Goal: Task Accomplishment & Management: Use online tool/utility

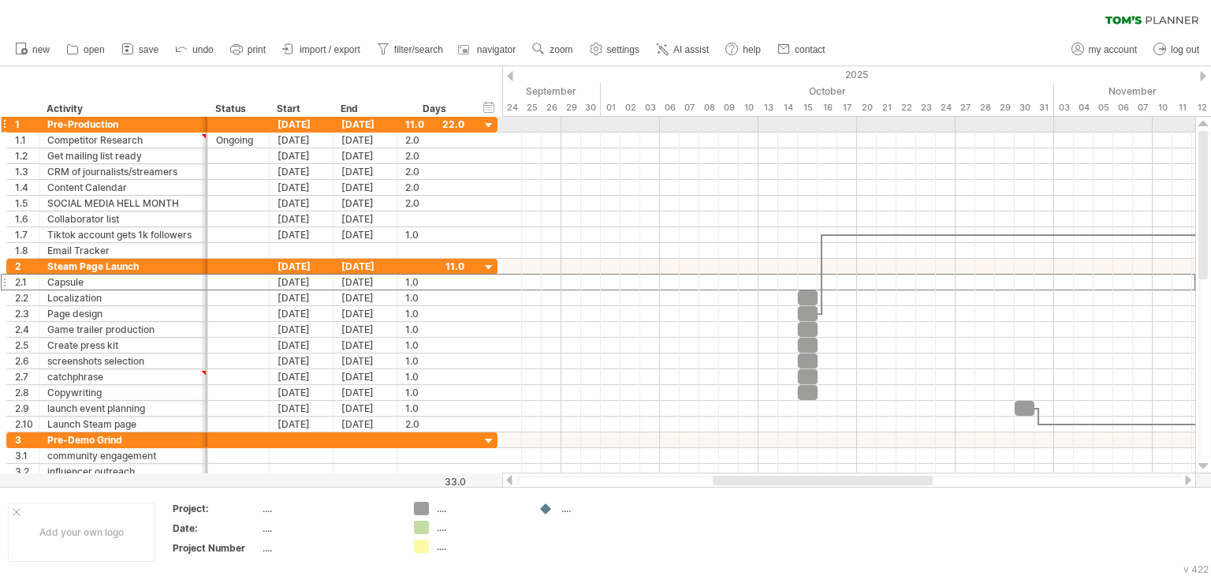
click at [5, 127] on div at bounding box center [4, 124] width 6 height 17
click at [3, 121] on div at bounding box center [4, 124] width 6 height 17
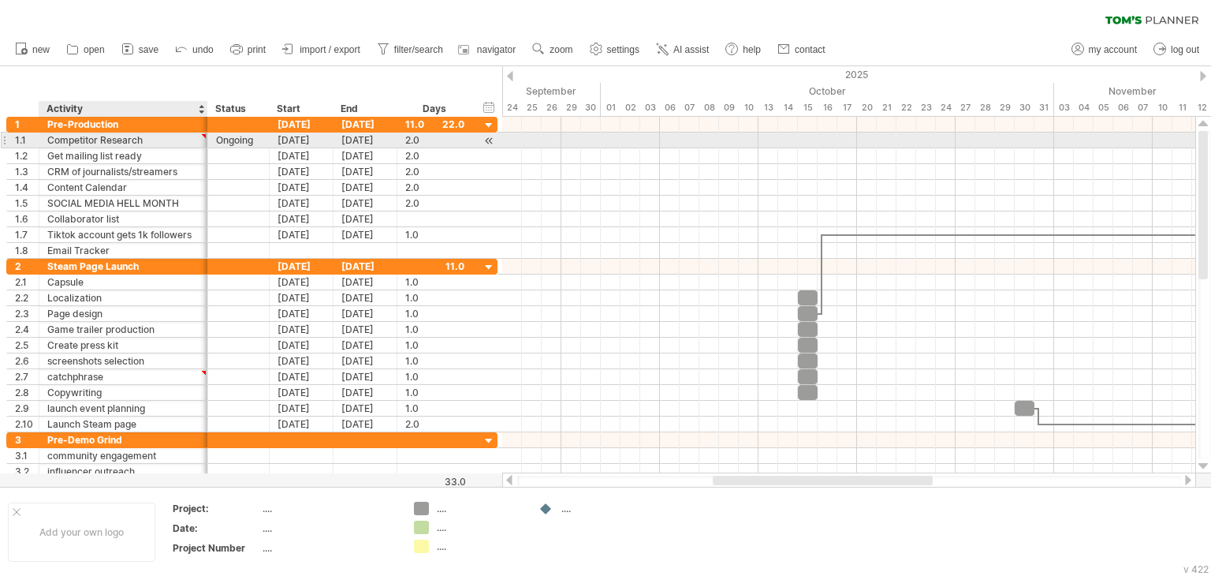
type textarea "**********"
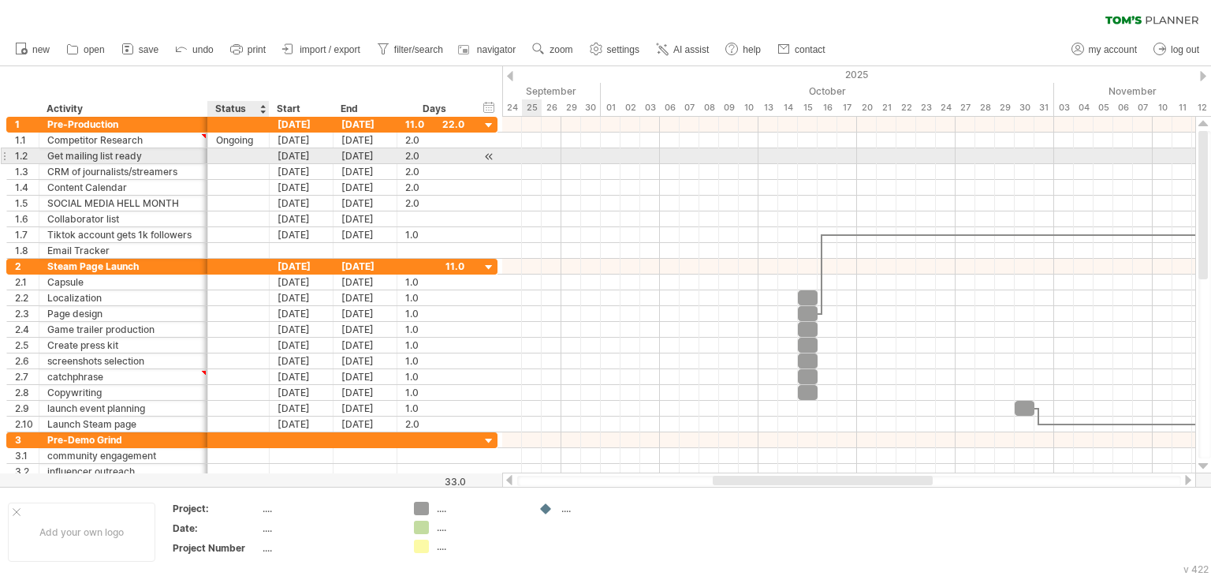
click at [233, 158] on div at bounding box center [238, 155] width 45 height 15
click at [222, 152] on div at bounding box center [238, 155] width 45 height 15
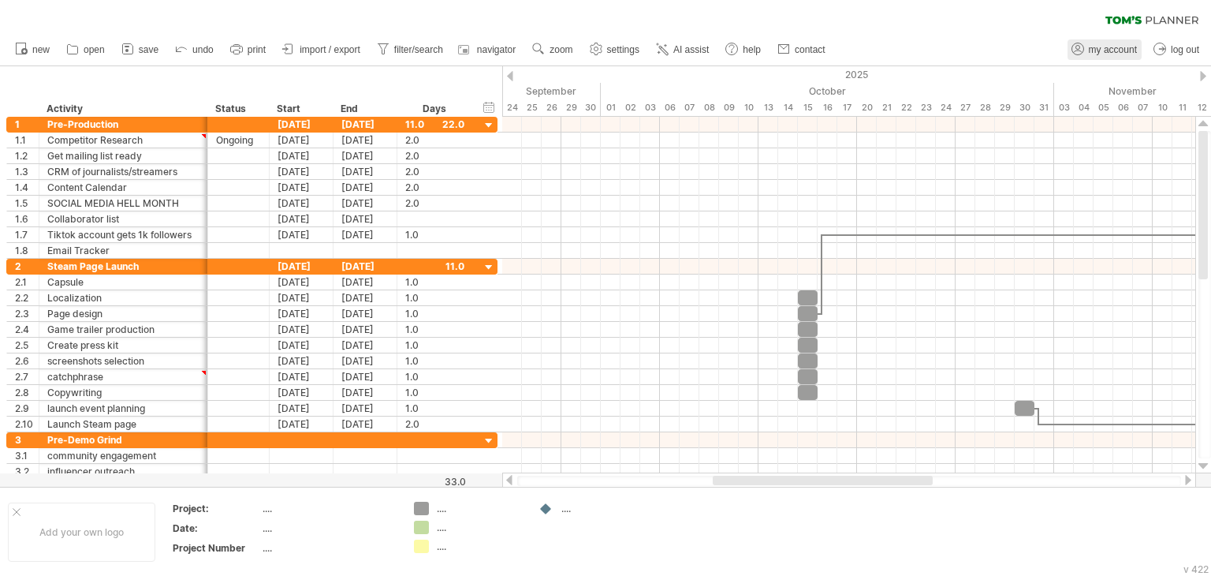
click at [1105, 50] on span "my account" at bounding box center [1113, 49] width 48 height 11
type input "**********"
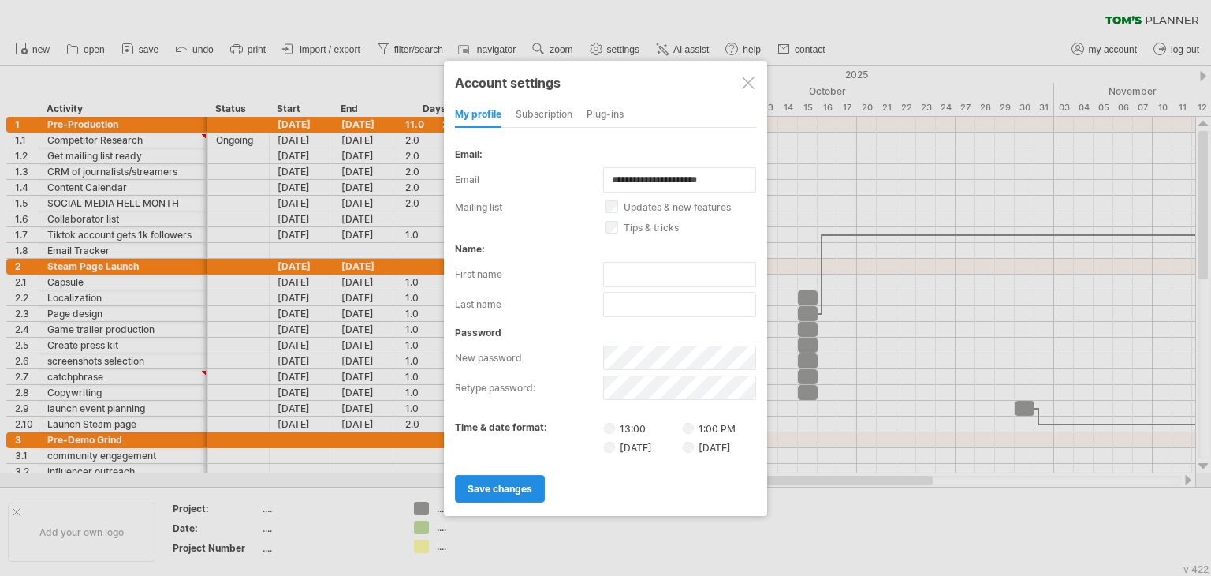
click at [488, 494] on link "save changes" at bounding box center [500, 489] width 90 height 28
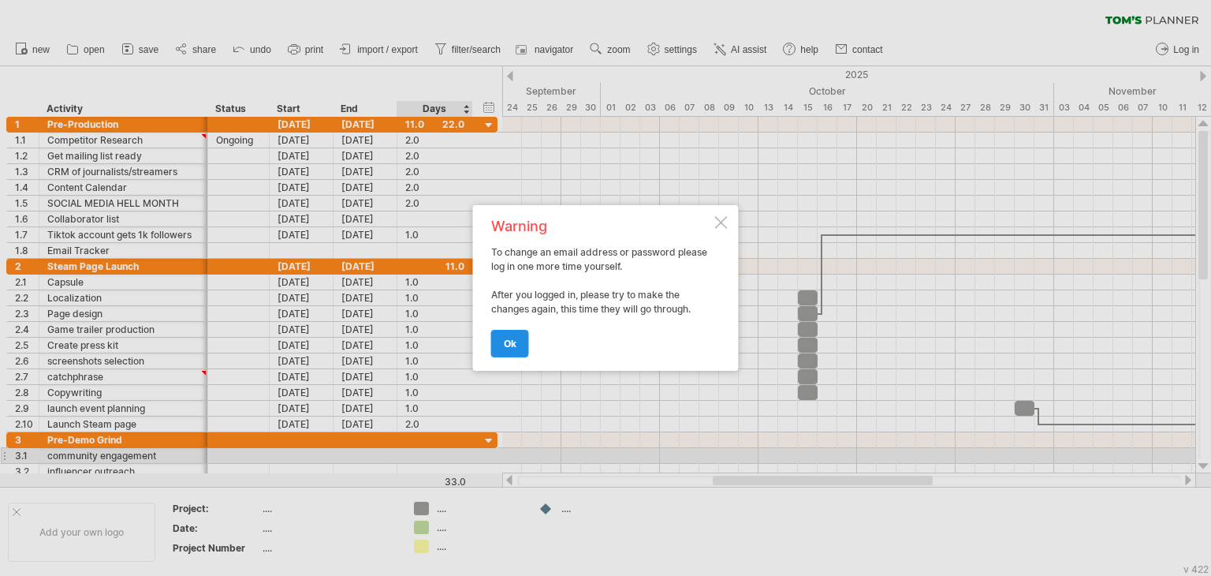
click at [504, 354] on link "ok" at bounding box center [510, 344] width 38 height 28
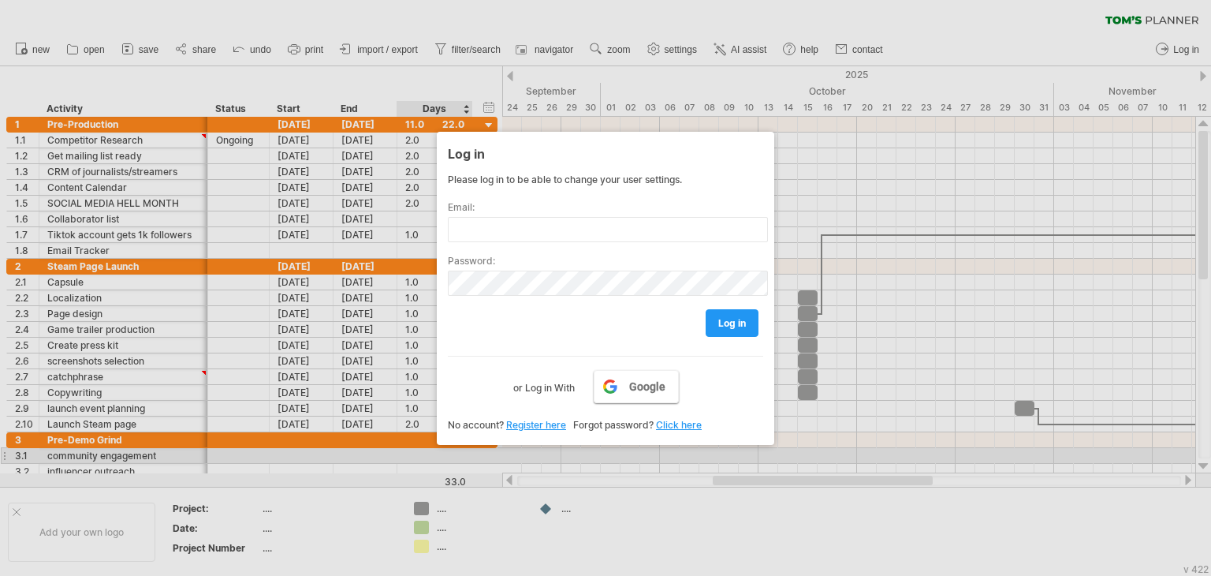
click at [640, 389] on span "Google" at bounding box center [647, 386] width 36 height 13
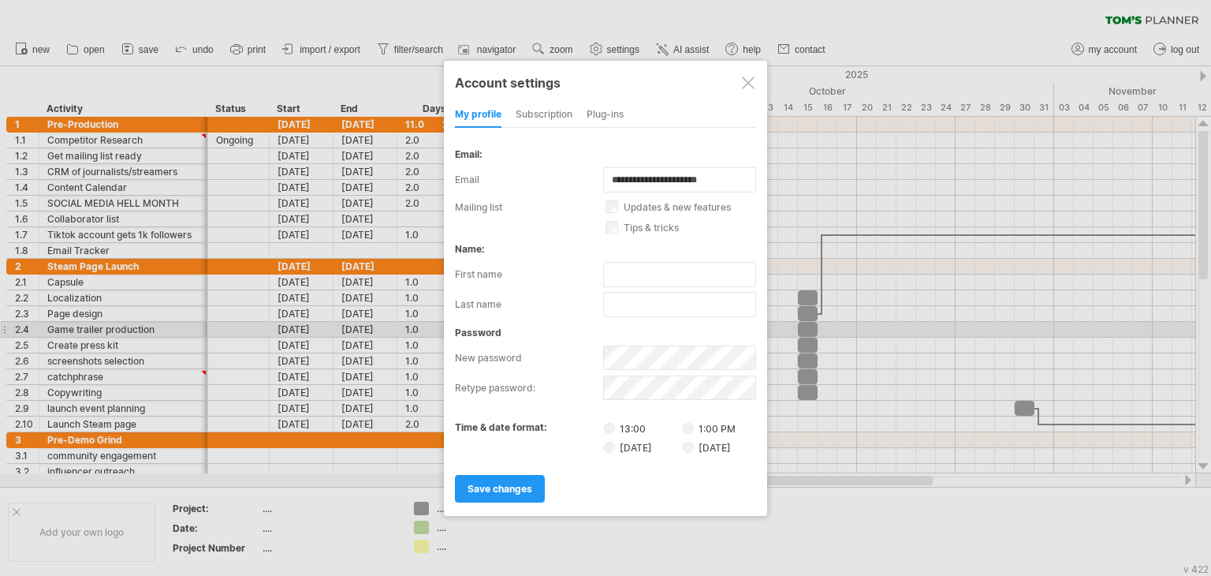
drag, startPoint x: 496, startPoint y: 496, endPoint x: 599, endPoint y: 296, distance: 225.4
click at [599, 296] on div "my profile subscription Plug-ins subscription members charts We have kept [PERS…" at bounding box center [605, 302] width 301 height 399
click at [520, 487] on span "save changes" at bounding box center [500, 489] width 65 height 12
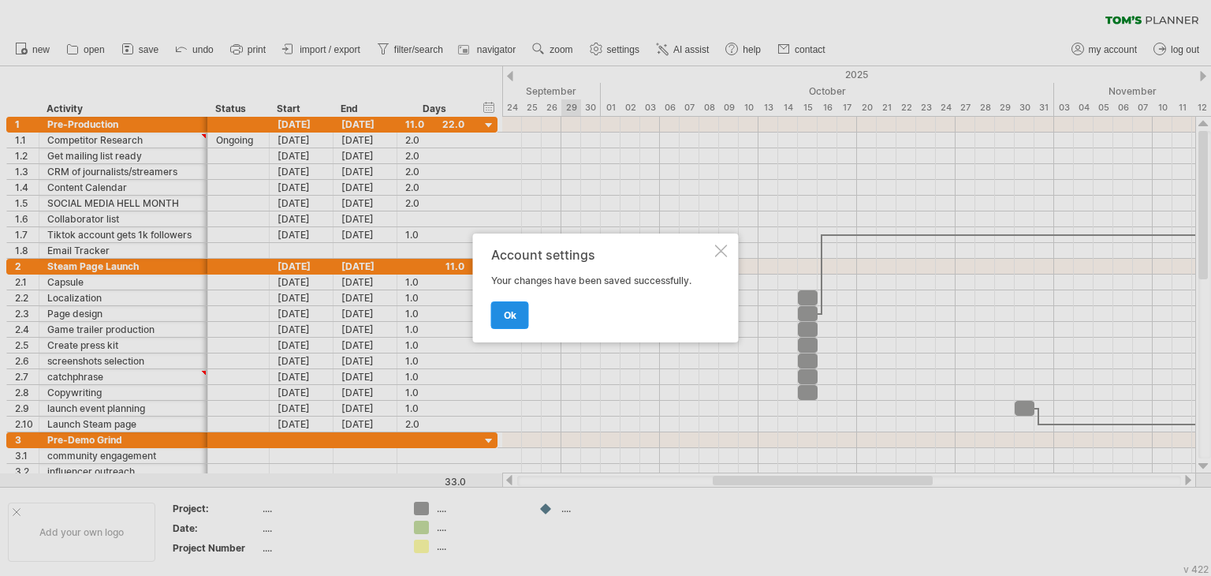
click at [520, 318] on link "ok" at bounding box center [510, 315] width 38 height 28
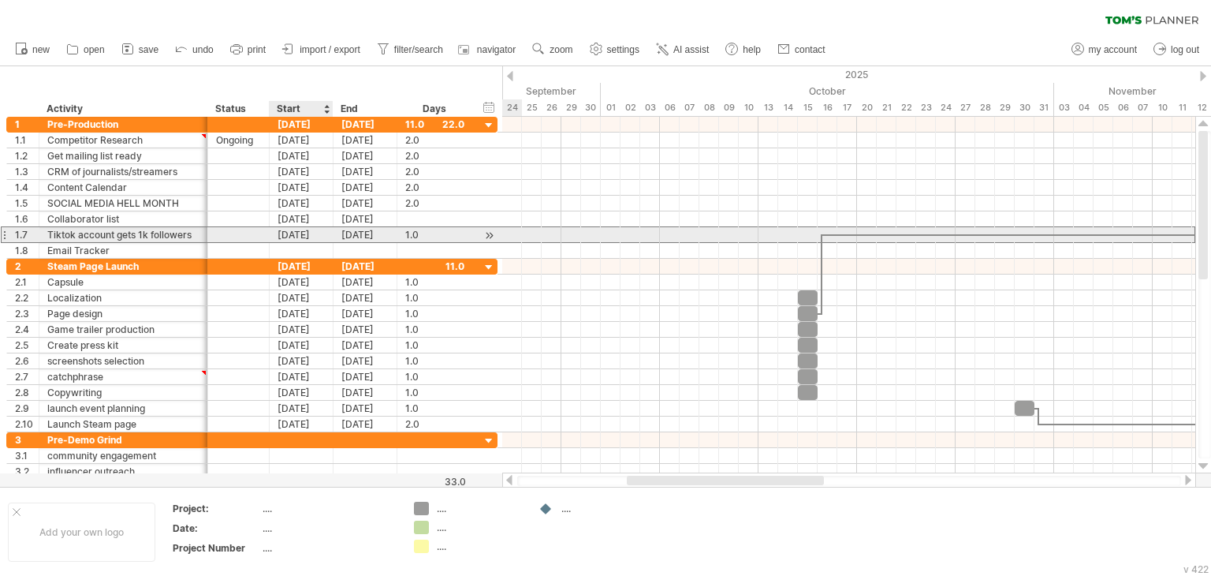
click at [306, 240] on div "[DATE]" at bounding box center [302, 234] width 64 height 15
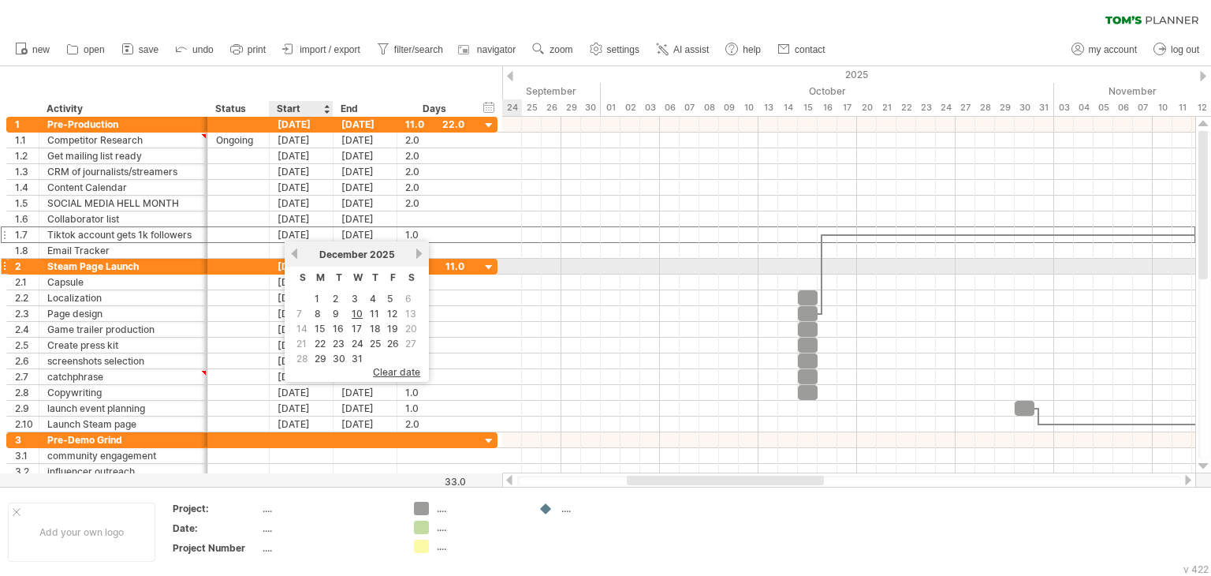
click at [293, 259] on link "previous" at bounding box center [295, 254] width 12 height 12
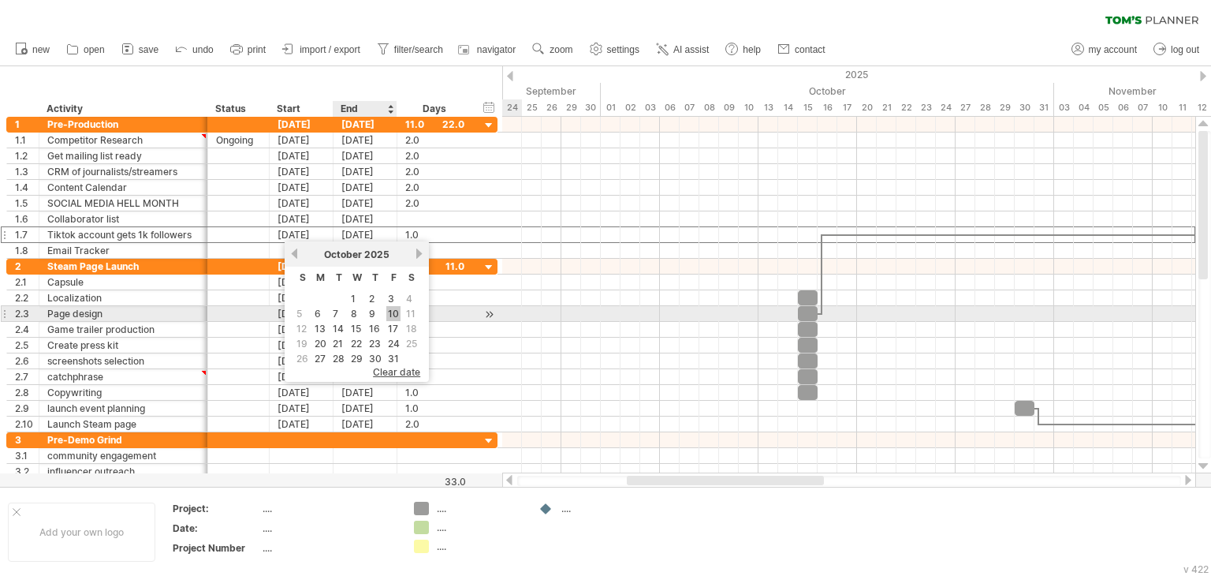
click at [393, 311] on link "10" at bounding box center [393, 313] width 14 height 15
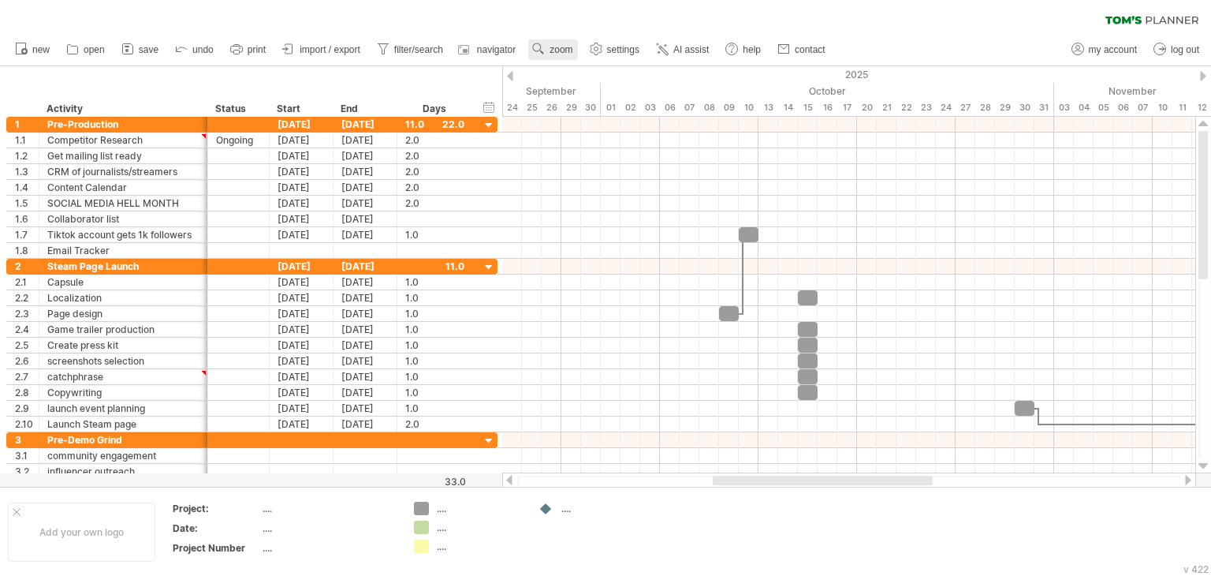
click at [533, 49] on use at bounding box center [539, 49] width 16 height 16
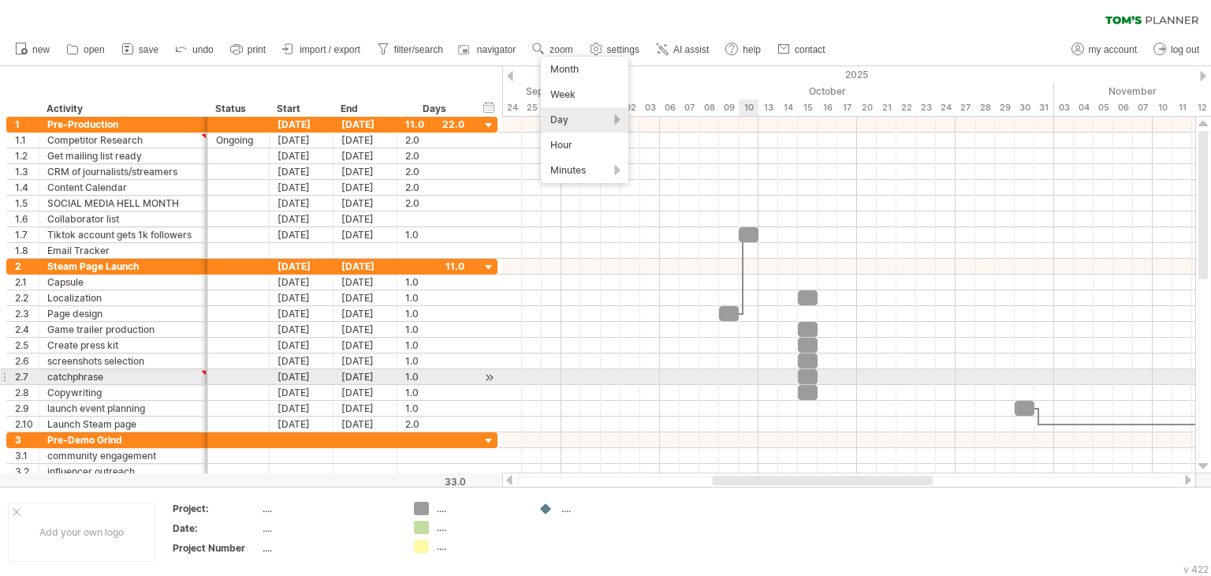
click at [752, 373] on div at bounding box center [848, 377] width 693 height 16
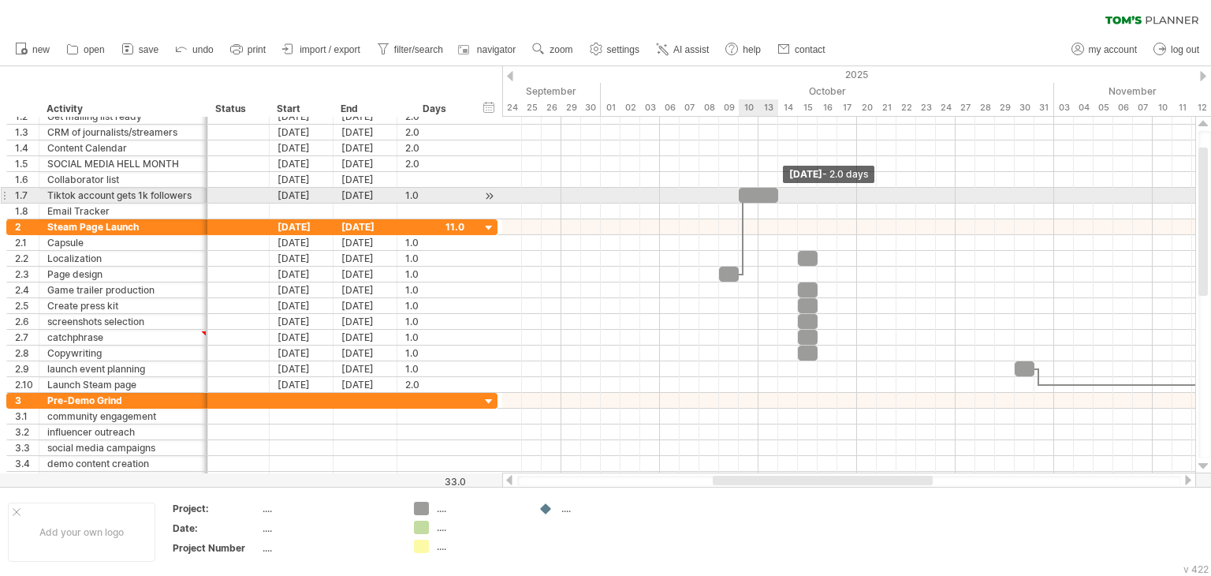
drag, startPoint x: 759, startPoint y: 196, endPoint x: 774, endPoint y: 196, distance: 15.0
click at [774, 196] on div at bounding box center [758, 195] width 39 height 15
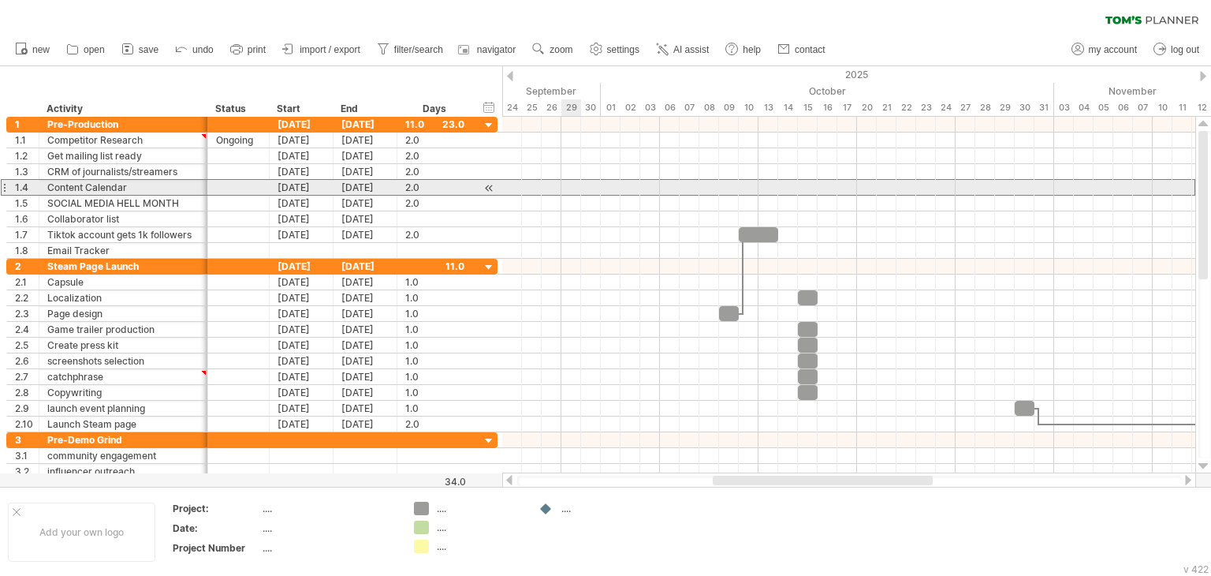
click at [6, 185] on div at bounding box center [4, 187] width 6 height 17
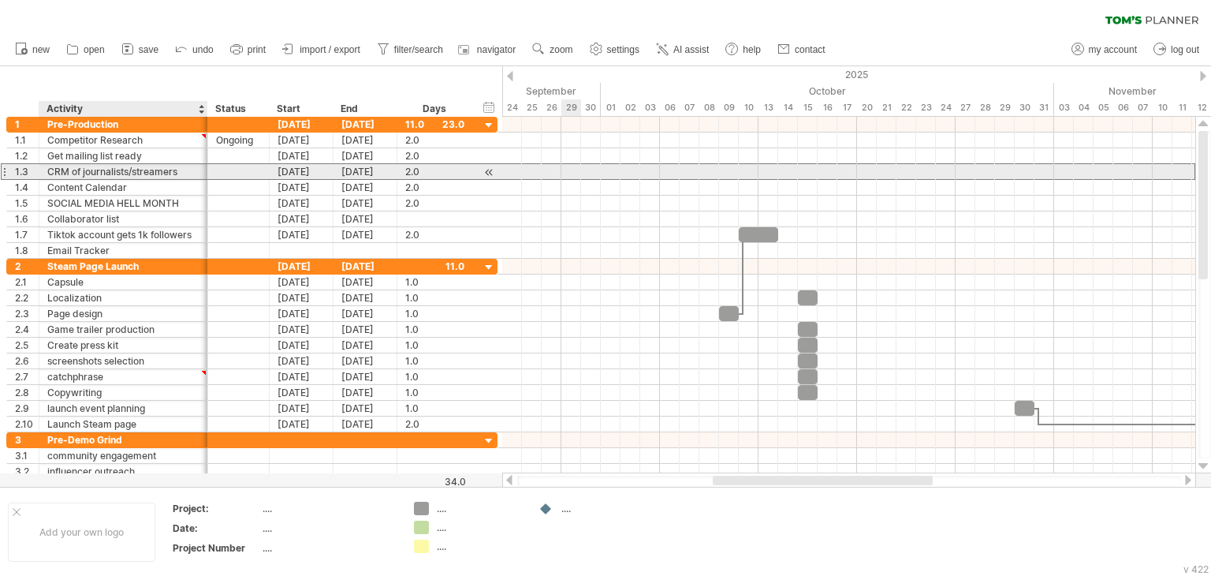
click at [83, 172] on div "CRM of journalists/streamers" at bounding box center [123, 171] width 152 height 15
click at [6, 167] on div at bounding box center [4, 171] width 6 height 17
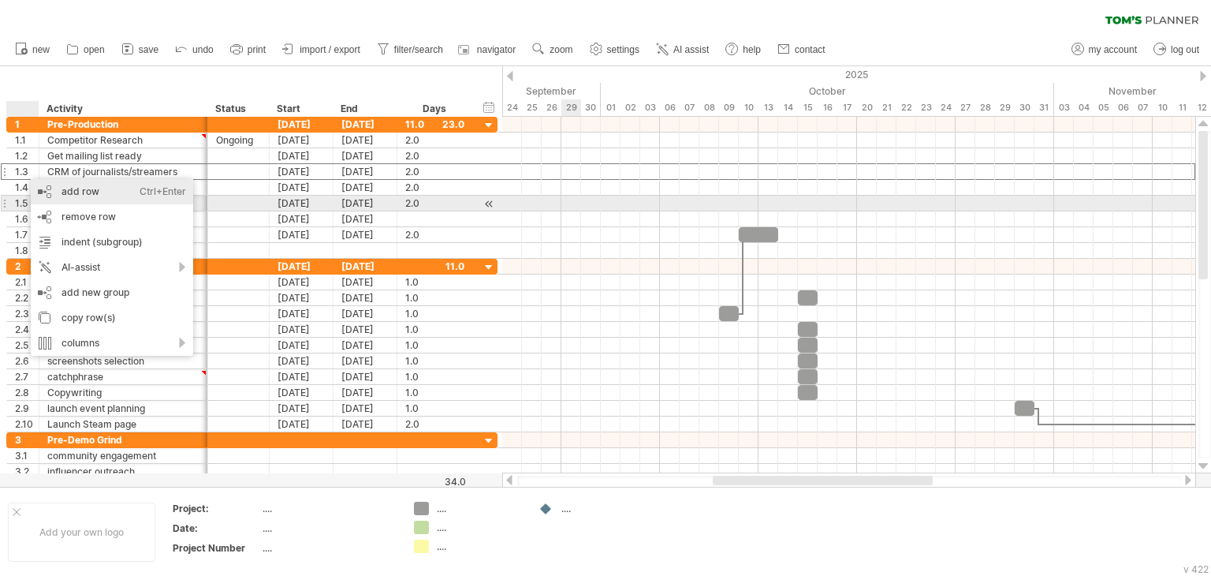
click at [99, 200] on div "add row Ctrl+Enter Cmd+Enter" at bounding box center [112, 191] width 162 height 25
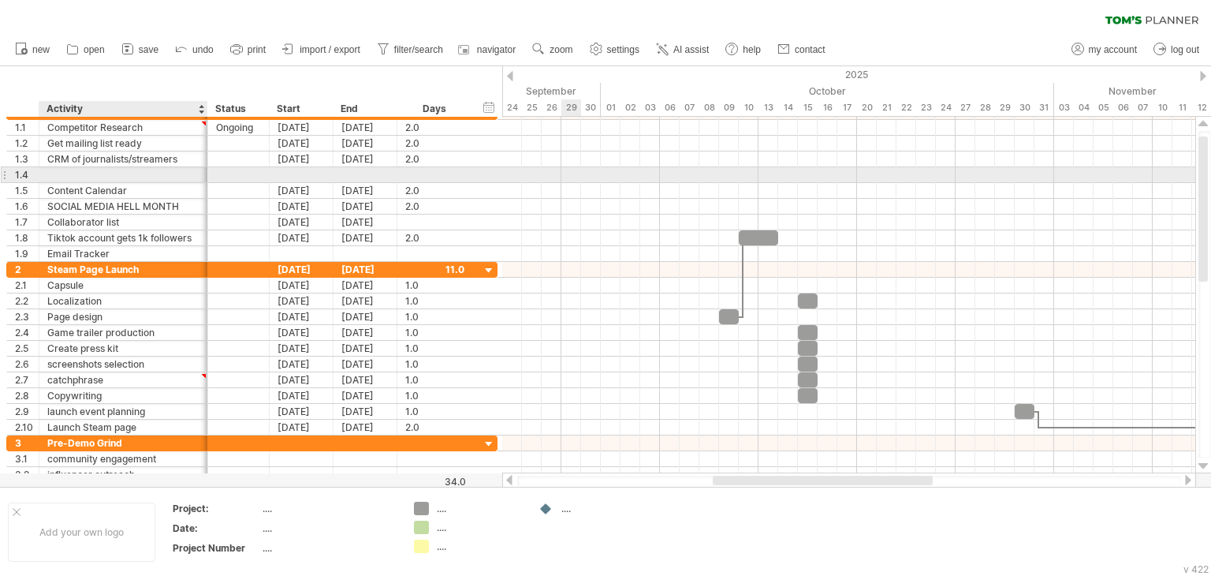
click at [98, 169] on div at bounding box center [123, 174] width 152 height 15
click at [98, 169] on input "text" at bounding box center [123, 174] width 152 height 15
type input "**********"
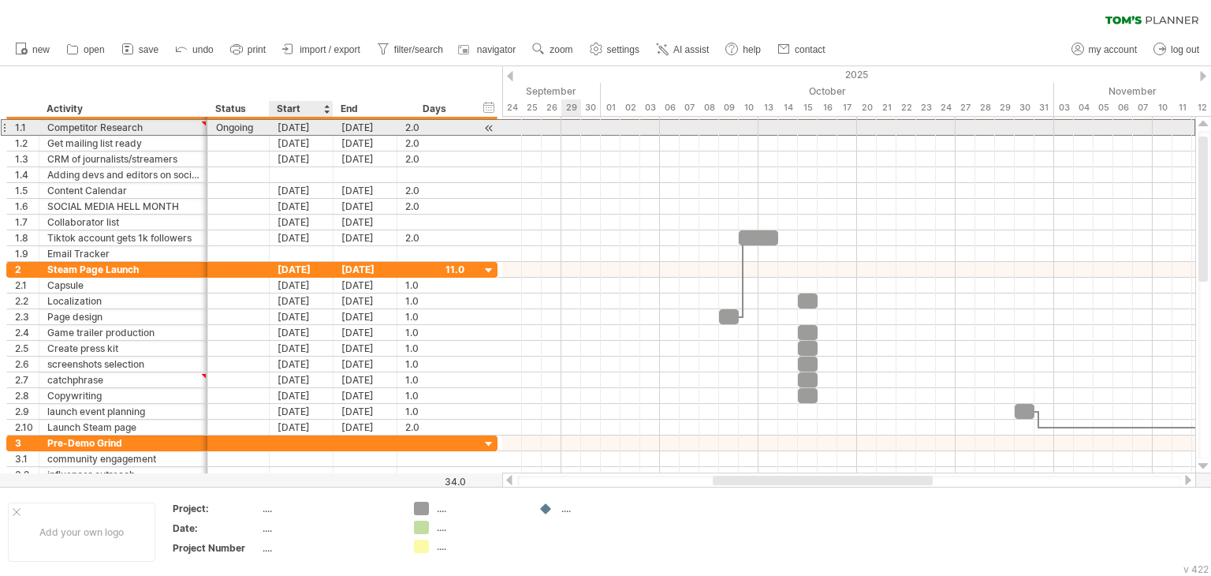
click at [308, 129] on div "[DATE]" at bounding box center [302, 127] width 64 height 15
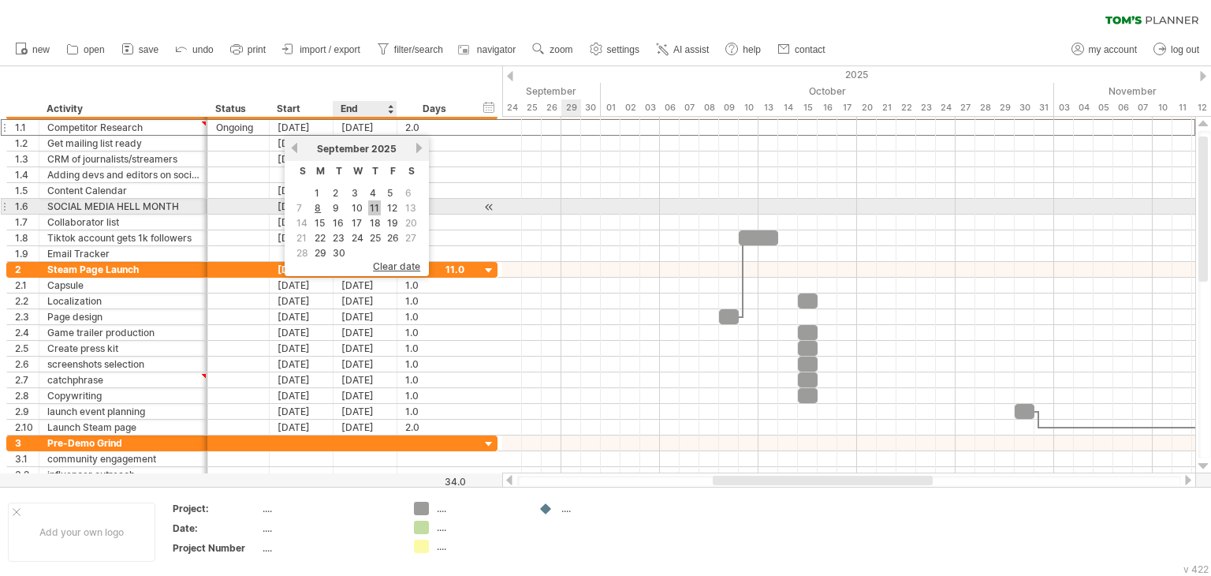
click at [372, 206] on link "11" at bounding box center [374, 207] width 13 height 15
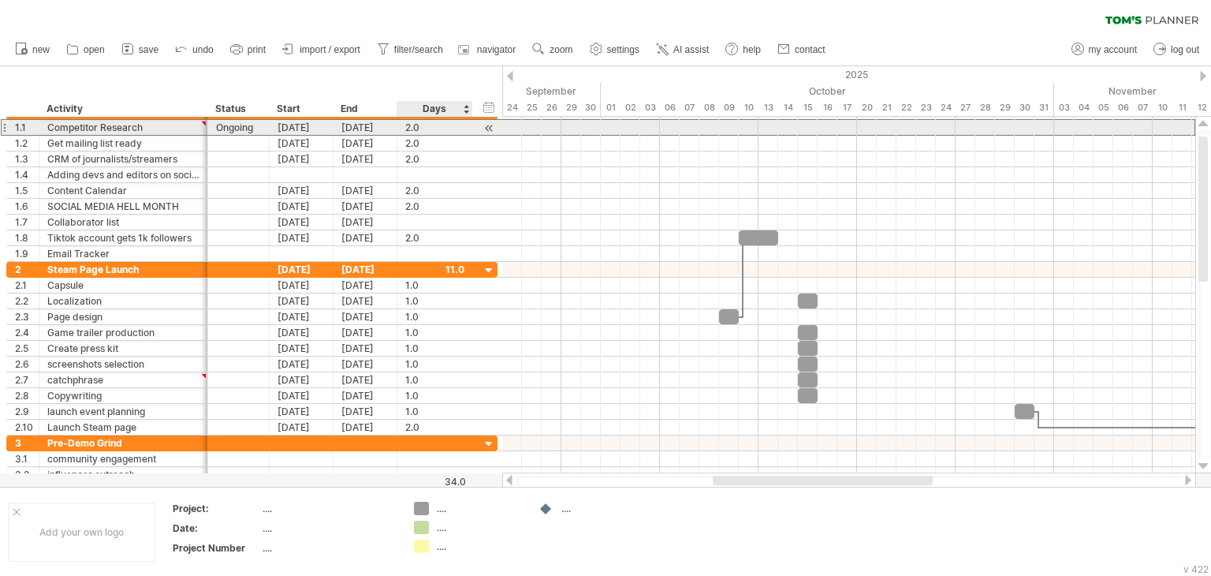
click at [489, 130] on div at bounding box center [489, 128] width 15 height 17
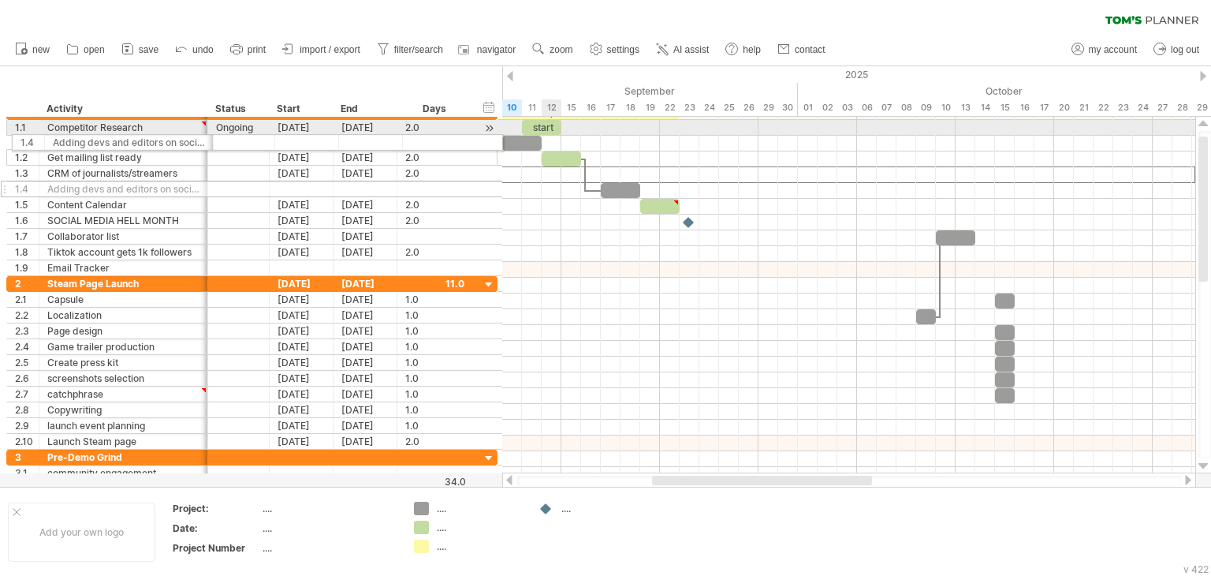
drag, startPoint x: 6, startPoint y: 173, endPoint x: 6, endPoint y: 140, distance: 33.1
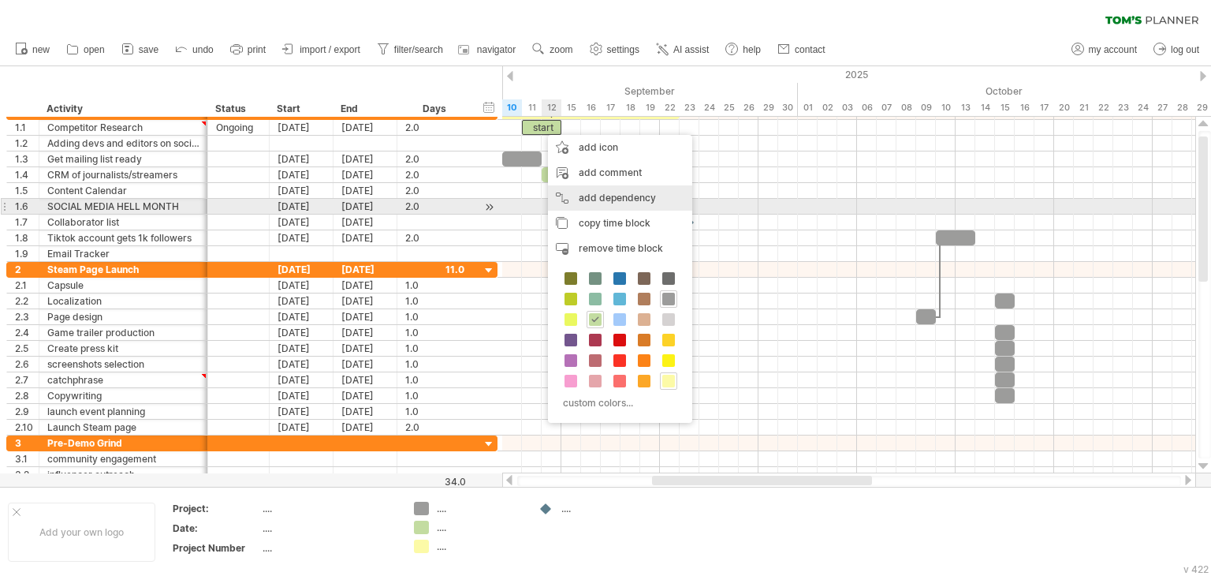
click at [595, 201] on div "add dependency You can use dependencies when you require tasks to be done in a …" at bounding box center [620, 197] width 144 height 25
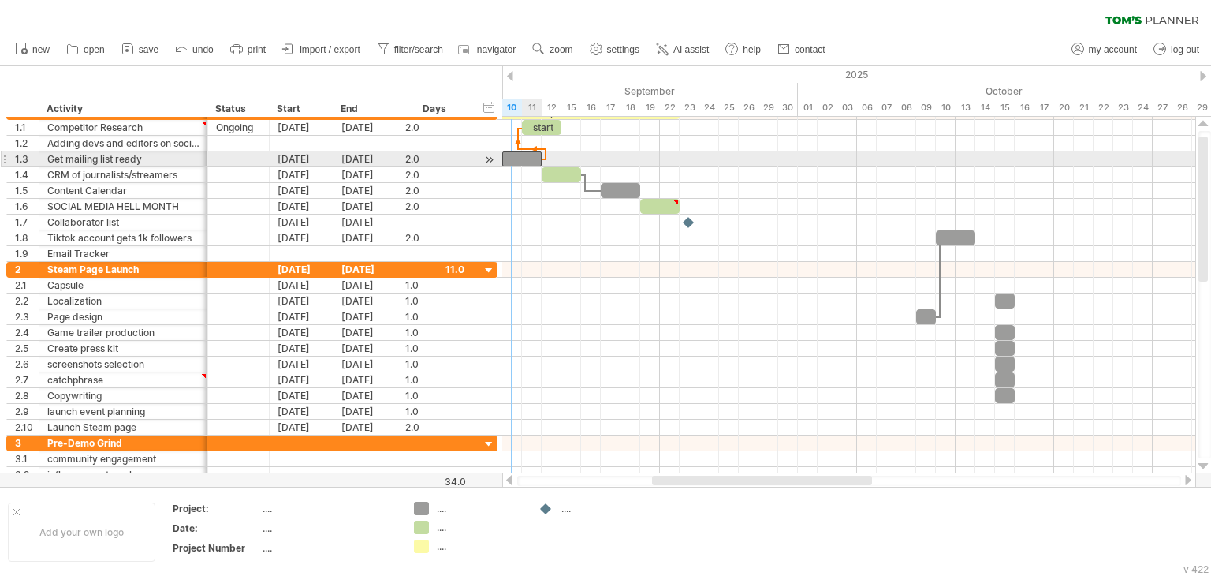
click at [518, 163] on div at bounding box center [521, 158] width 39 height 15
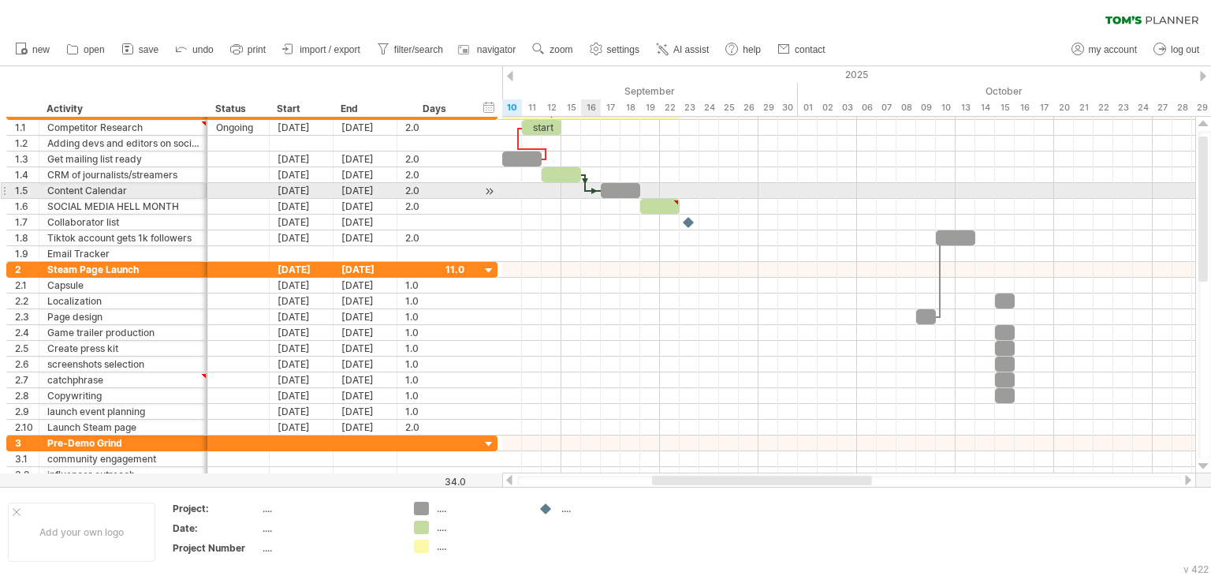
click at [591, 191] on div at bounding box center [593, 190] width 15 height 5
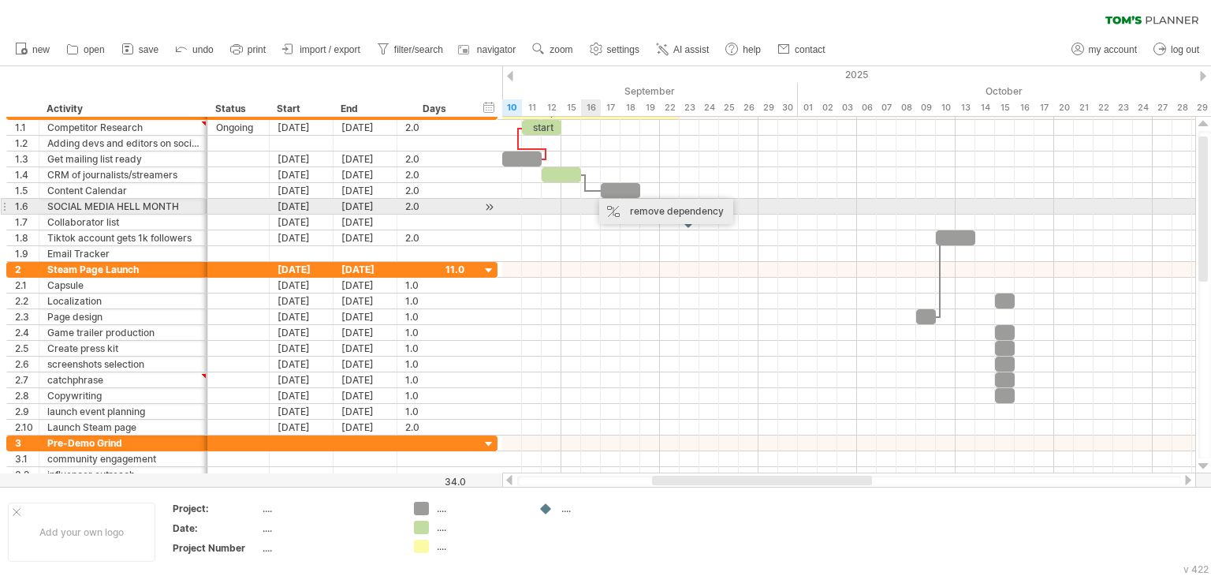
click at [626, 207] on div "remove dependency" at bounding box center [666, 211] width 134 height 25
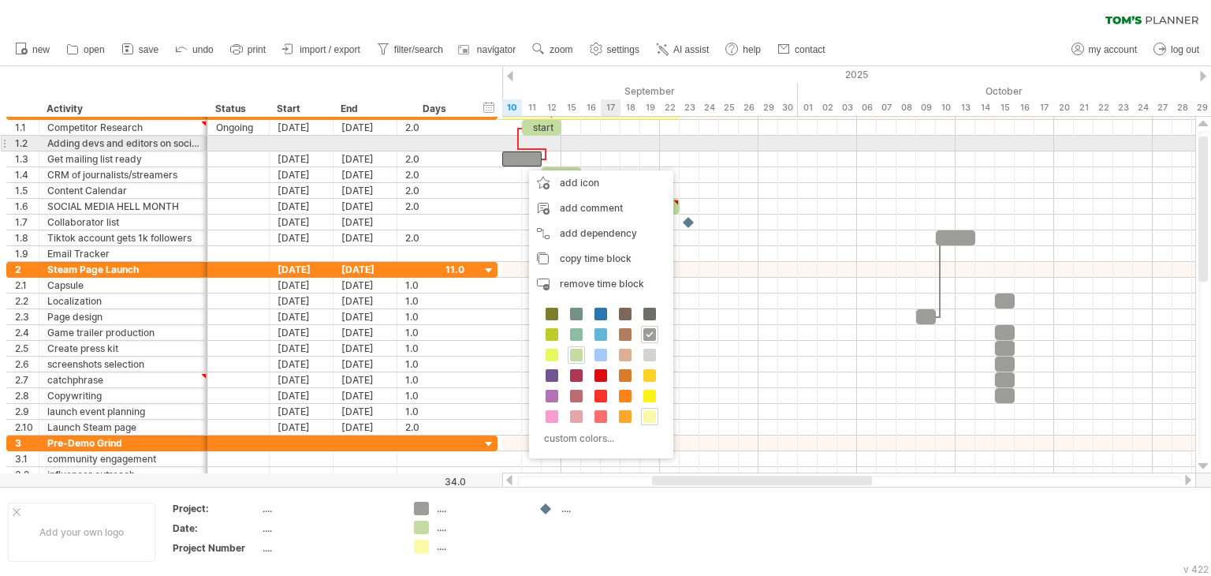
click at [608, 144] on div at bounding box center [848, 144] width 693 height 16
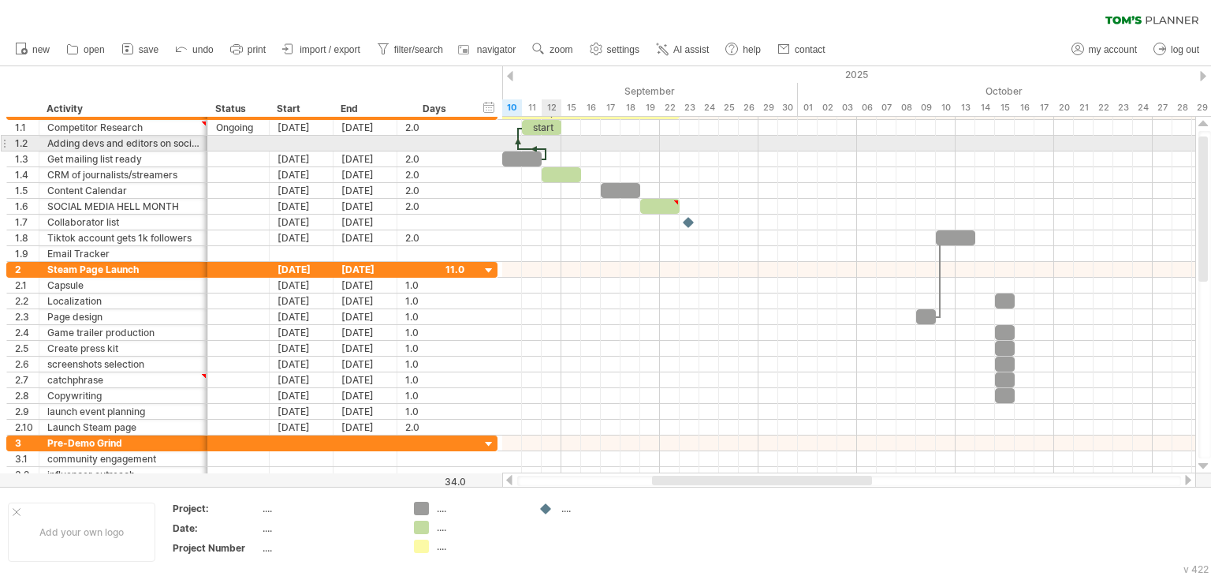
click at [544, 151] on span at bounding box center [542, 158] width 6 height 15
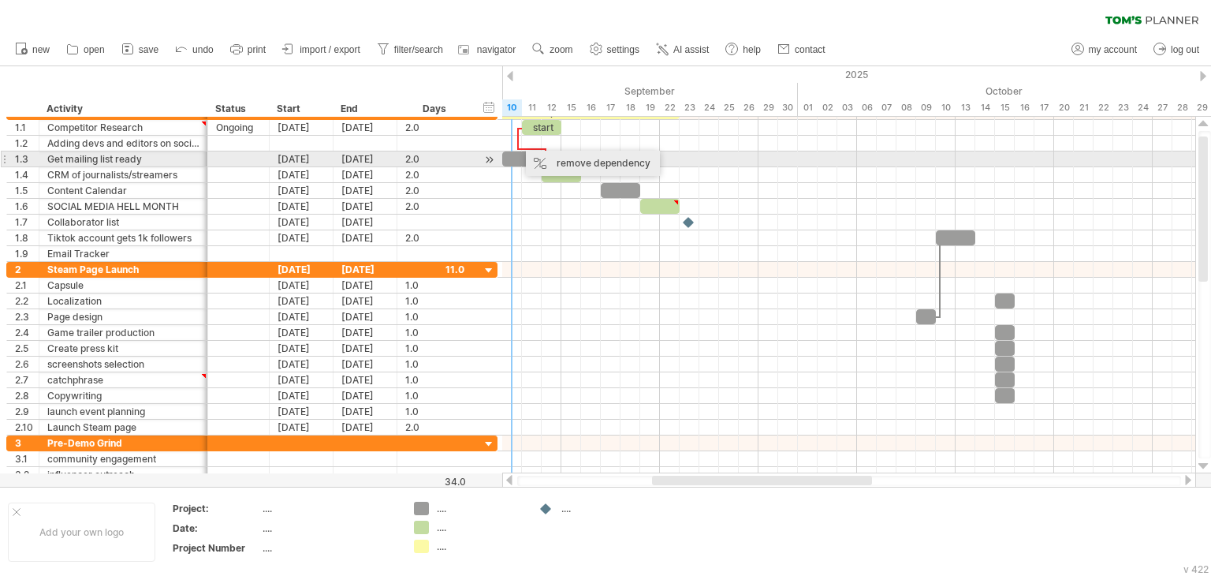
click at [552, 162] on div "remove dependency" at bounding box center [593, 163] width 134 height 25
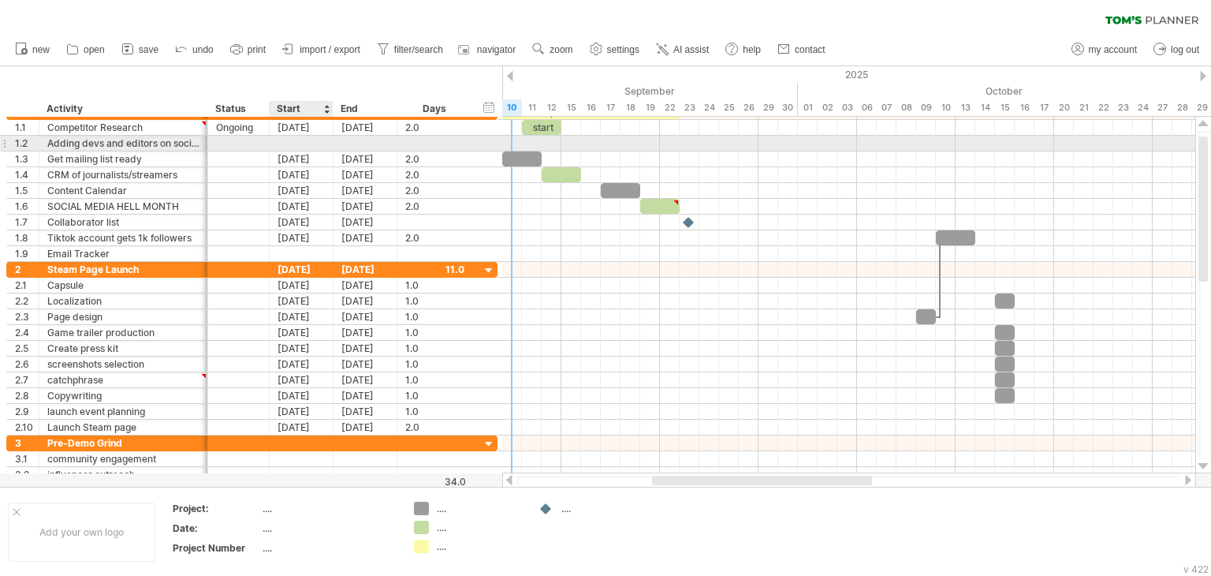
click at [310, 144] on div at bounding box center [302, 143] width 64 height 15
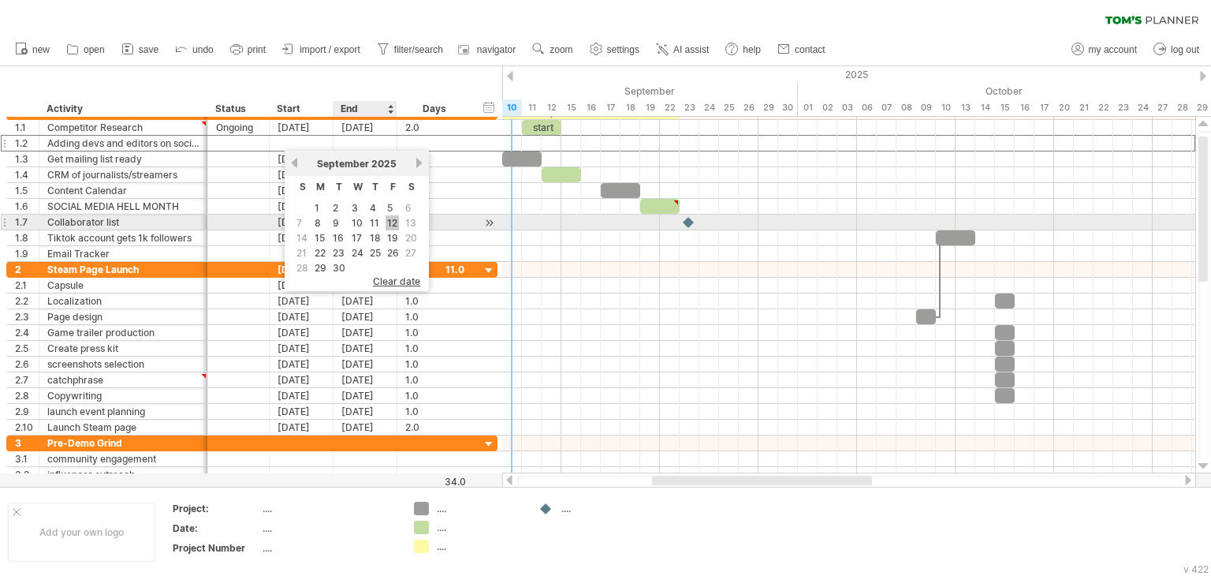
click at [389, 224] on link "12" at bounding box center [392, 222] width 13 height 15
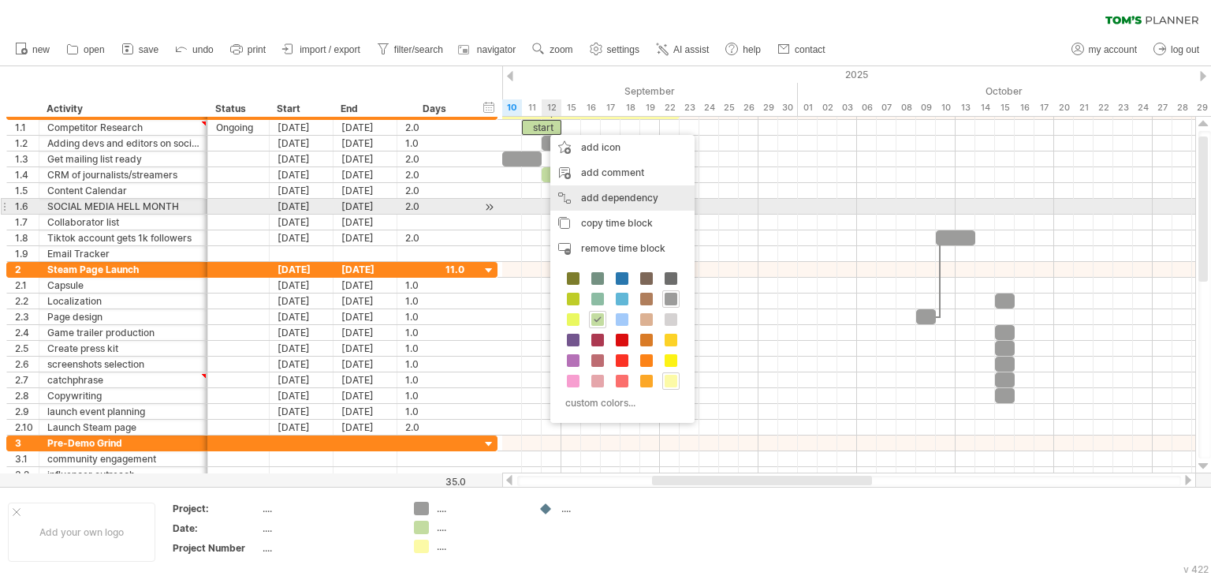
click at [625, 200] on div "add dependency You can use dependencies when you require tasks to be done in a …" at bounding box center [622, 197] width 144 height 25
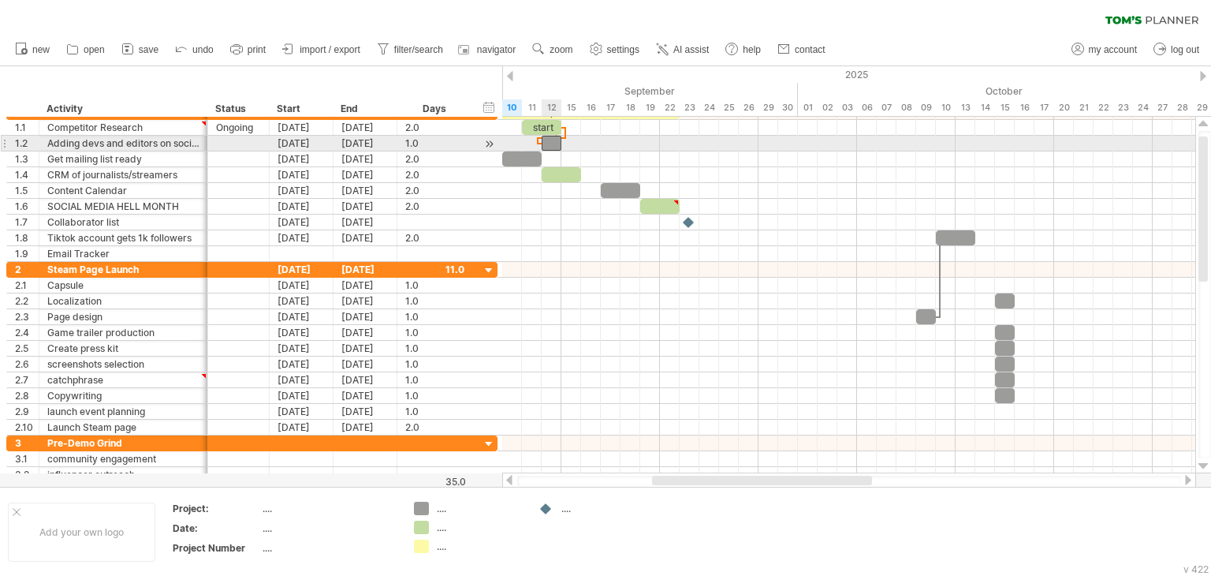
click at [552, 146] on div at bounding box center [552, 143] width 20 height 15
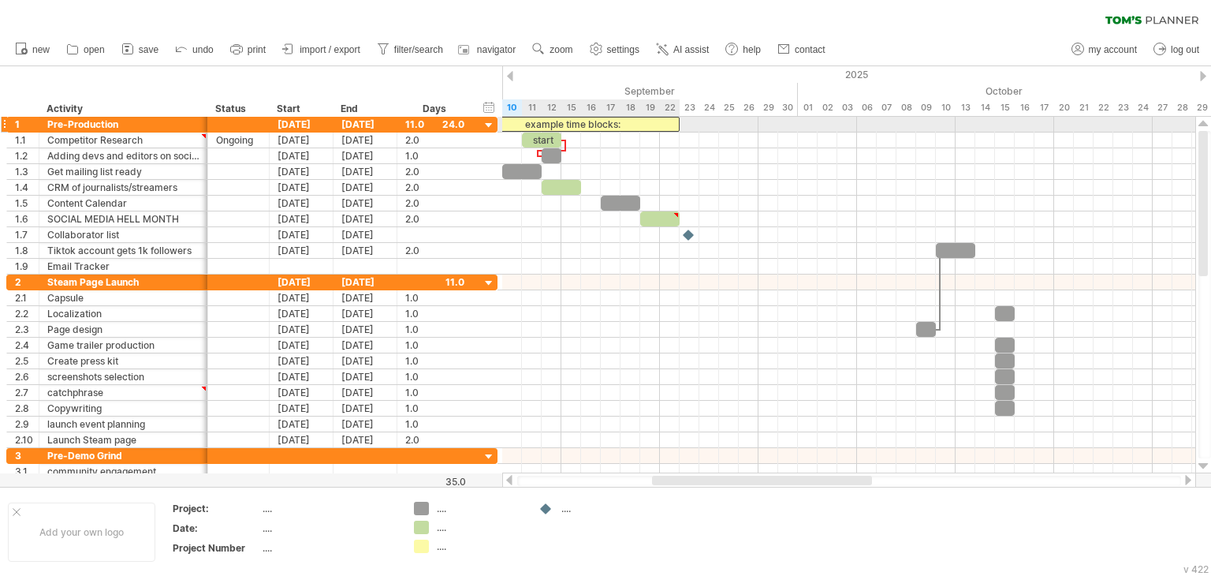
click at [599, 127] on div "example time blocks:" at bounding box center [571, 124] width 217 height 15
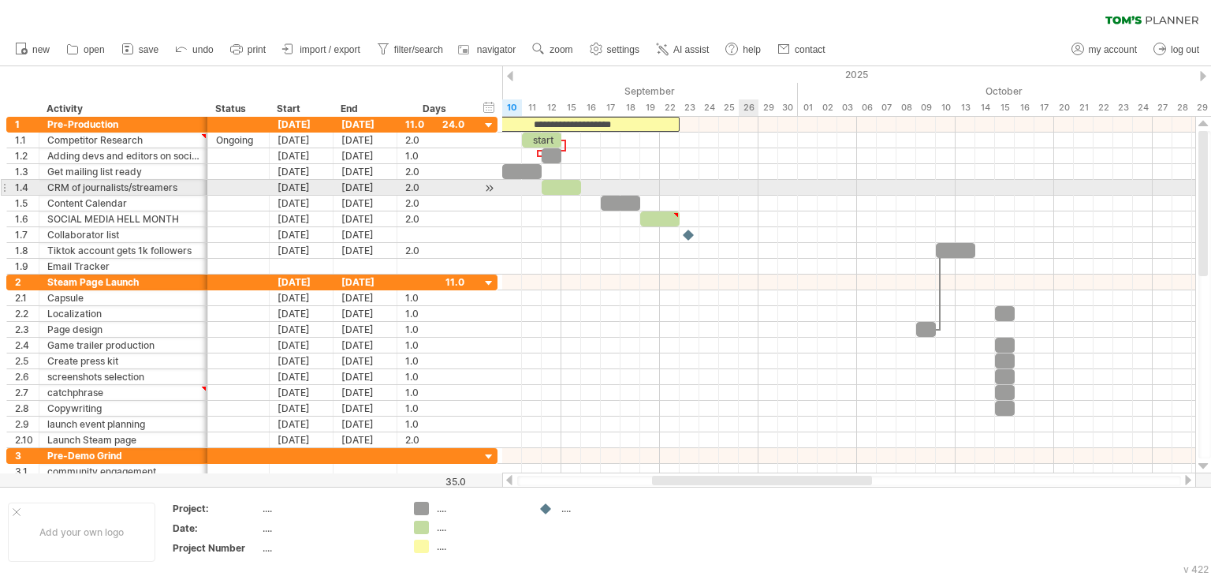
click at [748, 188] on div at bounding box center [848, 188] width 693 height 16
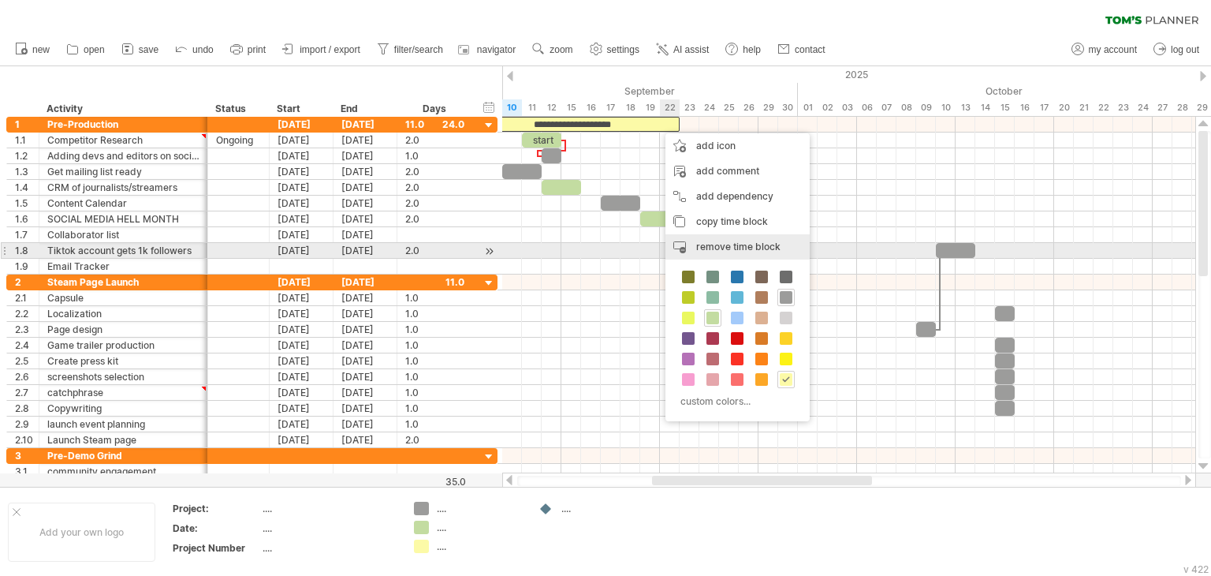
click at [727, 250] on span "remove time block" at bounding box center [738, 247] width 84 height 12
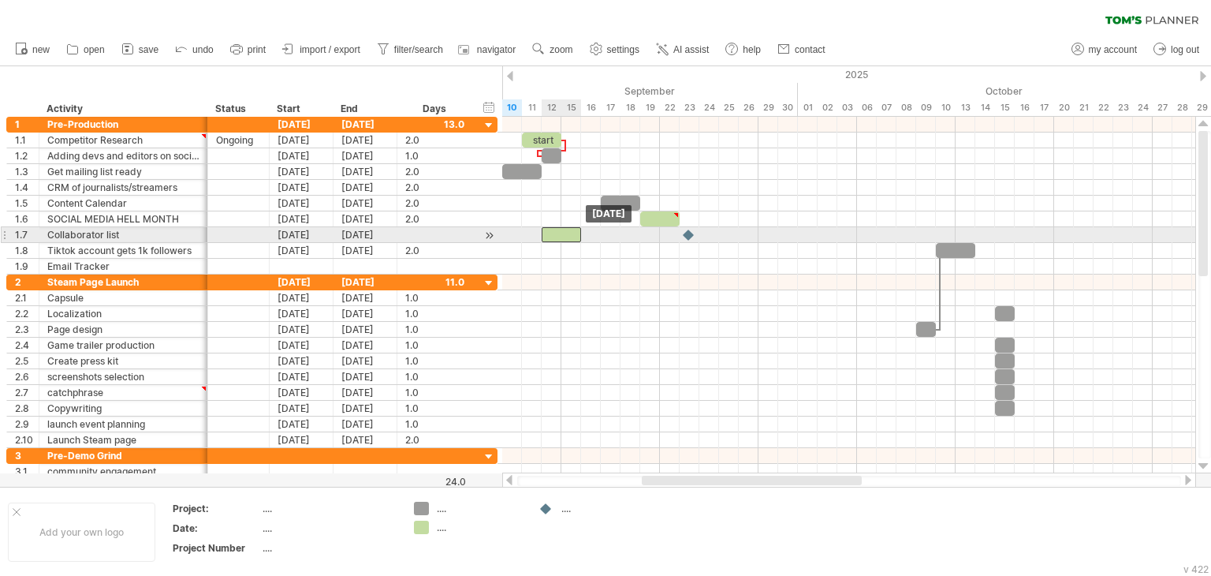
drag, startPoint x: 563, startPoint y: 184, endPoint x: 558, endPoint y: 234, distance: 50.7
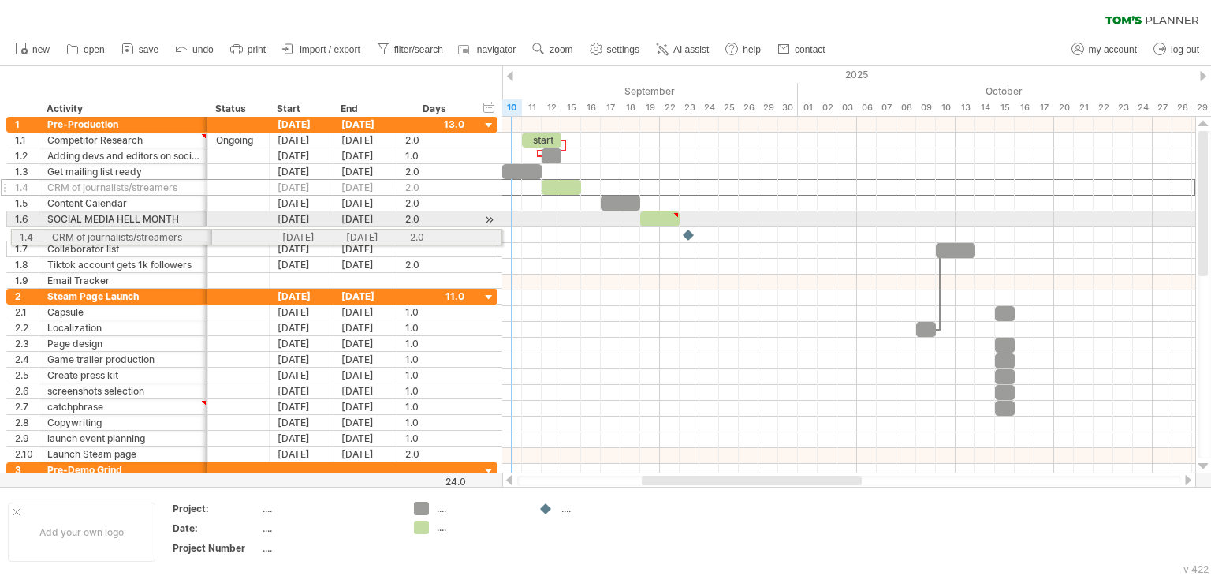
drag, startPoint x: 5, startPoint y: 187, endPoint x: 6, endPoint y: 234, distance: 47.3
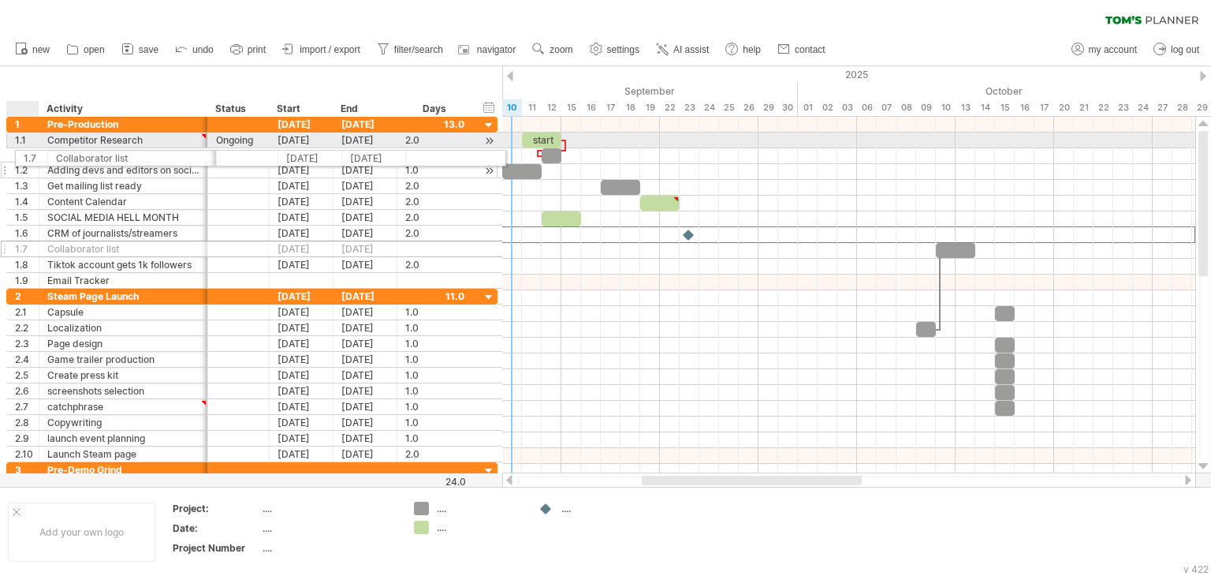
drag, startPoint x: 16, startPoint y: 234, endPoint x: 35, endPoint y: 155, distance: 81.1
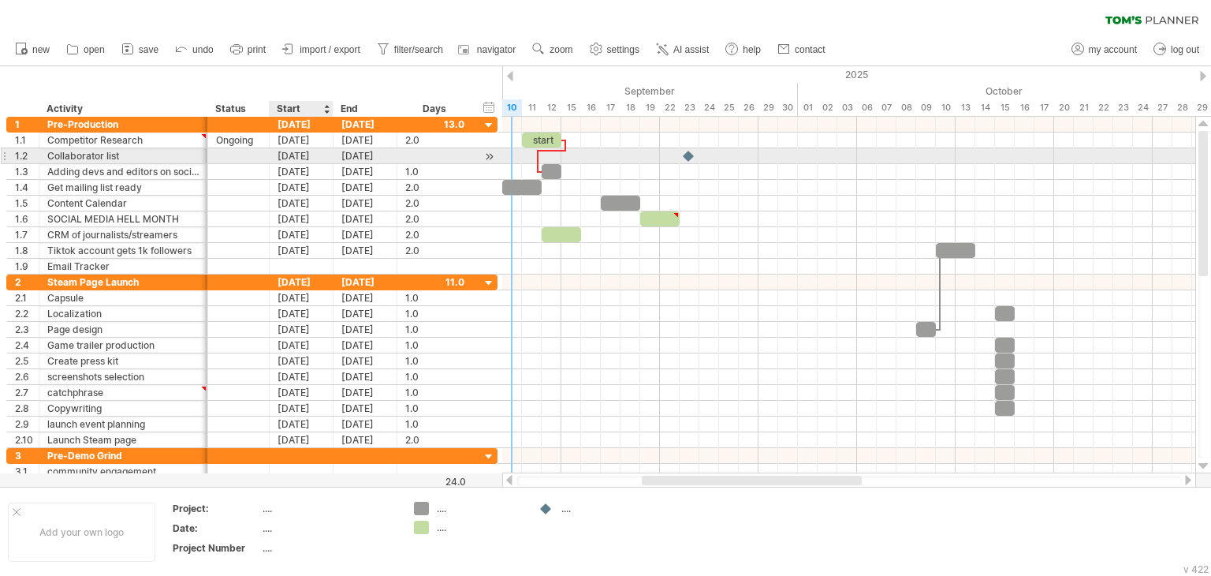
click at [311, 155] on div "[DATE]" at bounding box center [302, 155] width 64 height 15
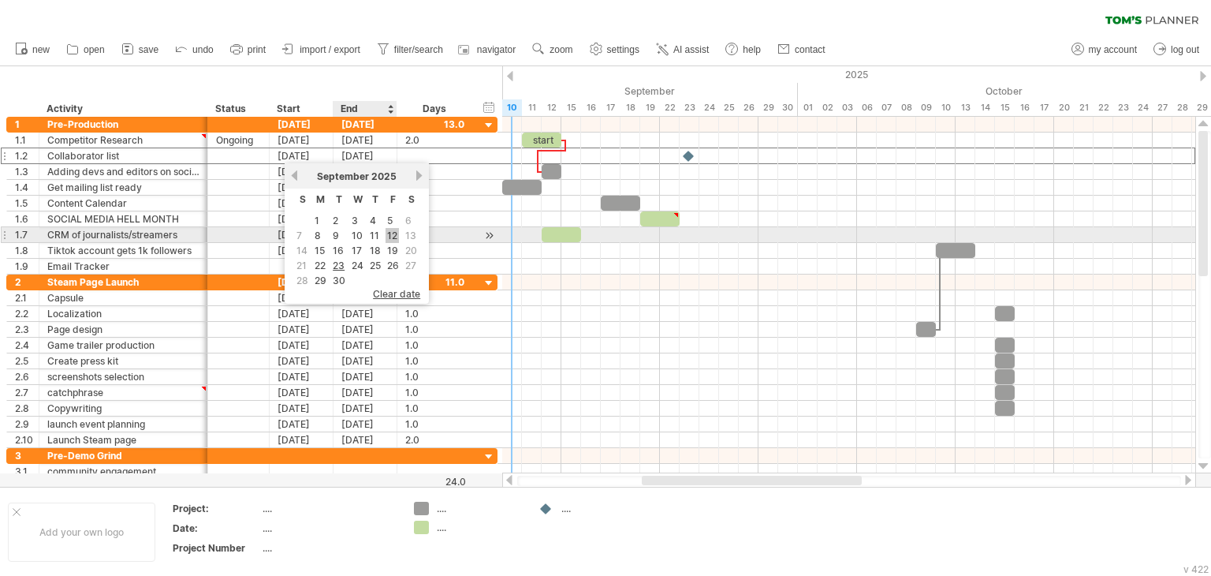
click at [388, 237] on link "12" at bounding box center [392, 235] width 13 height 15
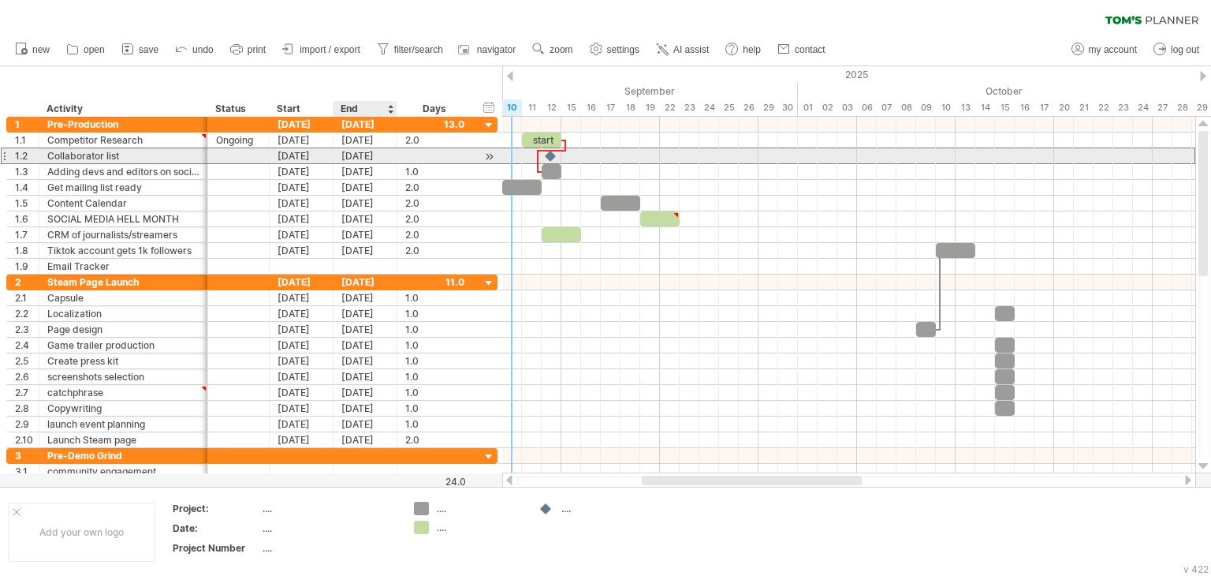
click at [357, 155] on div "[DATE]" at bounding box center [366, 155] width 64 height 15
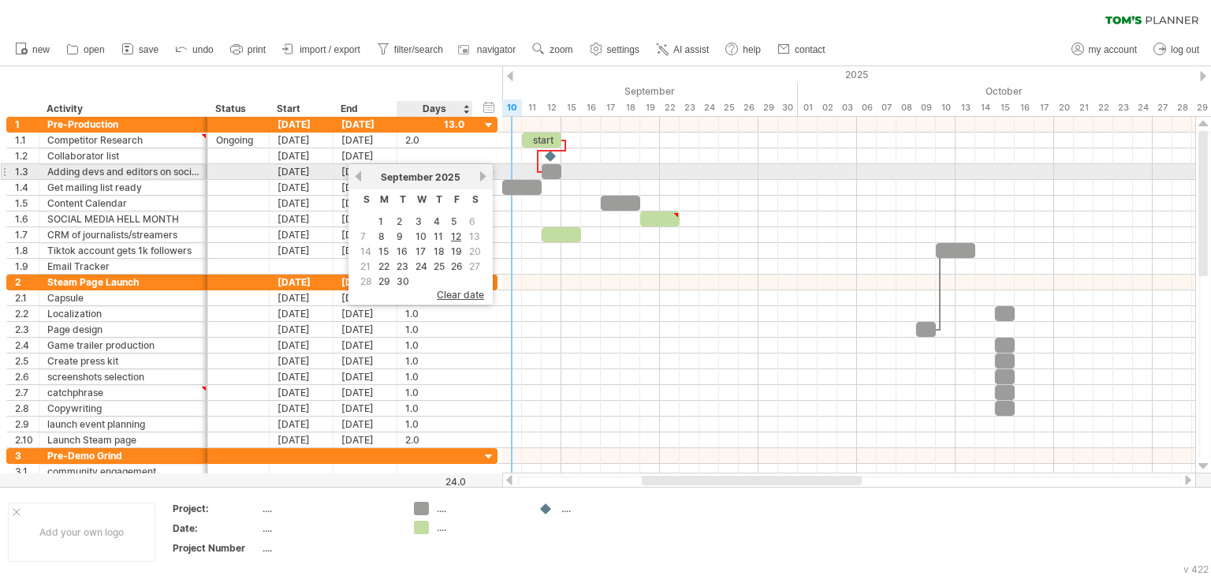
click at [477, 177] on link "next" at bounding box center [483, 176] width 12 height 12
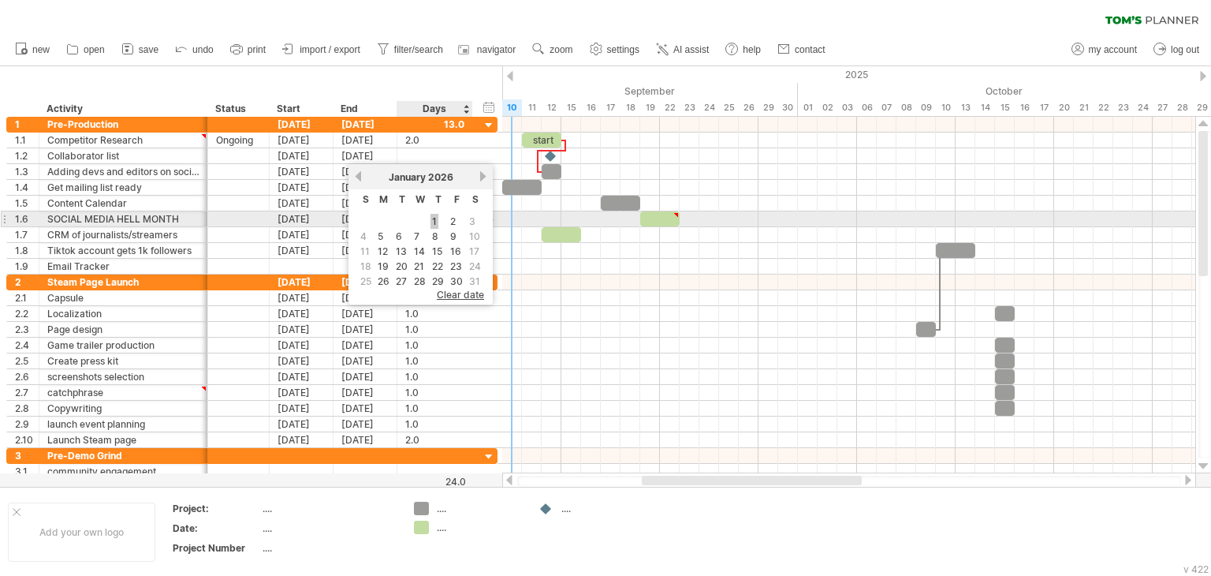
click at [434, 219] on link "1" at bounding box center [435, 221] width 8 height 15
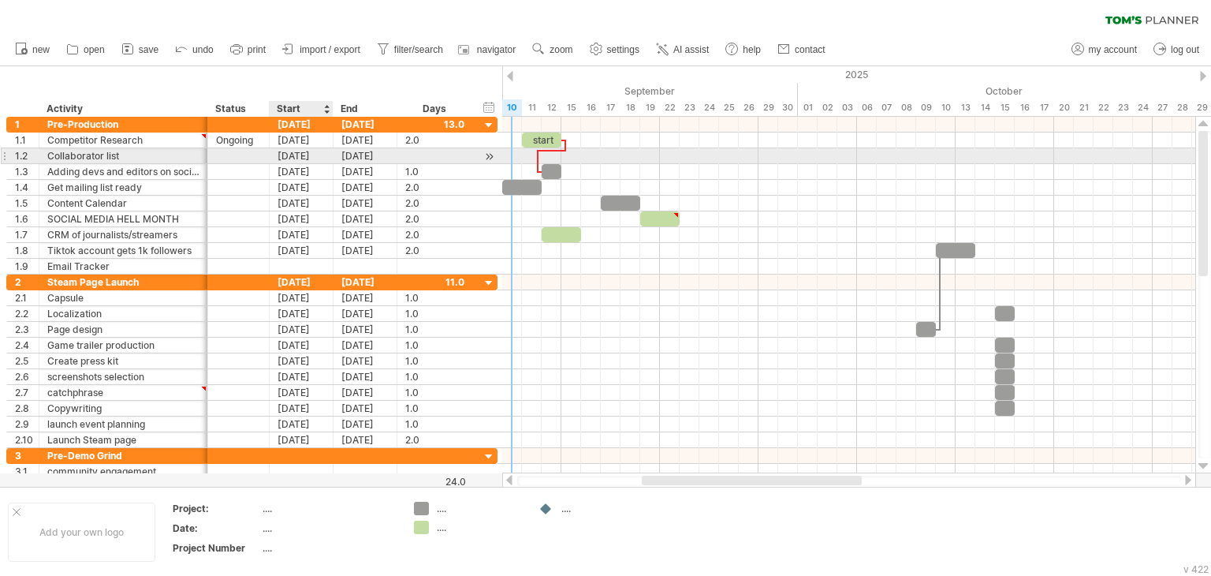
click at [311, 152] on div "[DATE]" at bounding box center [302, 155] width 64 height 15
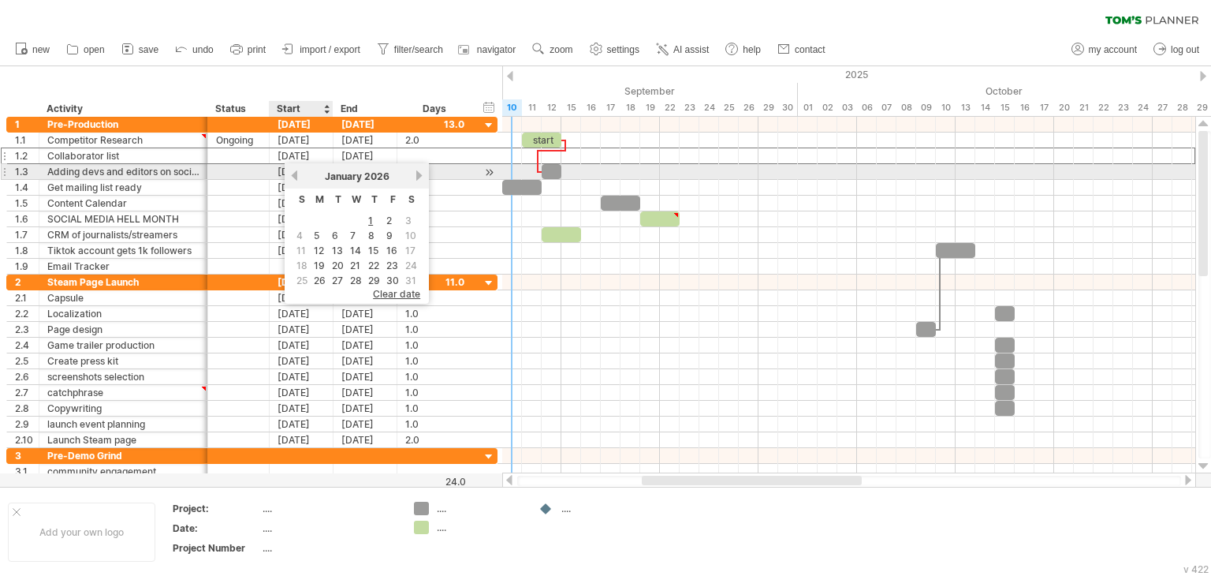
click at [294, 175] on link "previous" at bounding box center [295, 176] width 12 height 12
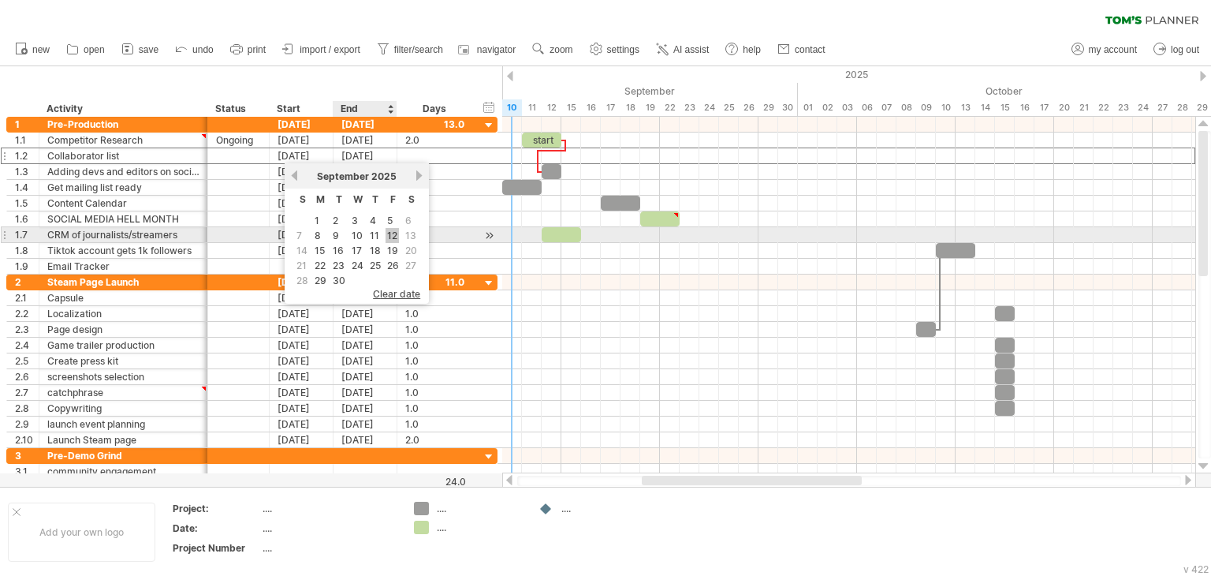
click at [391, 237] on link "12" at bounding box center [392, 235] width 13 height 15
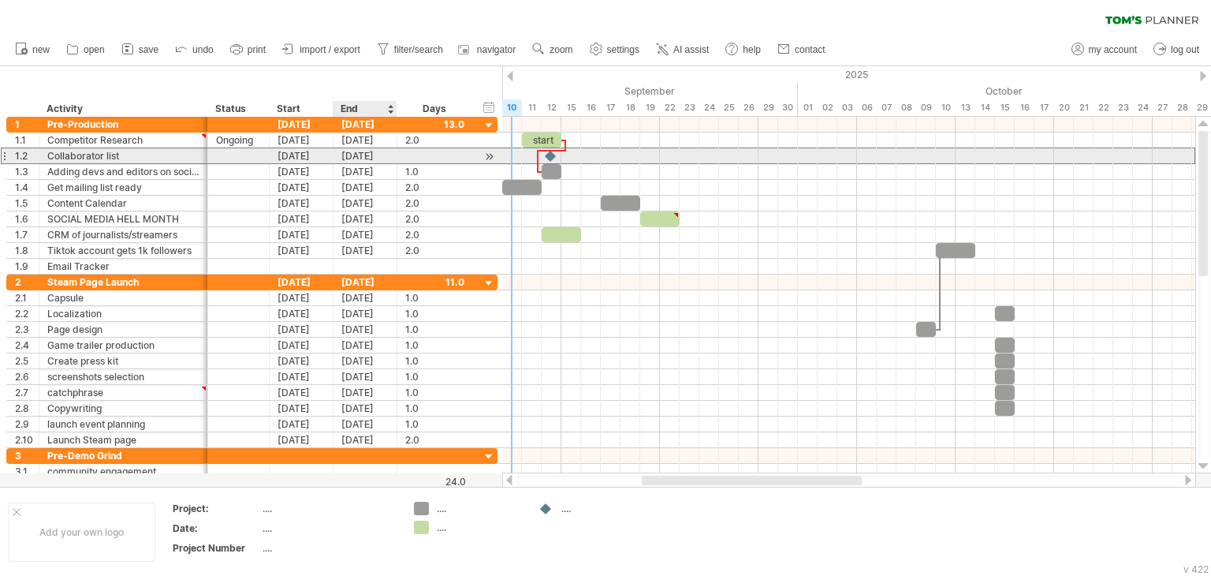
click at [367, 159] on div "[DATE]" at bounding box center [366, 155] width 64 height 15
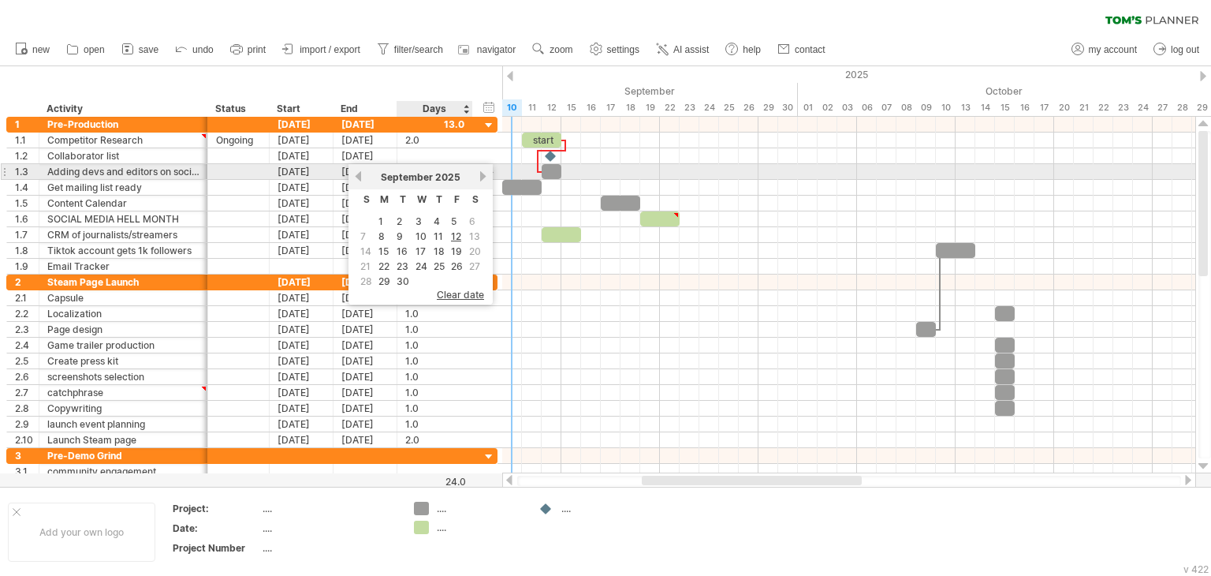
click at [479, 177] on link "next" at bounding box center [483, 176] width 12 height 12
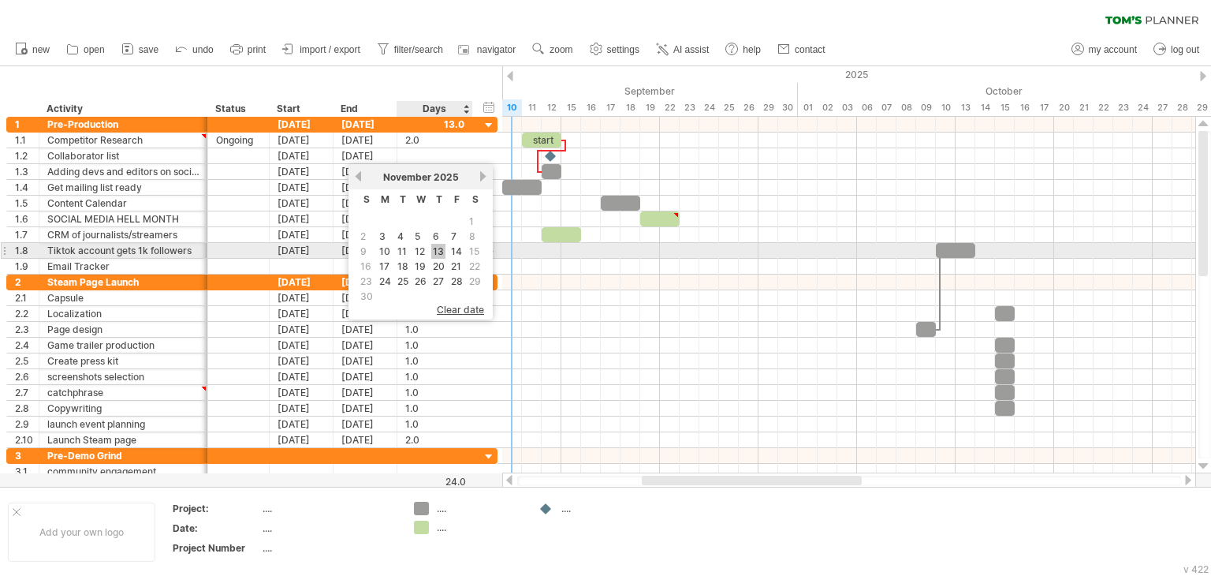
click at [435, 247] on link "13" at bounding box center [438, 251] width 14 height 15
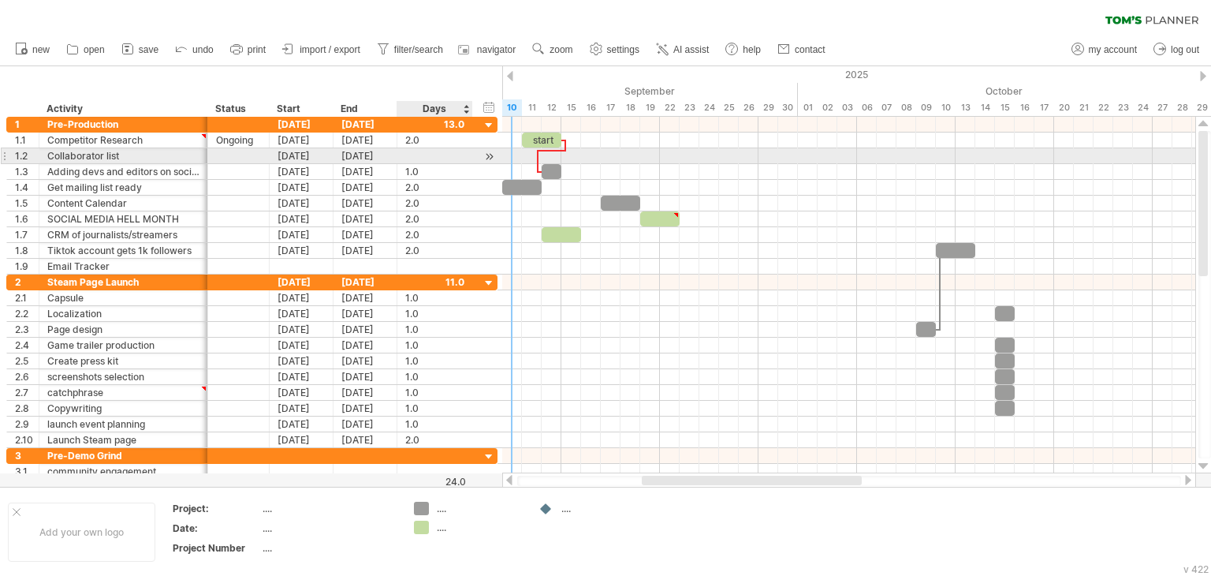
click at [487, 156] on div at bounding box center [489, 156] width 15 height 17
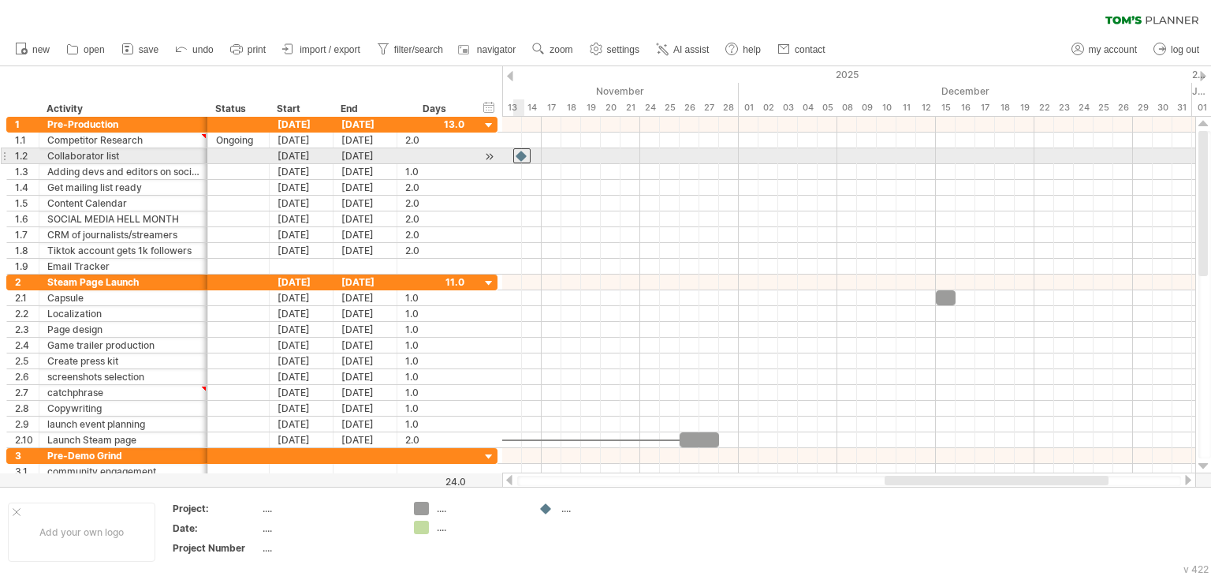
click at [520, 155] on div at bounding box center [521, 155] width 17 height 15
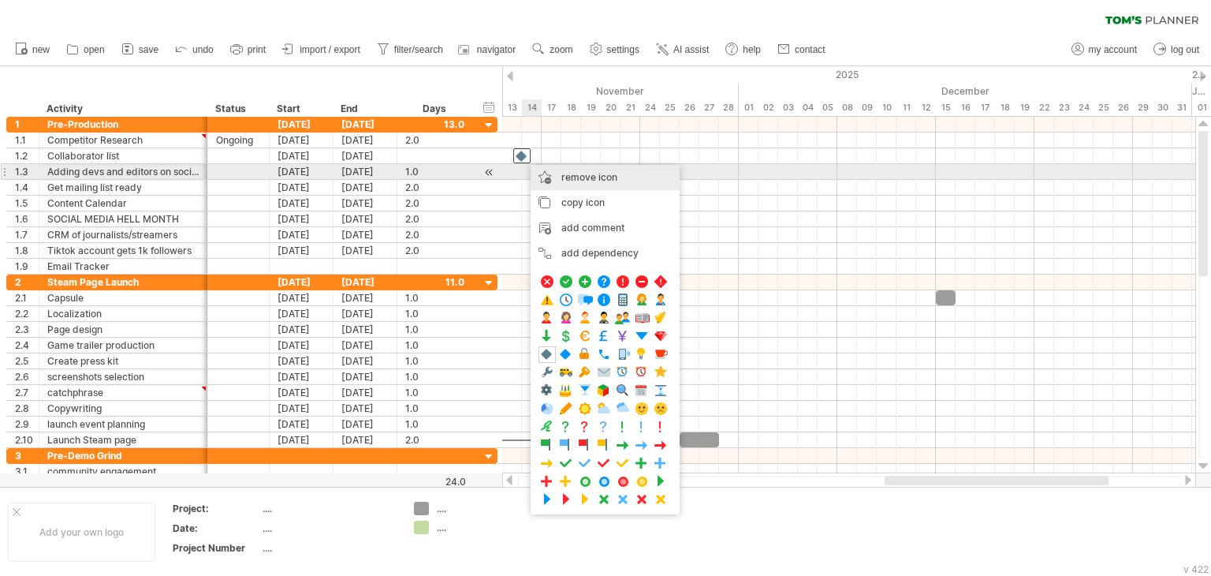
click at [568, 176] on span "remove icon" at bounding box center [589, 177] width 56 height 12
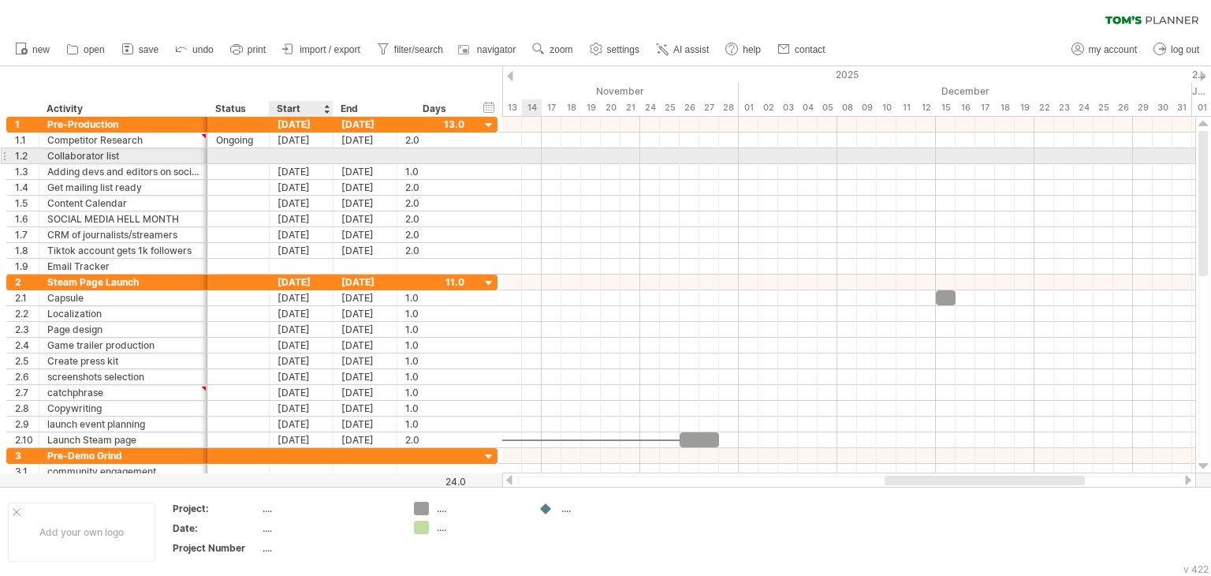
click at [315, 155] on div at bounding box center [302, 155] width 64 height 15
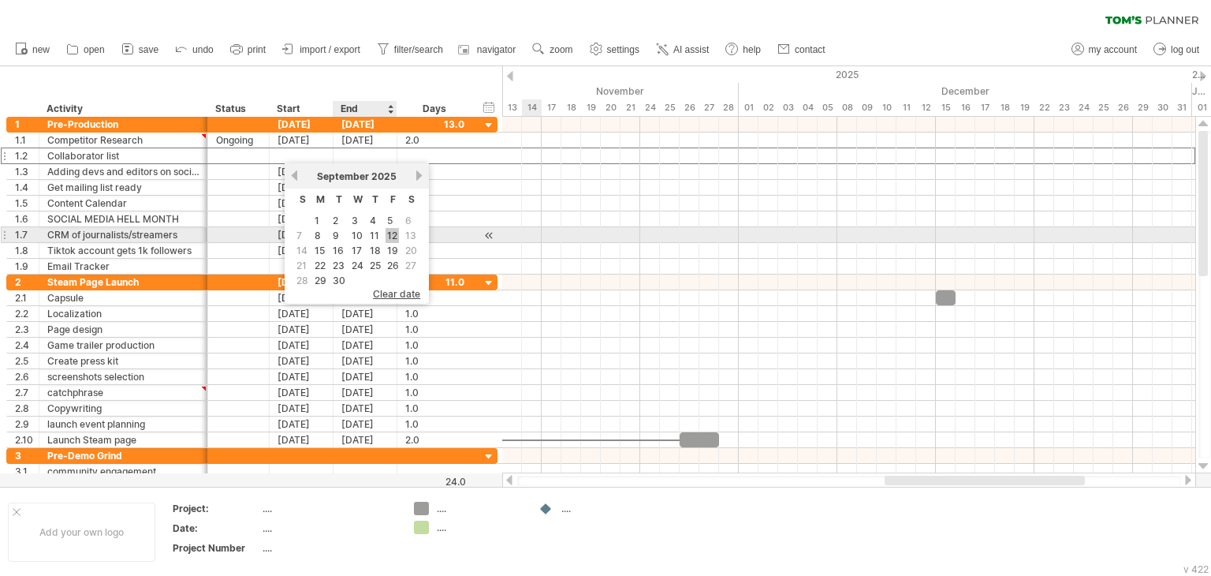
click at [387, 235] on link "12" at bounding box center [392, 235] width 13 height 15
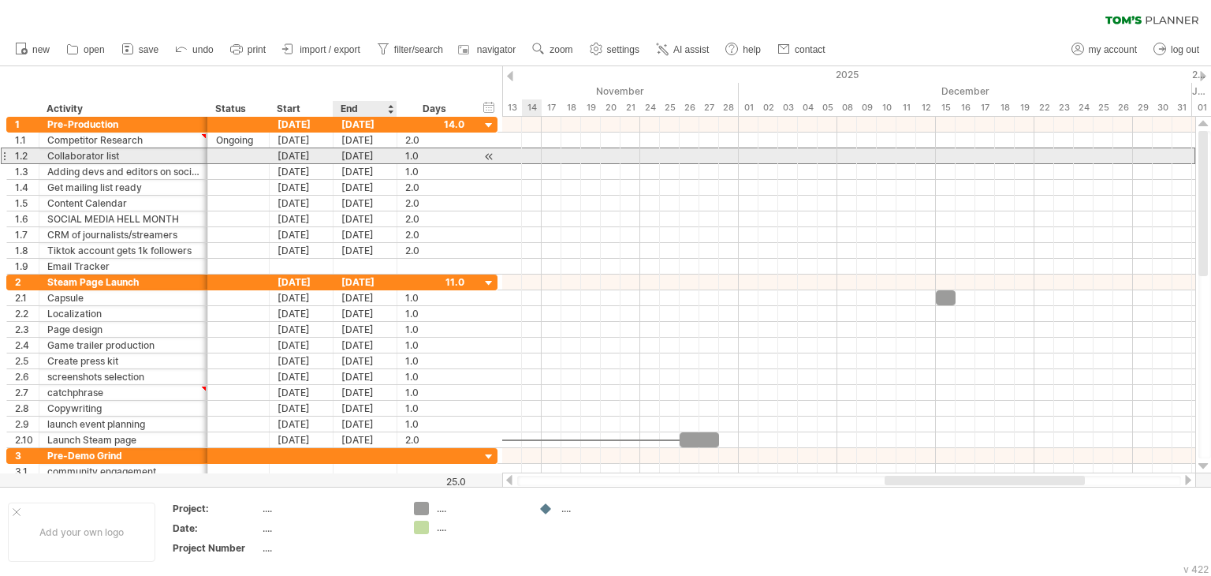
click at [361, 155] on div "[DATE]" at bounding box center [366, 155] width 64 height 15
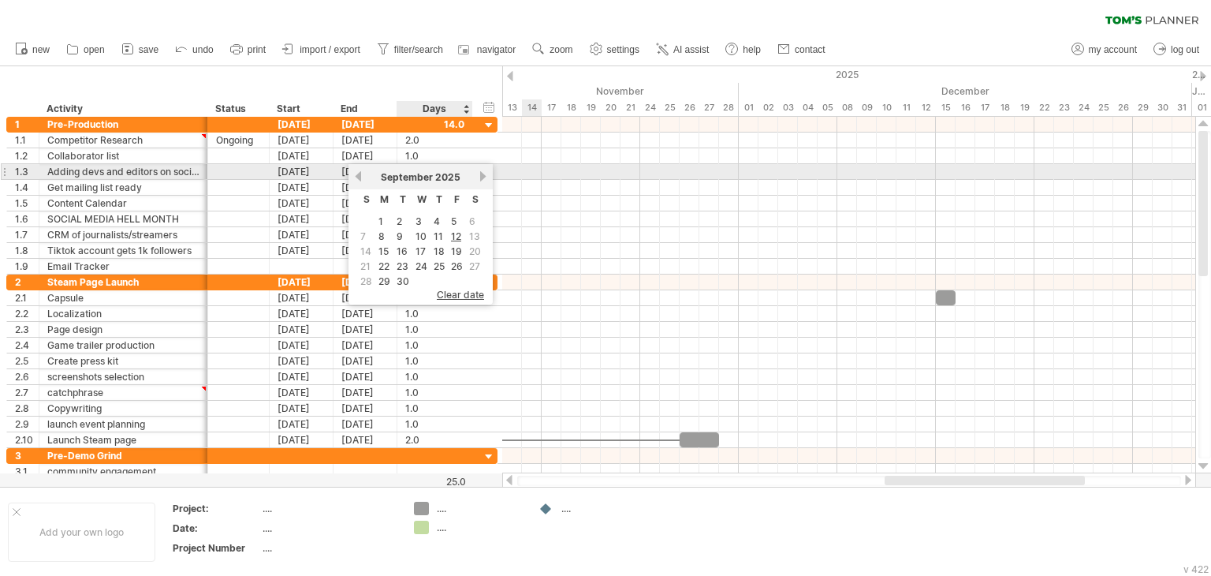
click at [477, 177] on link "next" at bounding box center [483, 176] width 12 height 12
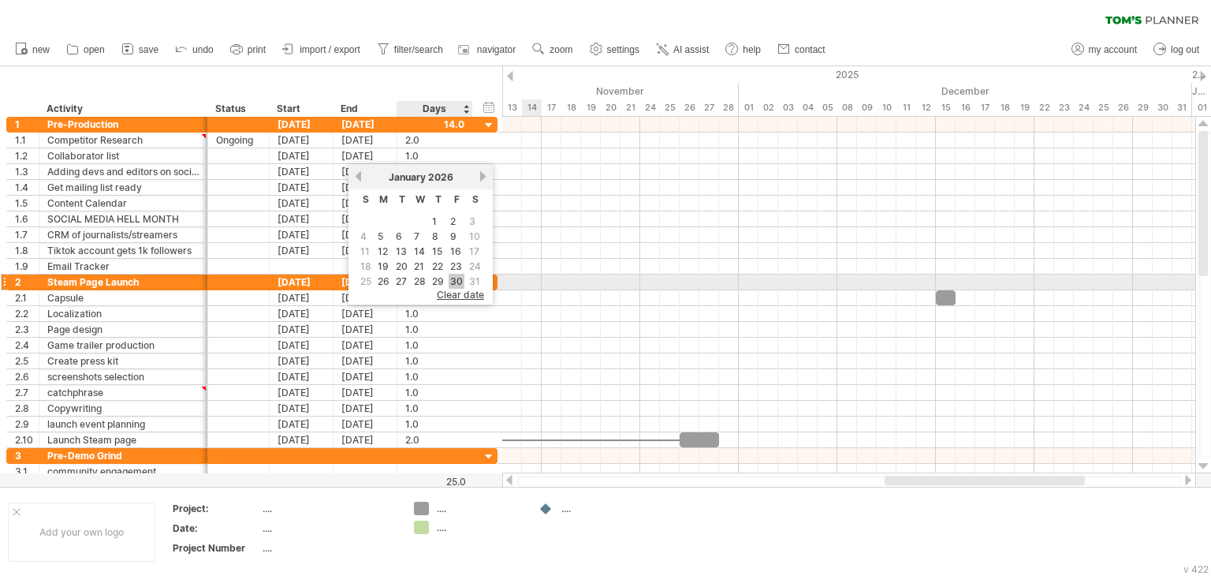
click at [451, 277] on link "30" at bounding box center [457, 281] width 16 height 15
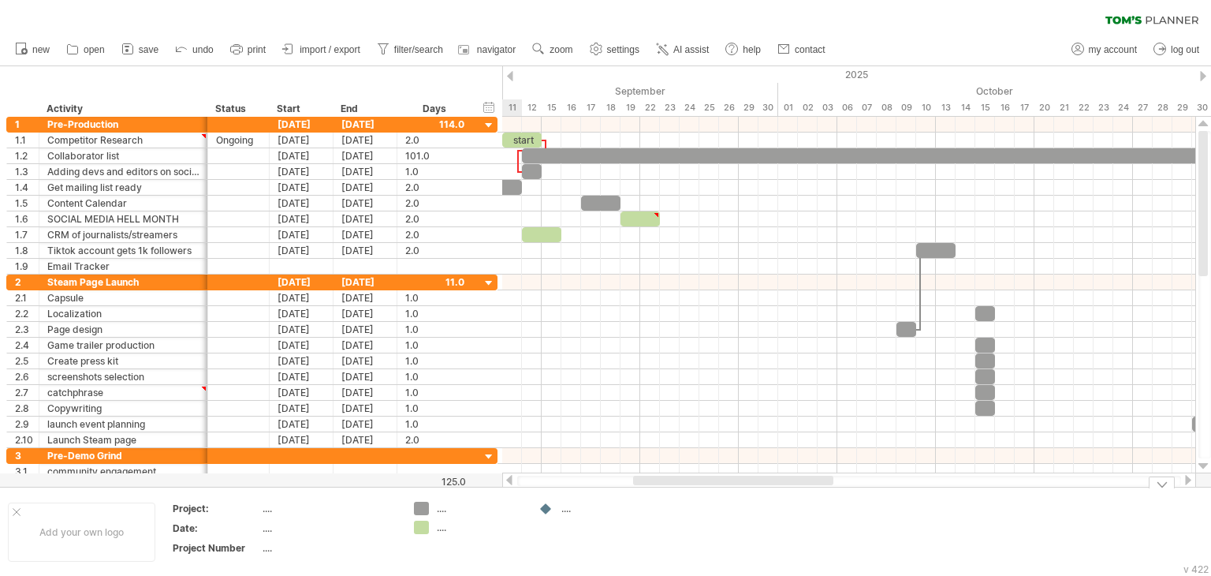
drag, startPoint x: 1009, startPoint y: 482, endPoint x: 757, endPoint y: 490, distance: 251.7
click at [757, 490] on div "Trying to reach [DOMAIN_NAME] Connected again... 0% clear filter new 1" at bounding box center [605, 288] width 1211 height 576
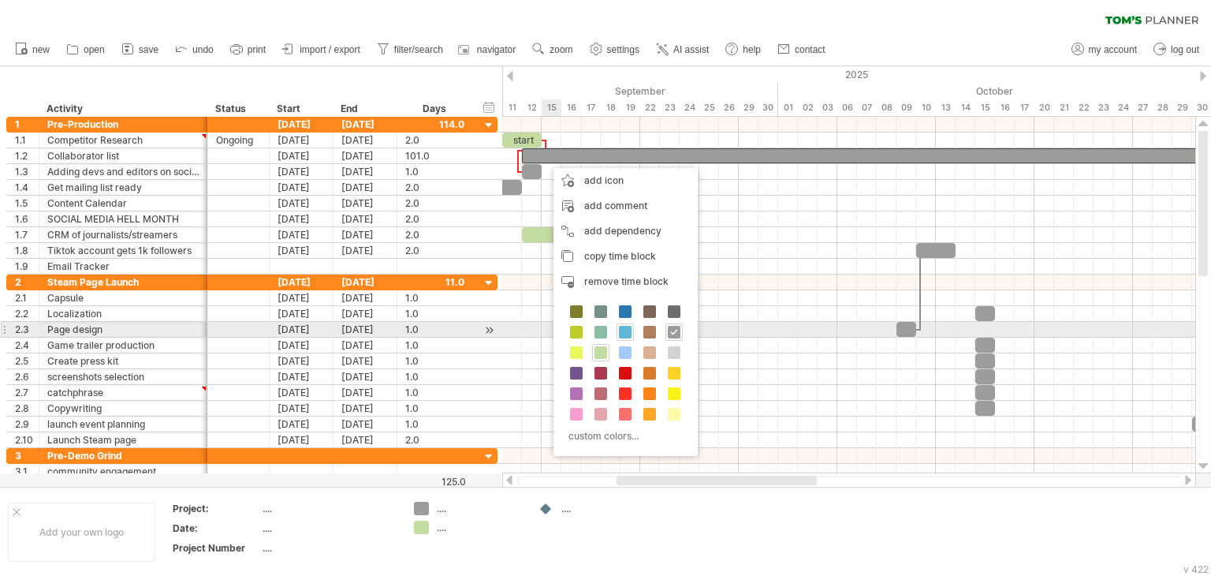
click at [625, 333] on span at bounding box center [625, 332] width 13 height 13
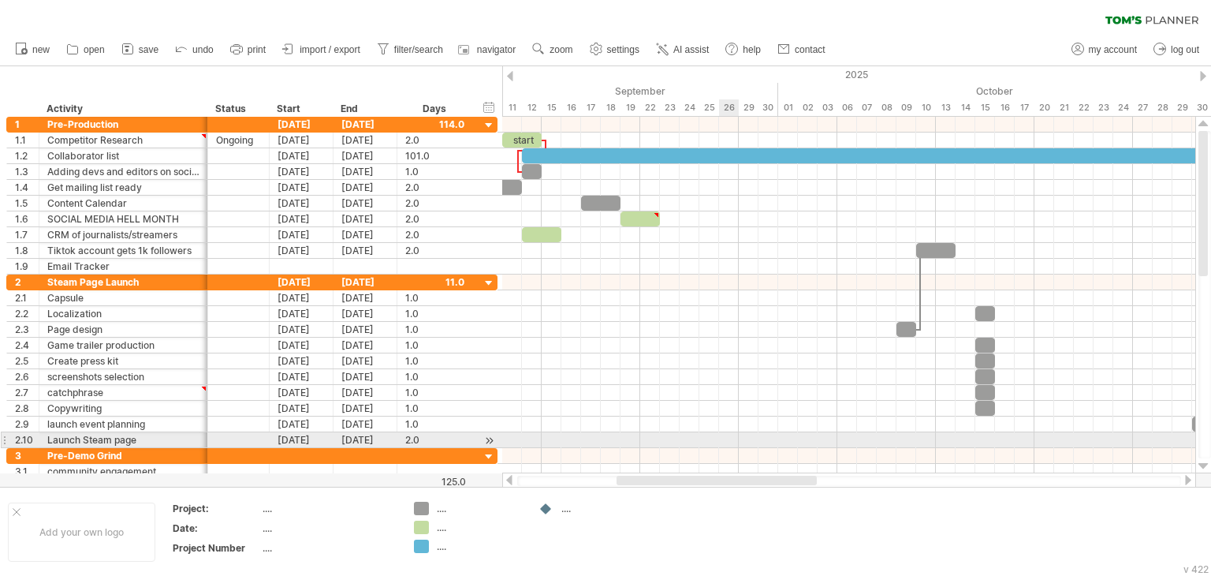
click at [735, 448] on div at bounding box center [848, 456] width 693 height 16
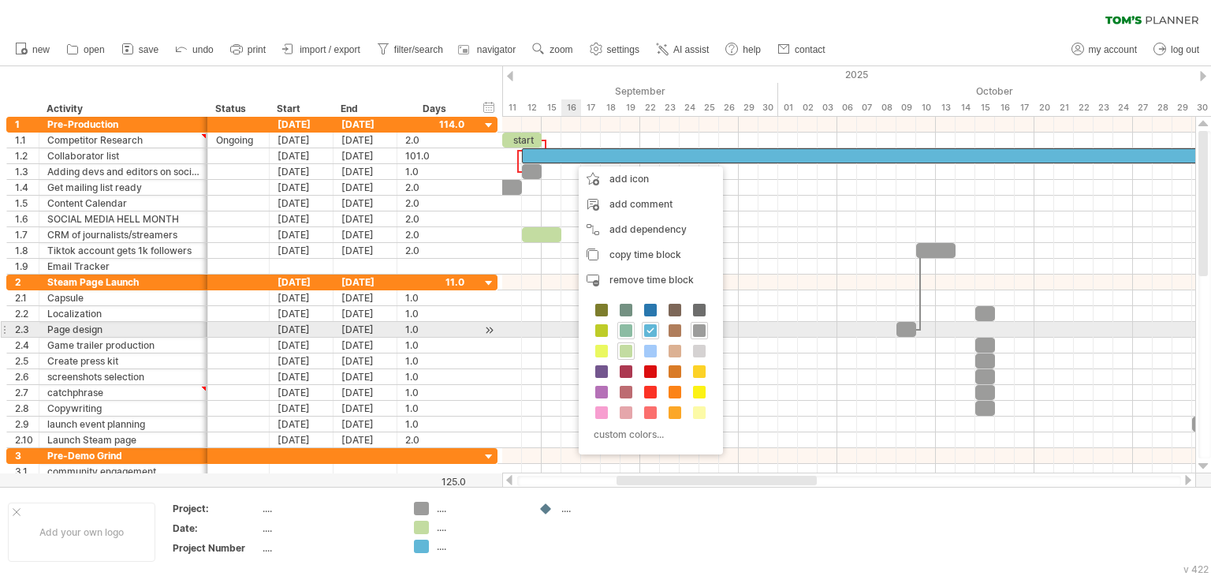
click at [628, 329] on span at bounding box center [626, 330] width 13 height 13
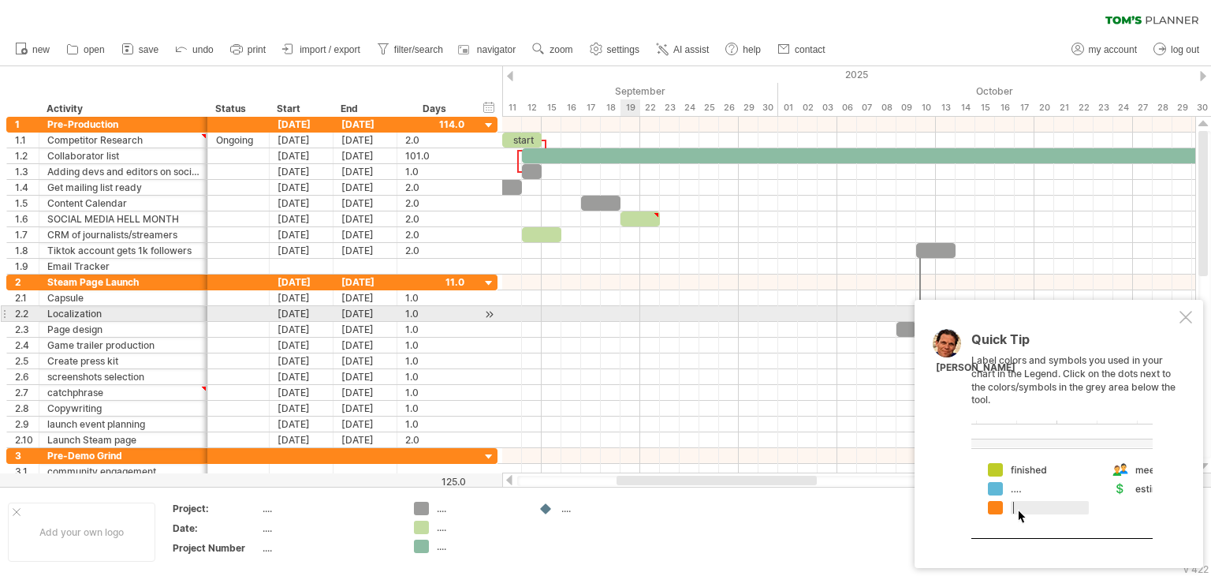
click at [625, 311] on div at bounding box center [848, 314] width 693 height 16
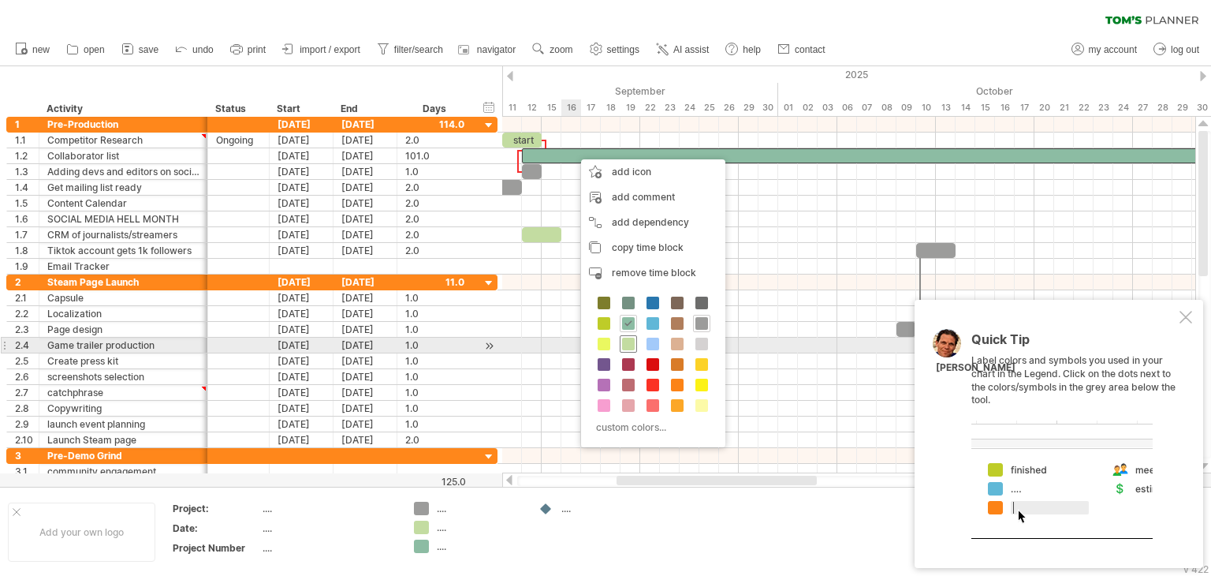
click at [628, 341] on span at bounding box center [628, 344] width 13 height 13
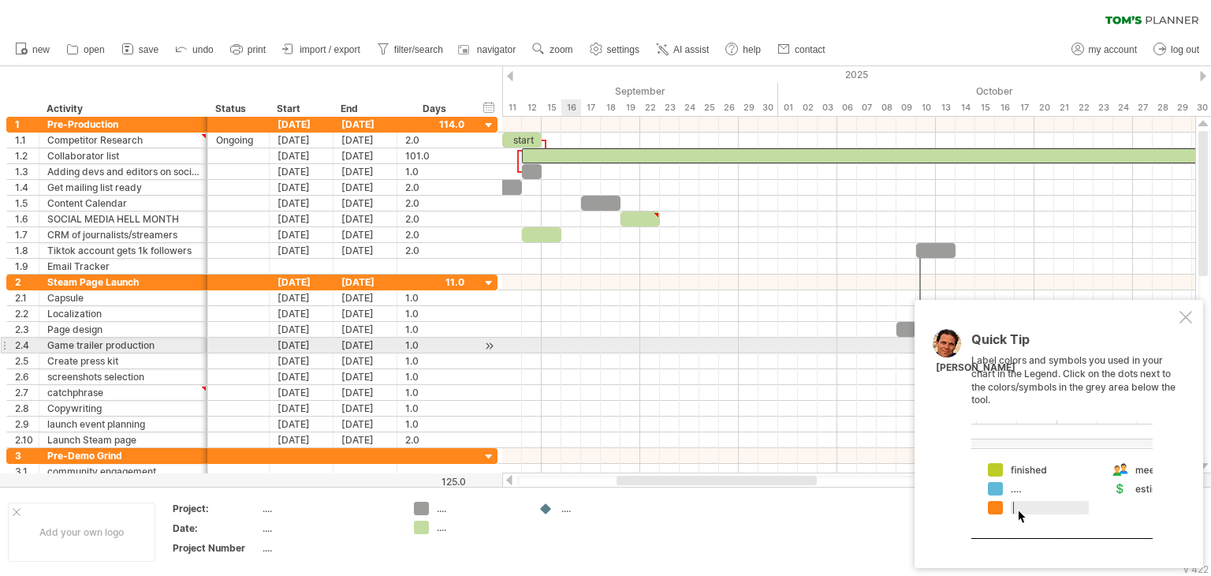
click at [628, 341] on div at bounding box center [848, 346] width 693 height 16
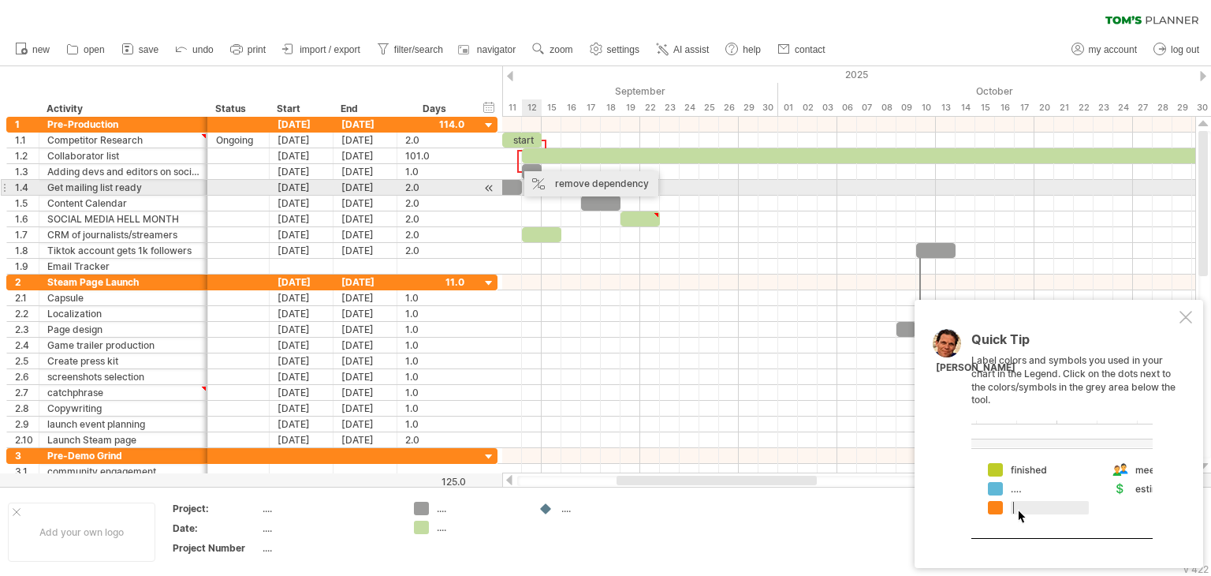
click at [544, 183] on div "remove dependency" at bounding box center [591, 183] width 134 height 25
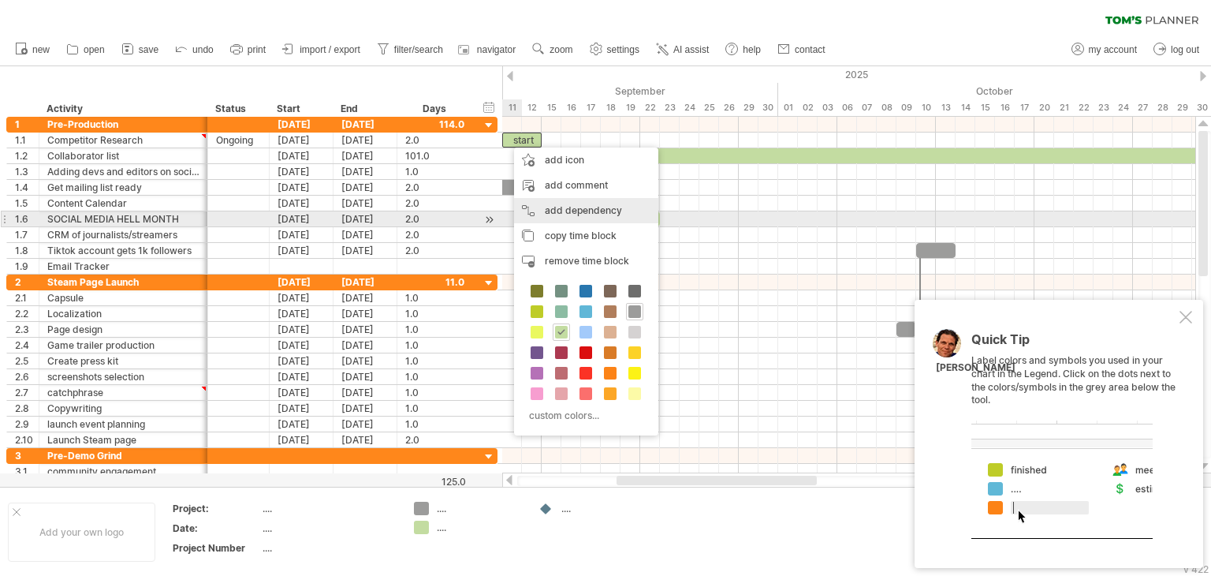
click at [571, 214] on div "add dependency You can use dependencies when you require tasks to be done in a …" at bounding box center [586, 210] width 144 height 25
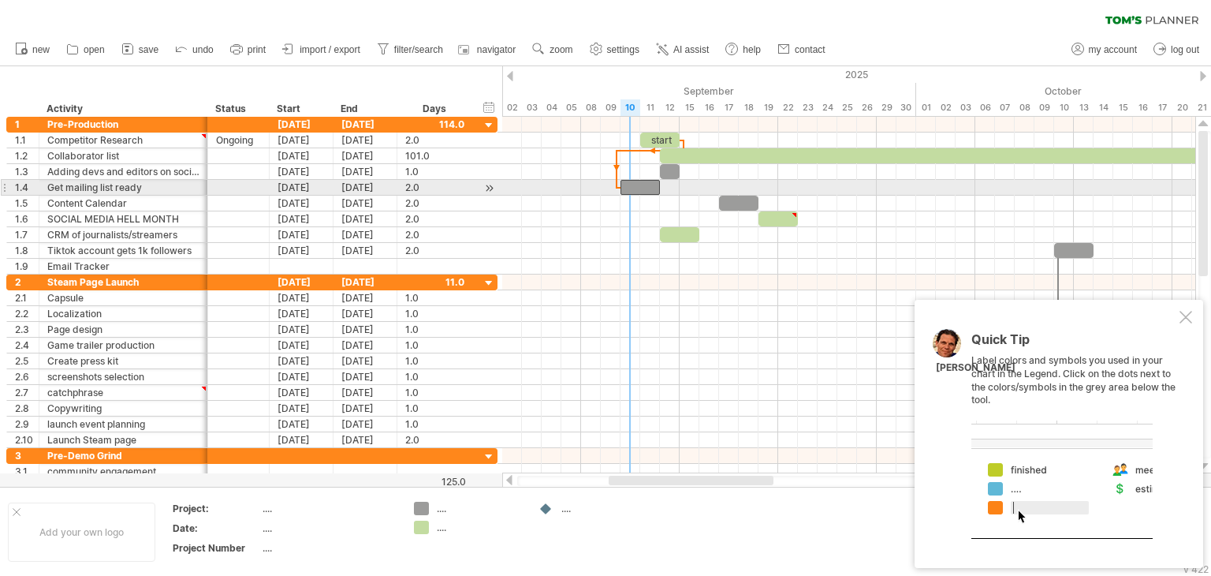
click at [623, 185] on span at bounding box center [620, 187] width 6 height 15
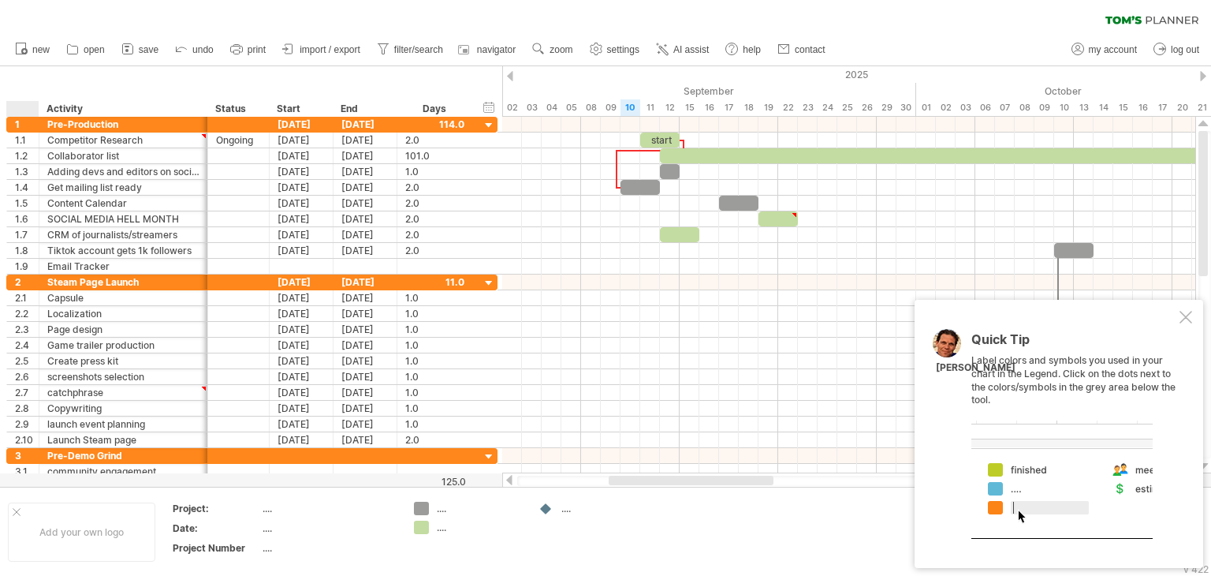
click at [19, 106] on div at bounding box center [26, 109] width 24 height 16
click at [634, 477] on div at bounding box center [691, 480] width 165 height 9
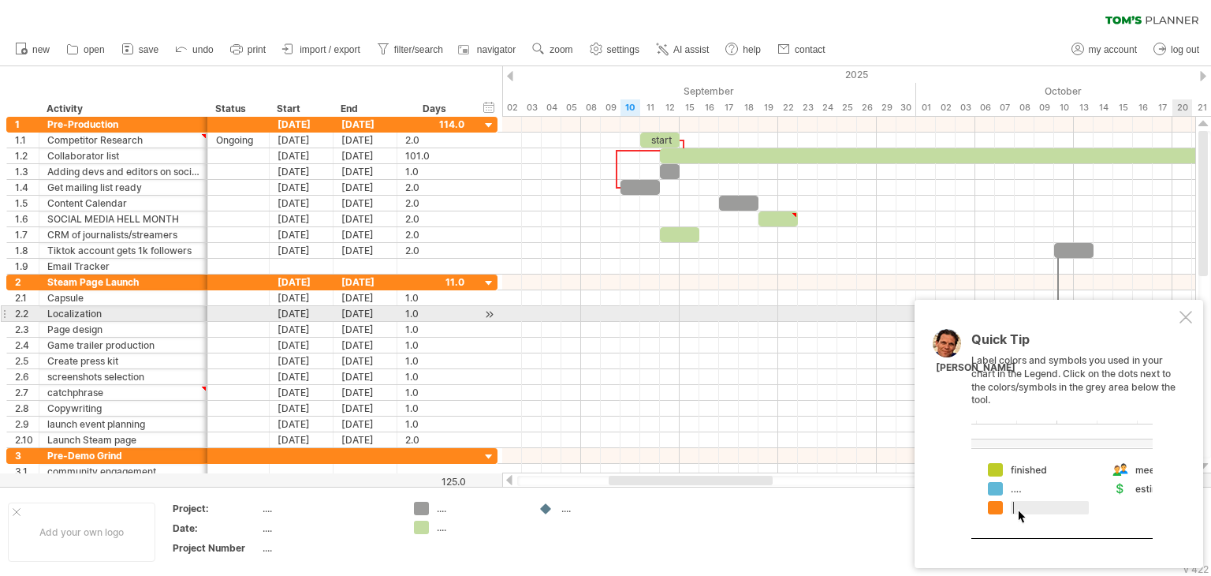
click at [1184, 319] on div at bounding box center [1186, 317] width 13 height 13
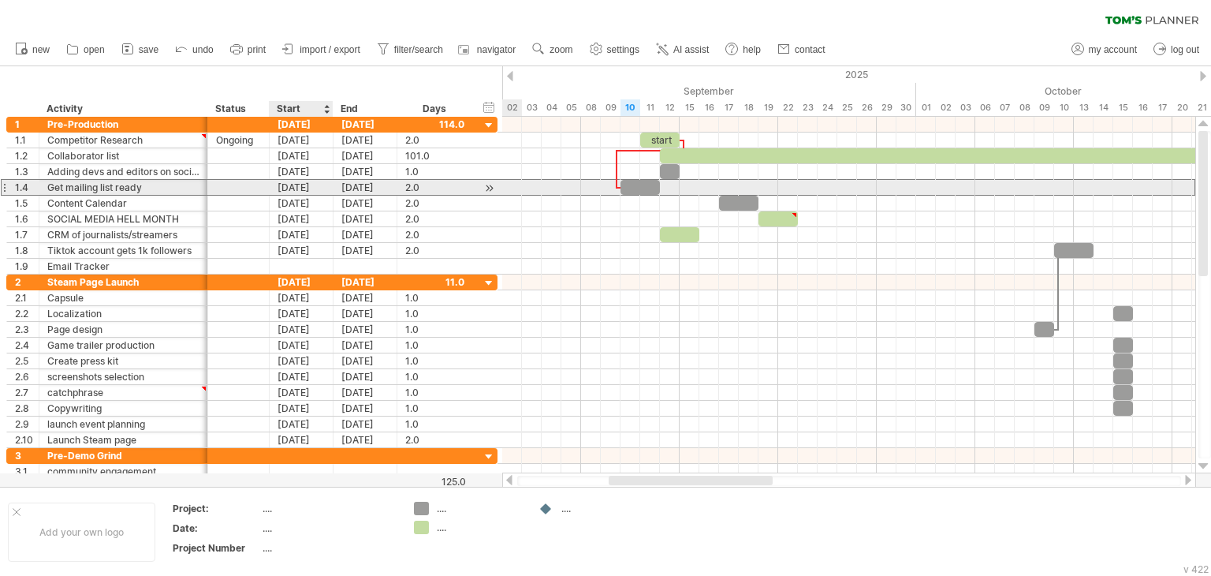
click at [293, 186] on div "[DATE]" at bounding box center [302, 187] width 64 height 15
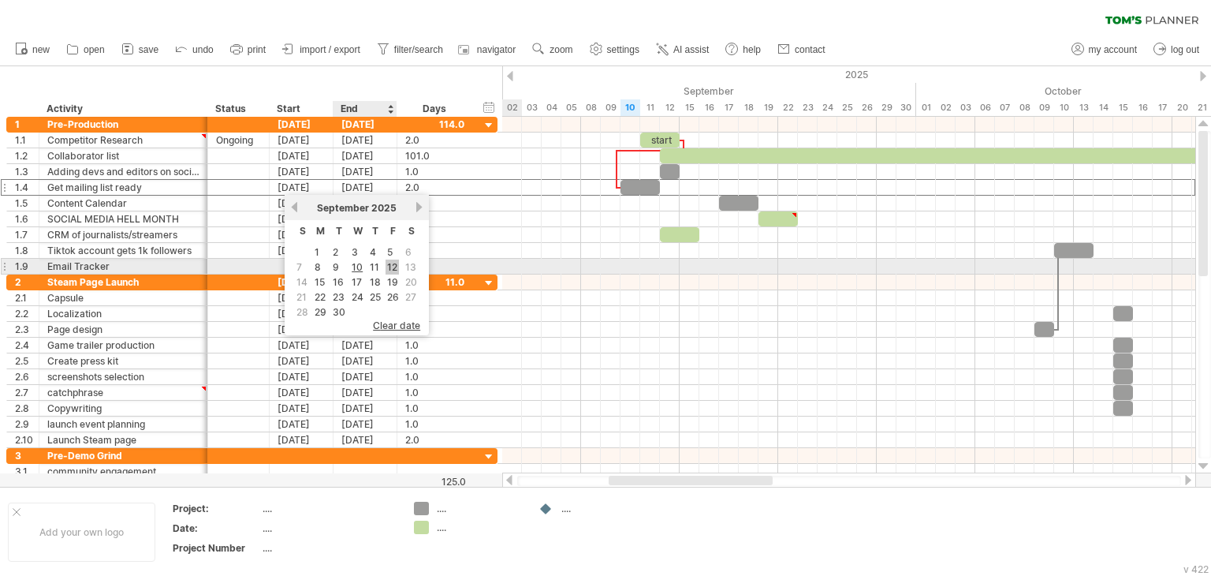
click at [390, 264] on link "12" at bounding box center [392, 266] width 13 height 15
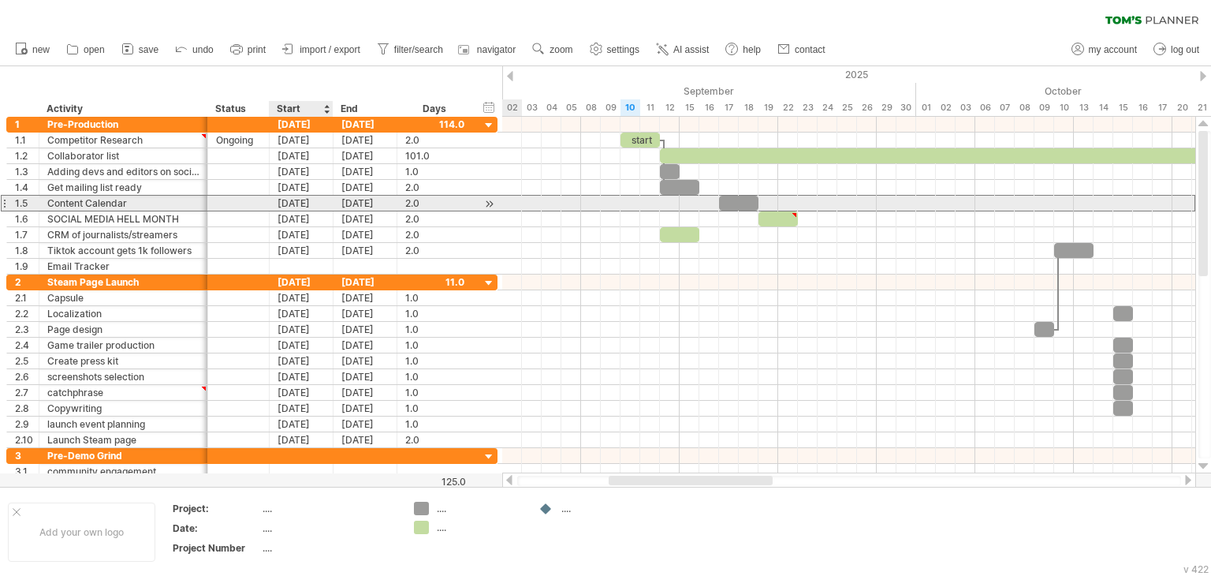
click at [308, 203] on div "[DATE]" at bounding box center [302, 203] width 64 height 15
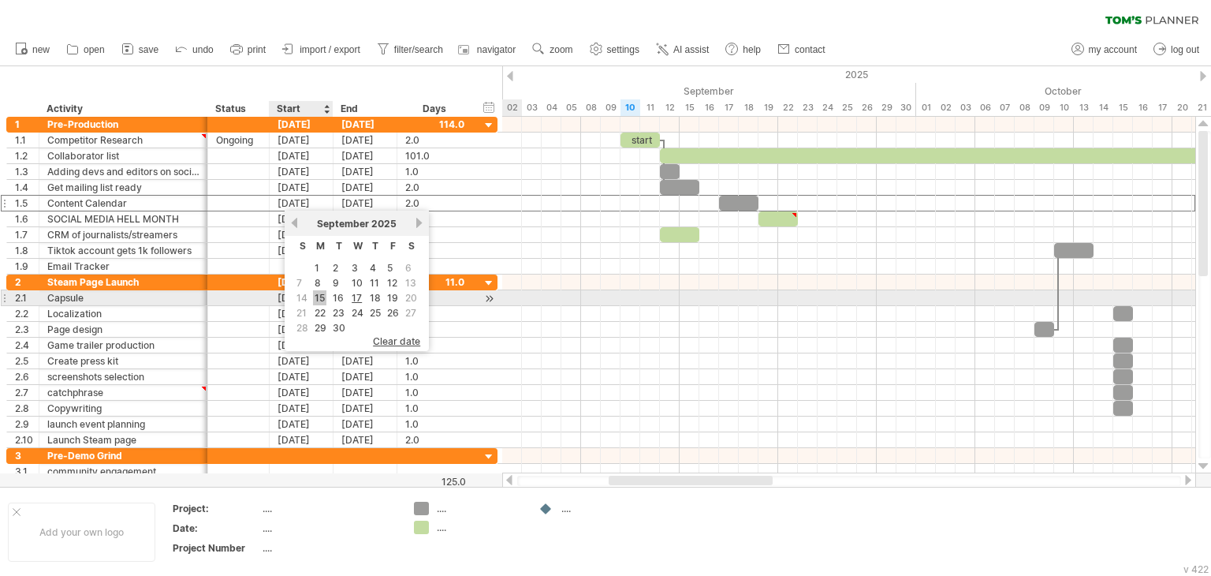
click at [323, 294] on link "15" at bounding box center [319, 297] width 13 height 15
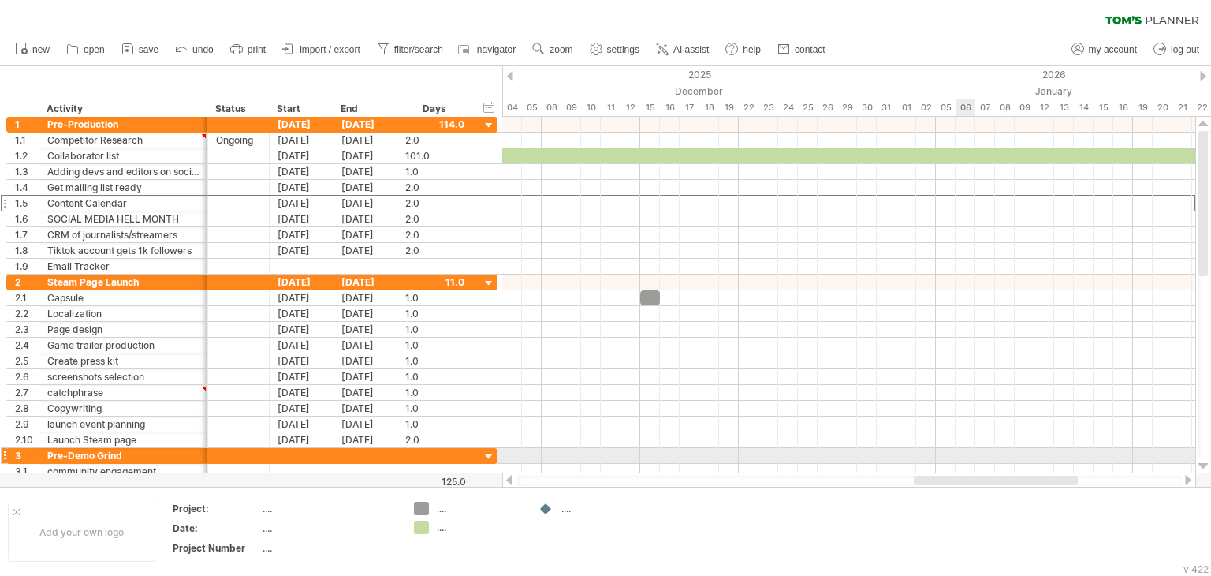
drag, startPoint x: 667, startPoint y: 478, endPoint x: 886, endPoint y: 469, distance: 218.6
click at [886, 468] on div "Trying to reach [DOMAIN_NAME] Connected again... 0% clear filter new 1" at bounding box center [605, 288] width 1211 height 576
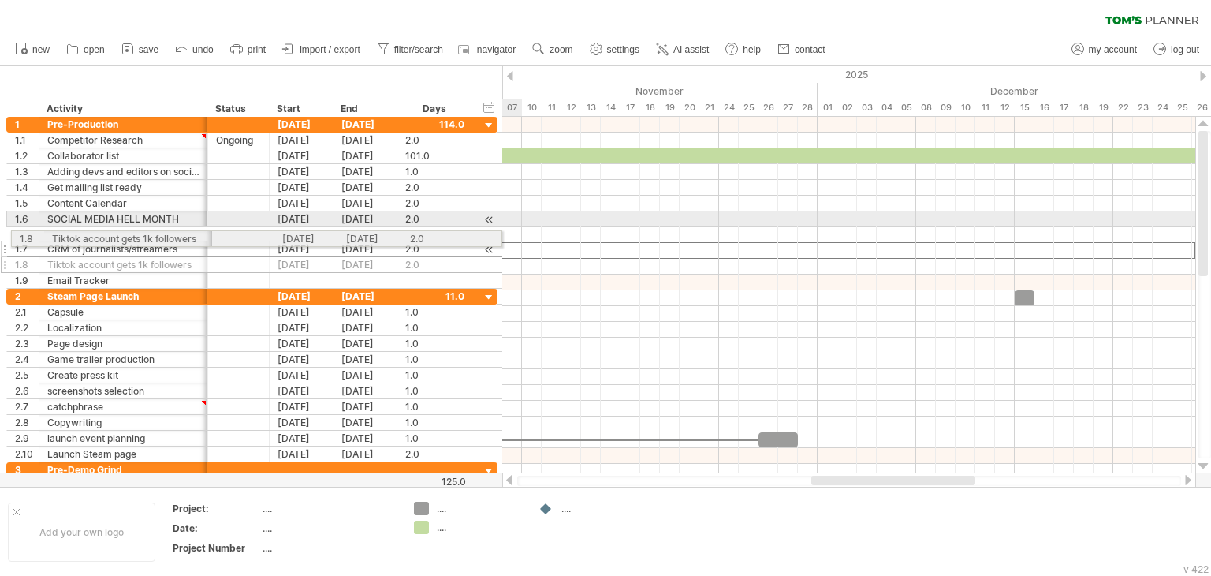
drag, startPoint x: 3, startPoint y: 248, endPoint x: 6, endPoint y: 236, distance: 13.0
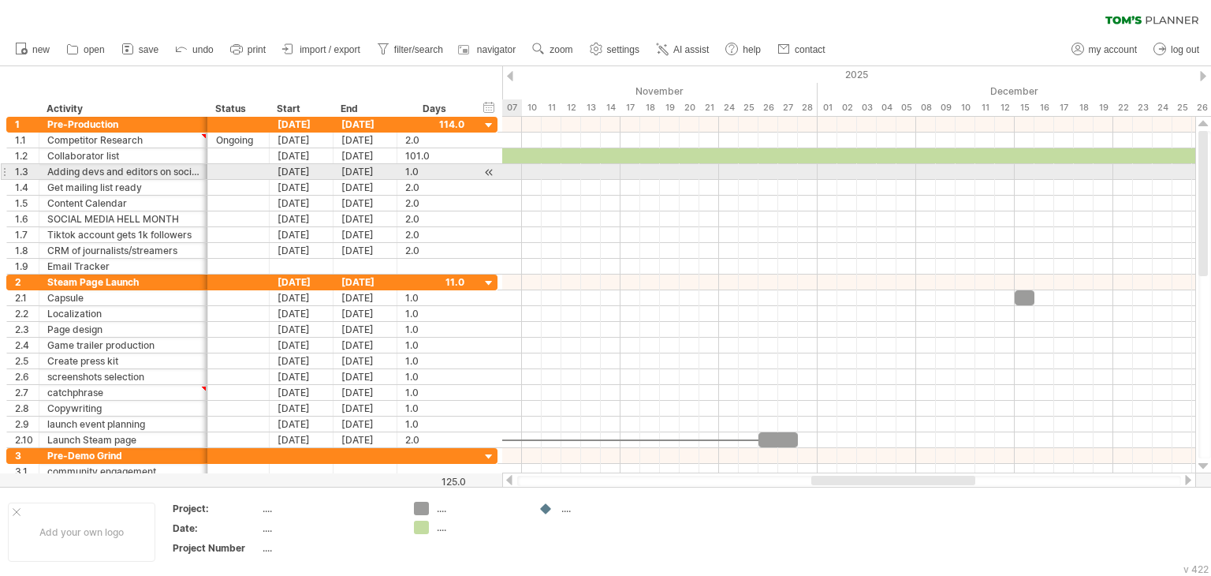
click at [488, 170] on div at bounding box center [489, 172] width 15 height 17
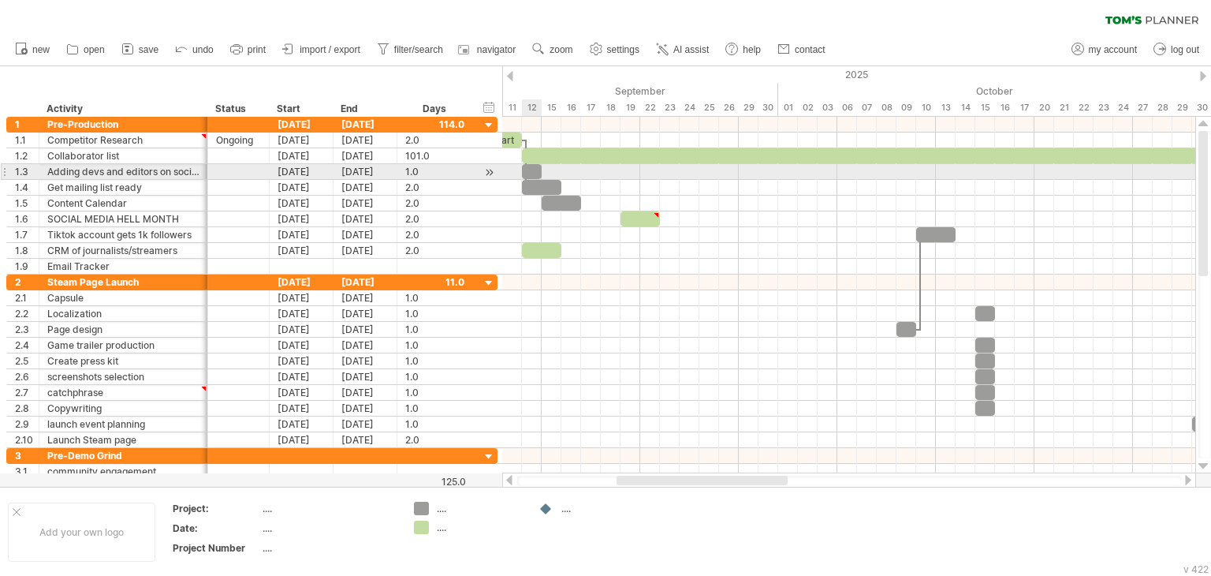
click at [528, 172] on div at bounding box center [532, 171] width 20 height 15
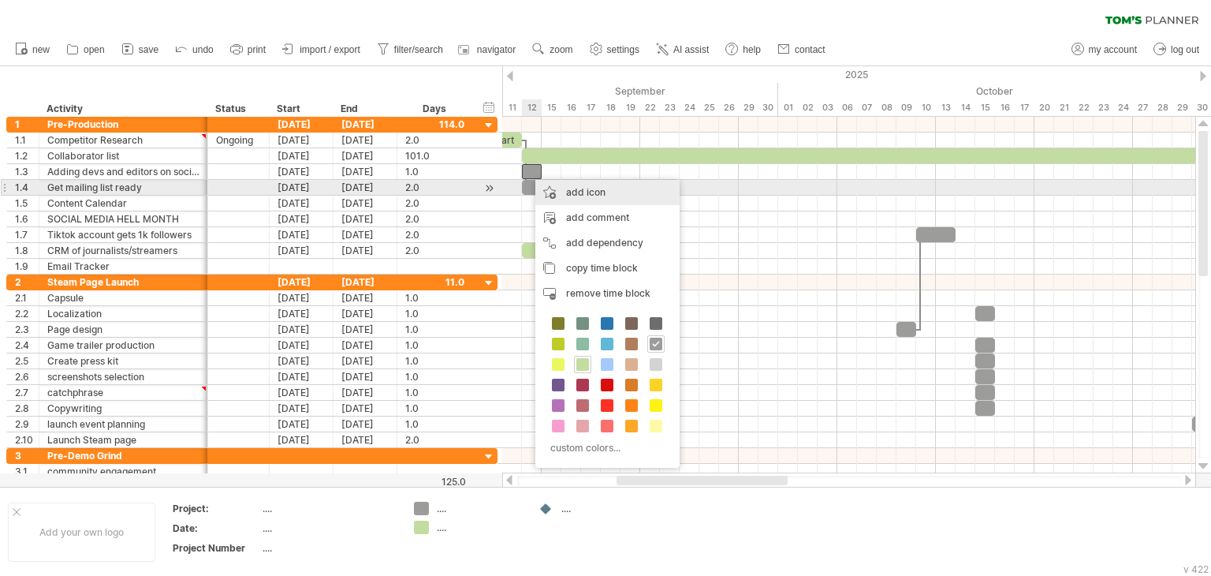
click at [564, 195] on div "add icon" at bounding box center [607, 192] width 144 height 25
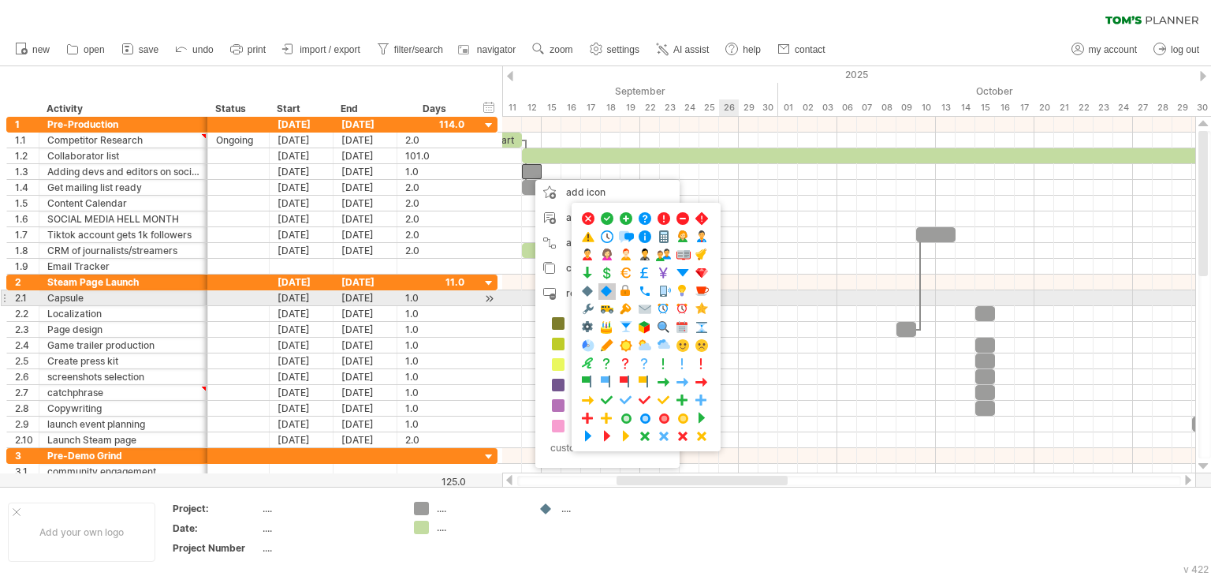
click at [601, 291] on span at bounding box center [607, 291] width 16 height 15
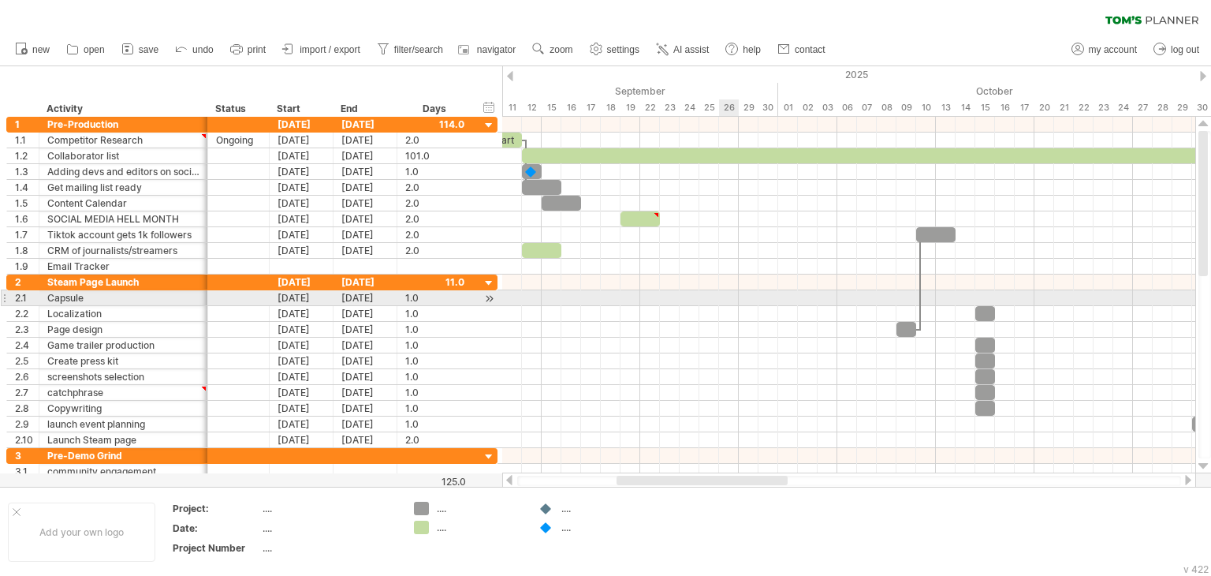
click at [601, 291] on div at bounding box center [848, 298] width 693 height 16
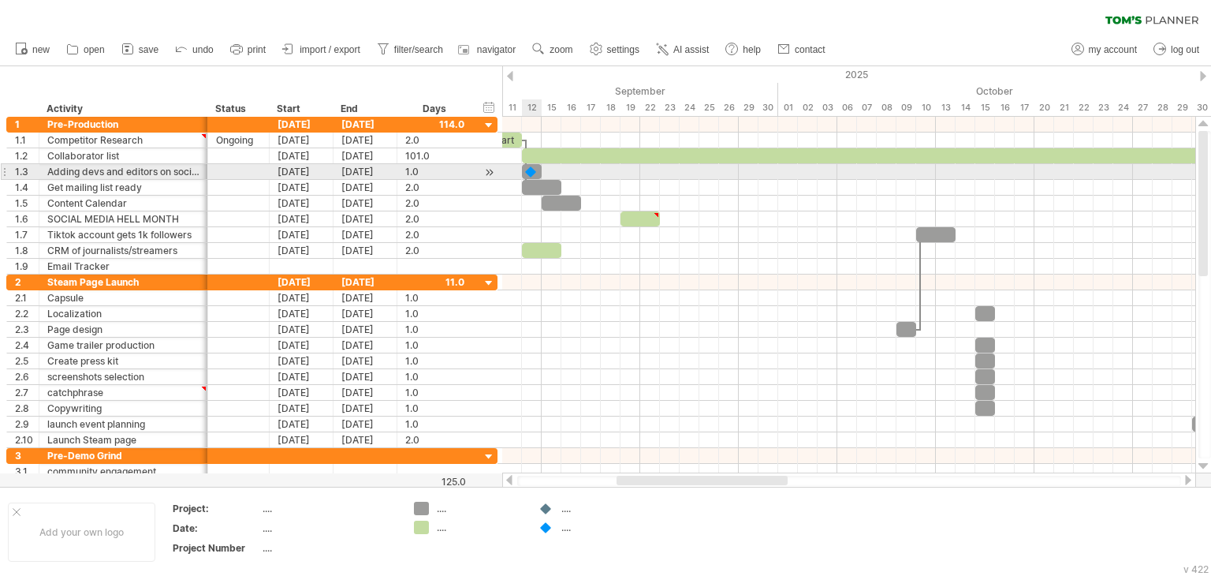
click at [526, 169] on div at bounding box center [532, 171] width 16 height 15
click at [546, 170] on div at bounding box center [848, 172] width 693 height 16
click at [538, 170] on div at bounding box center [532, 171] width 16 height 15
click at [487, 171] on div at bounding box center [489, 172] width 15 height 17
click at [535, 170] on div at bounding box center [532, 171] width 16 height 15
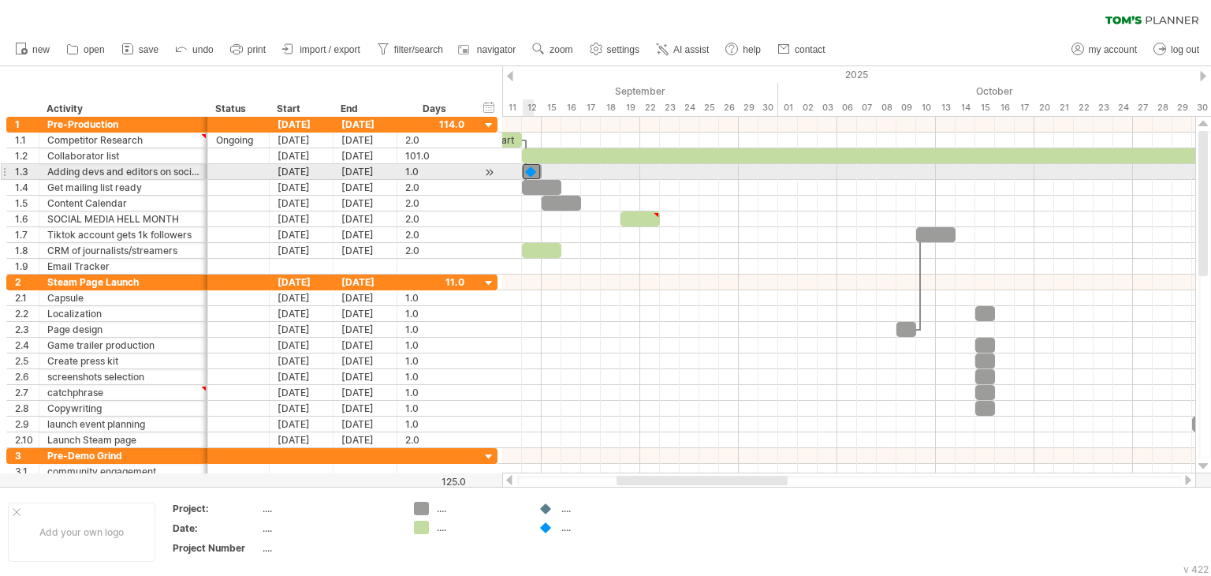
click at [537, 170] on div at bounding box center [531, 171] width 17 height 15
click at [360, 170] on div "[DATE]" at bounding box center [366, 171] width 64 height 15
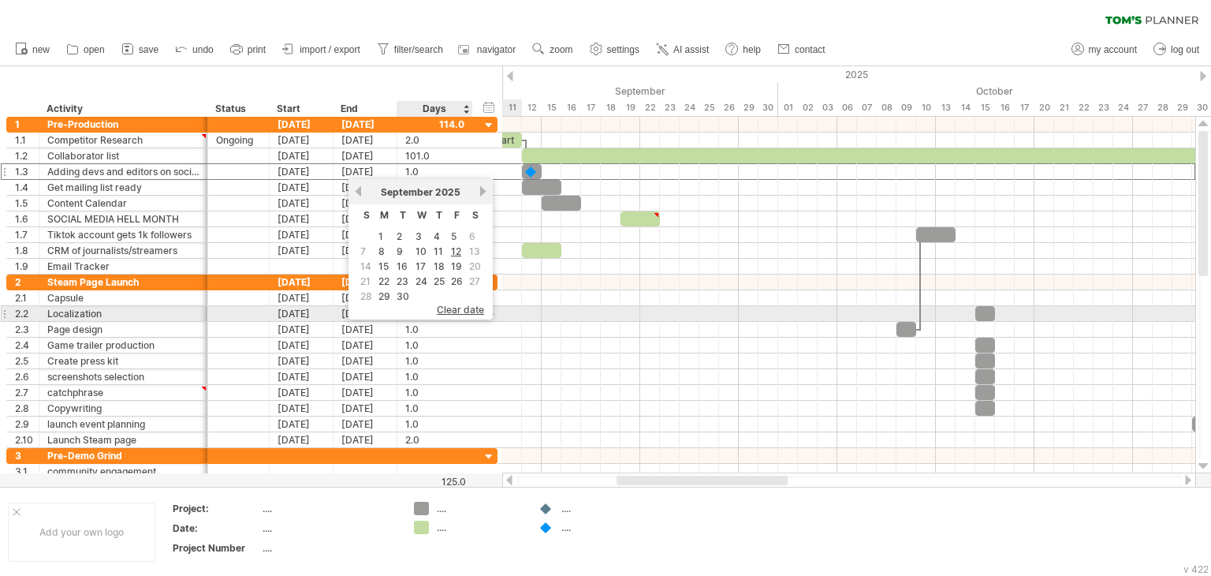
click at [451, 307] on span "clear date" at bounding box center [460, 310] width 47 height 12
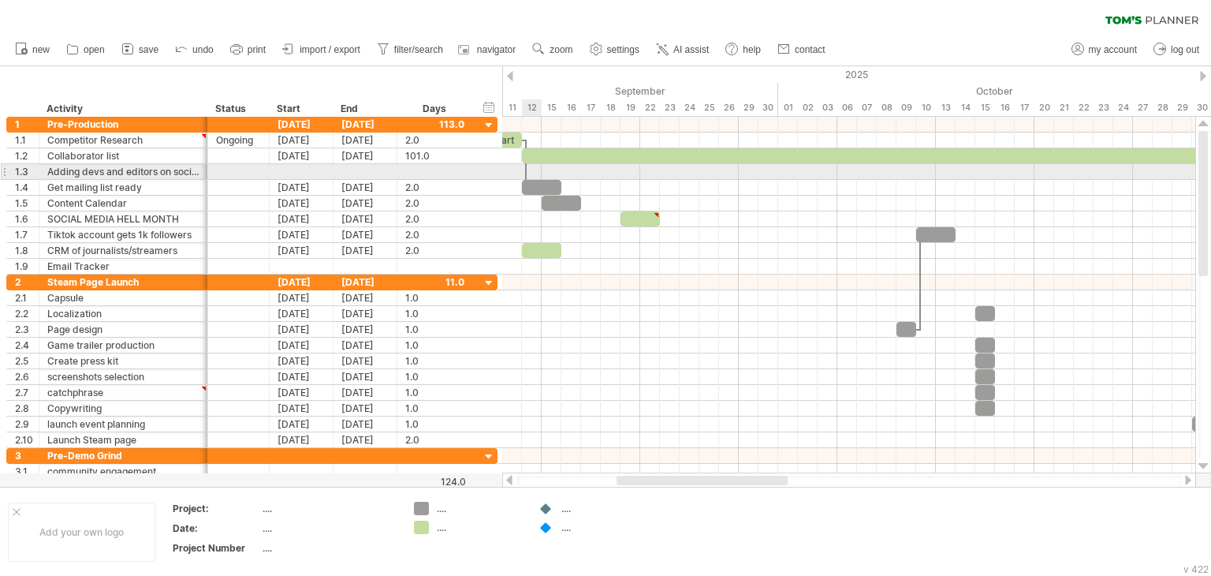
click at [532, 170] on div at bounding box center [848, 172] width 693 height 16
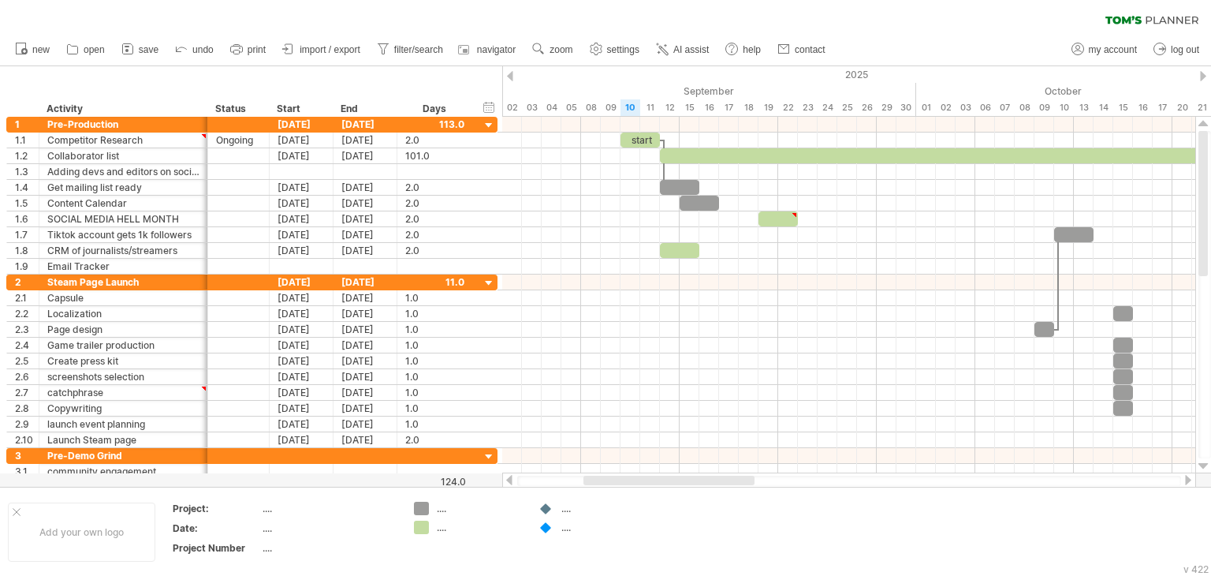
drag, startPoint x: 655, startPoint y: 479, endPoint x: 621, endPoint y: 479, distance: 33.1
click at [621, 479] on div at bounding box center [669, 480] width 171 height 9
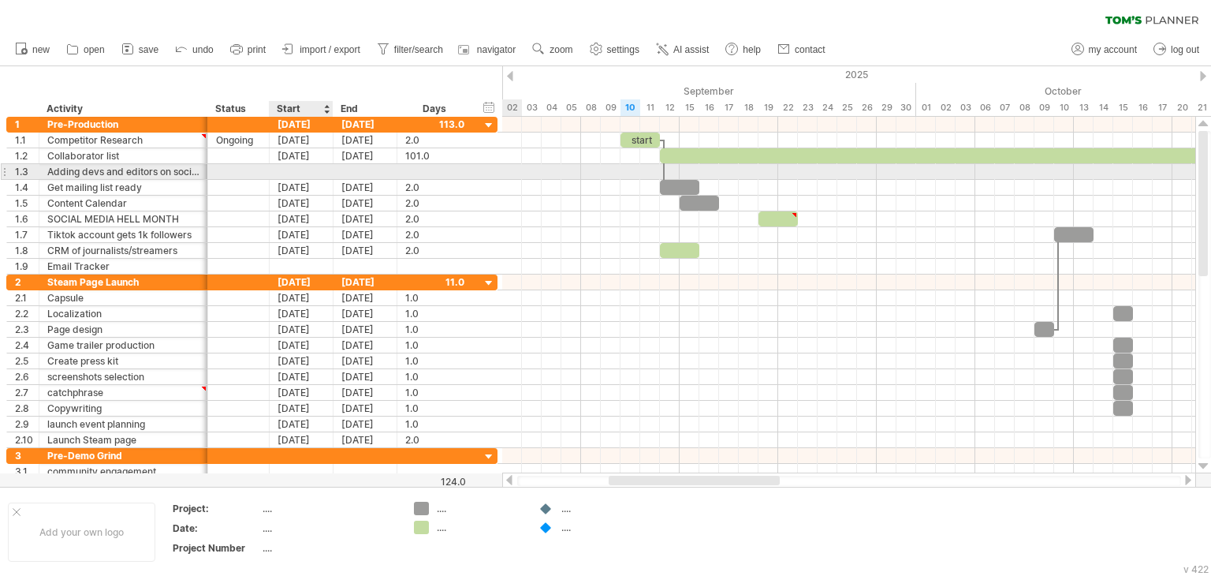
click at [309, 172] on div at bounding box center [302, 171] width 64 height 15
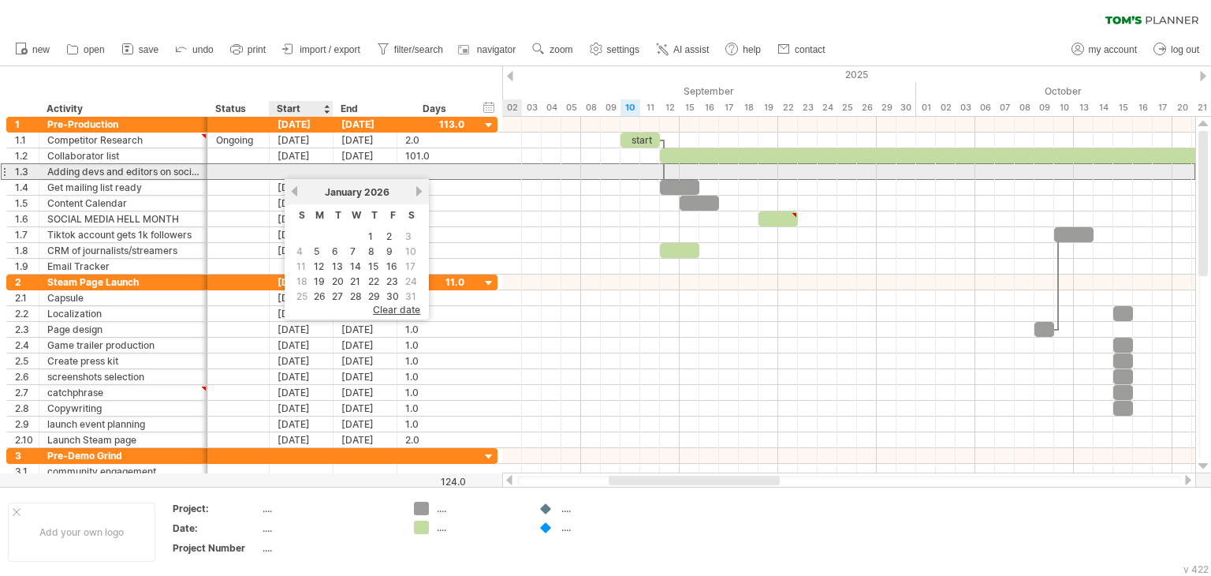
click at [309, 172] on div at bounding box center [302, 171] width 64 height 15
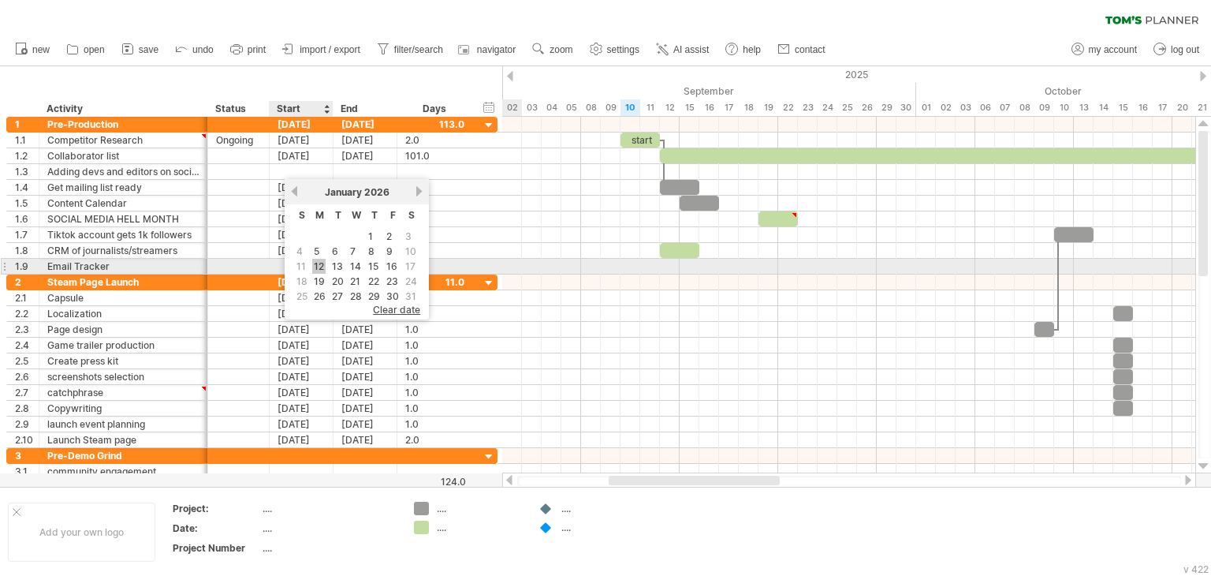
click at [314, 266] on link "12" at bounding box center [318, 266] width 13 height 15
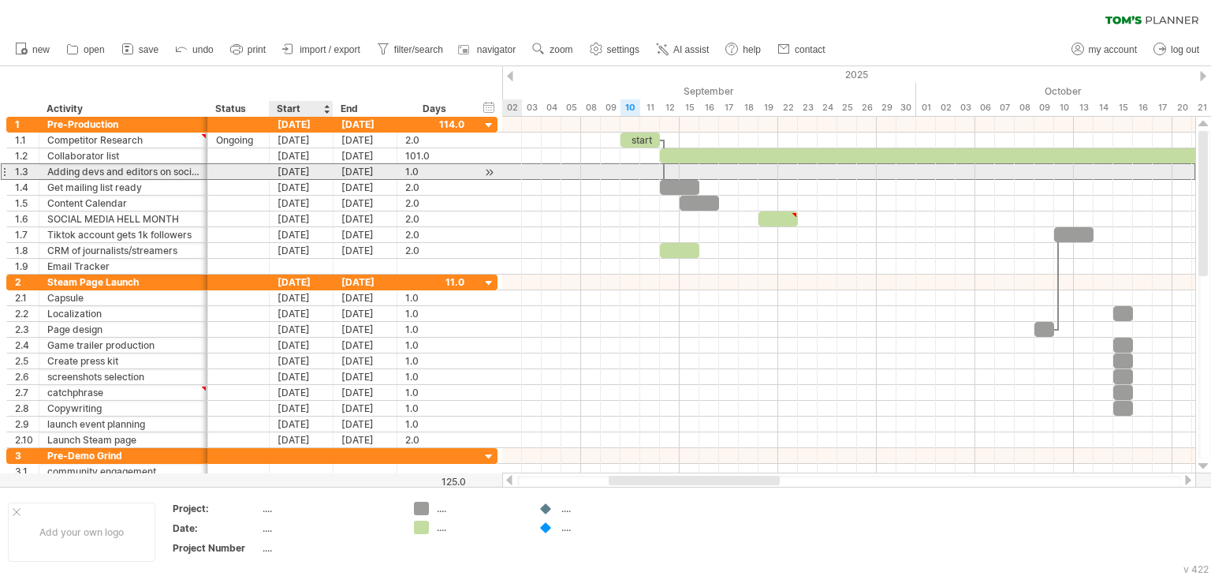
click at [303, 175] on div "[DATE]" at bounding box center [302, 171] width 64 height 15
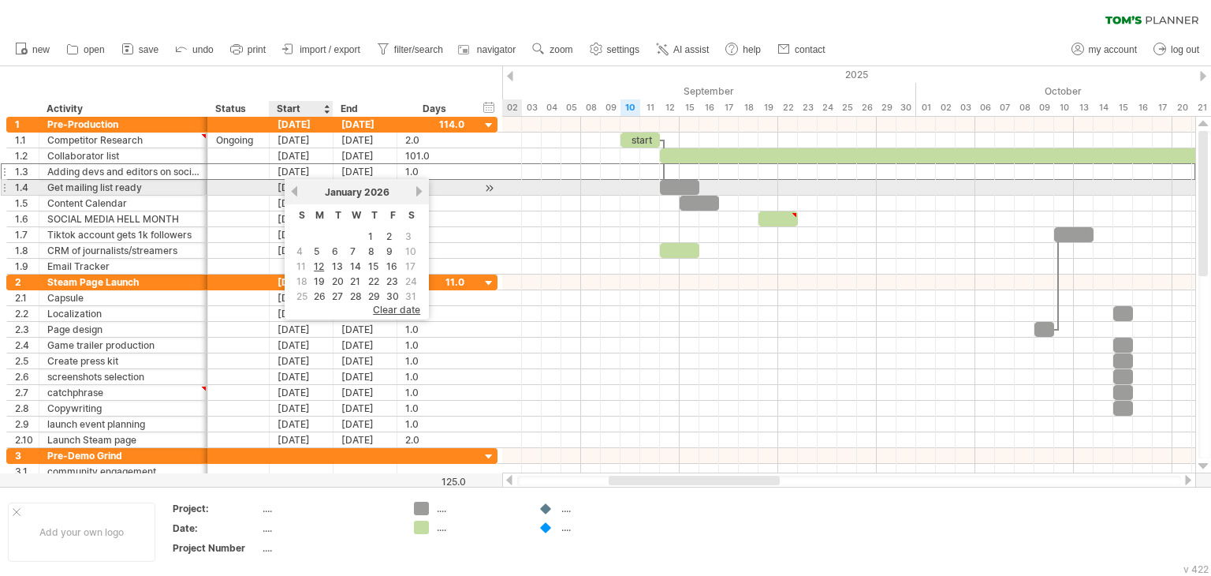
click at [293, 193] on link "previous" at bounding box center [295, 191] width 12 height 12
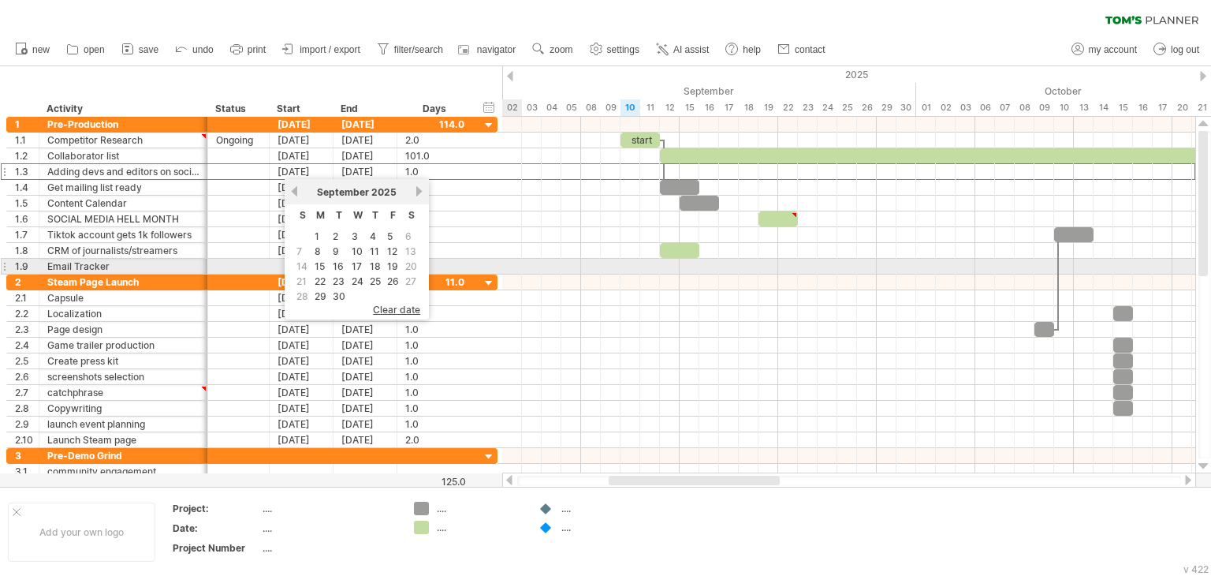
drag, startPoint x: 371, startPoint y: 248, endPoint x: 507, endPoint y: 279, distance: 139.1
click at [507, 279] on body "progress(100%) Trying to reach [DOMAIN_NAME] Connected again... 0% clear filter…" at bounding box center [605, 351] width 1211 height 703
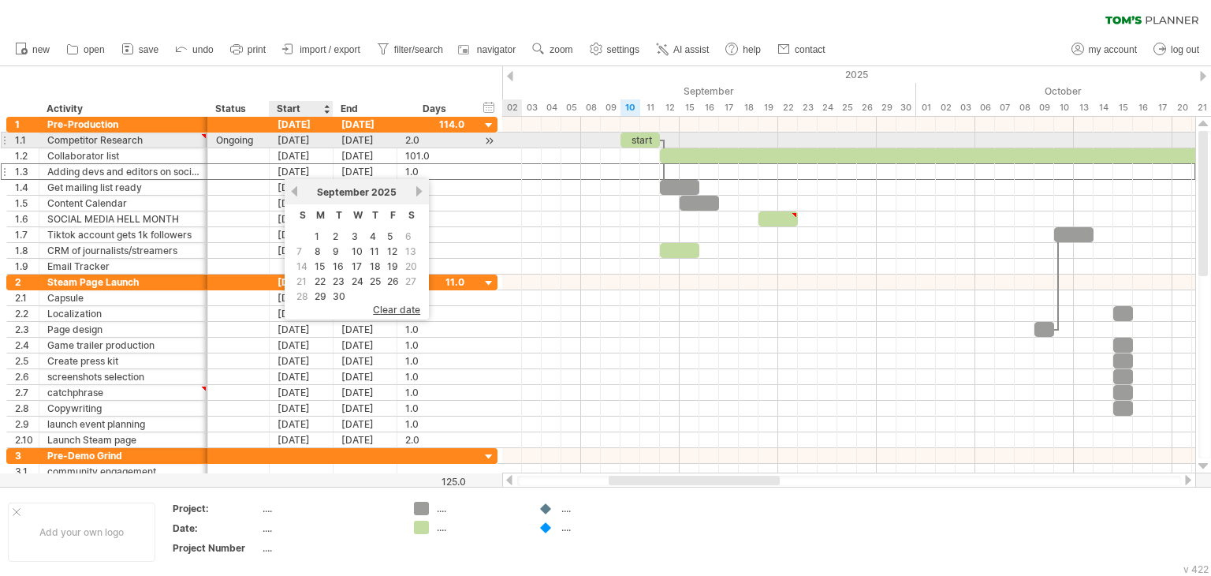
click at [305, 140] on div "[DATE]" at bounding box center [302, 139] width 64 height 15
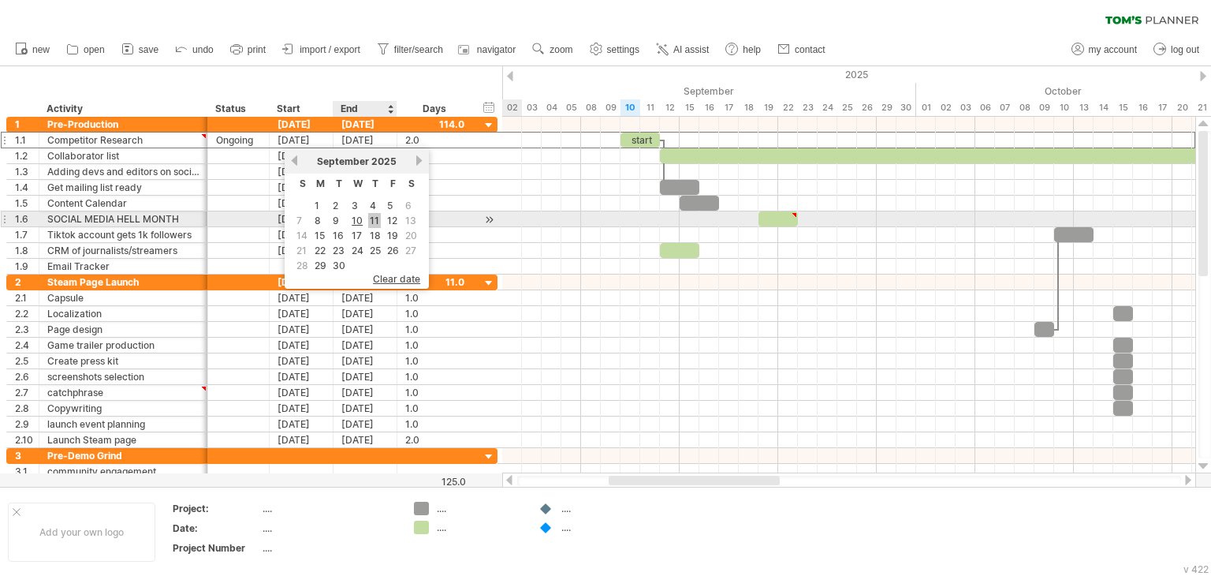
click at [370, 221] on link "11" at bounding box center [374, 220] width 13 height 15
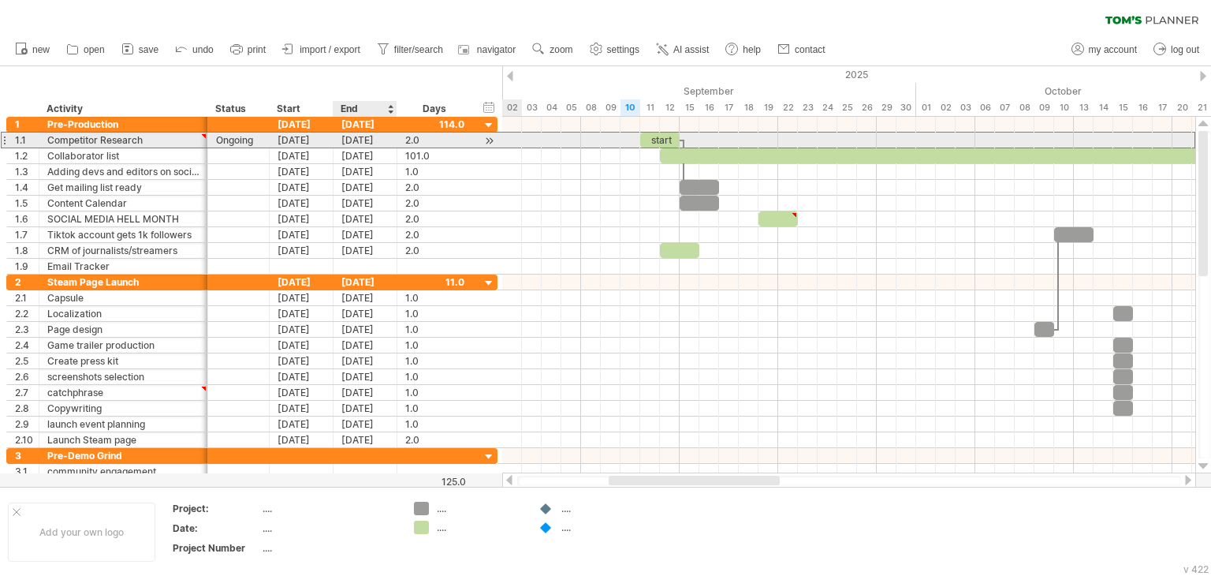
click at [359, 143] on div "[DATE]" at bounding box center [366, 139] width 64 height 15
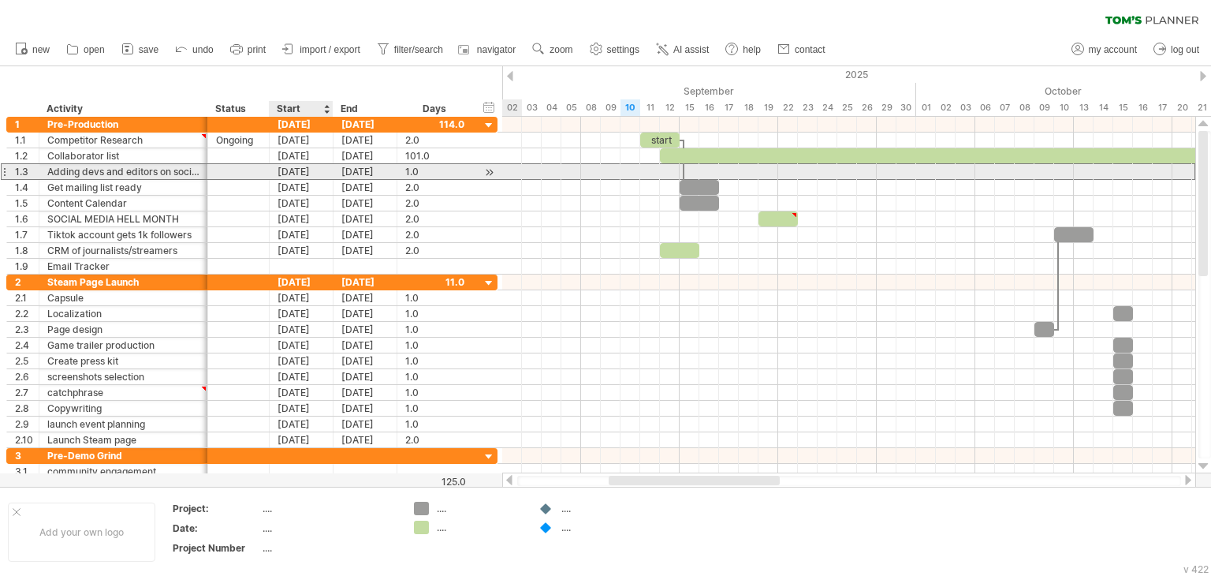
click at [290, 172] on div "[DATE]" at bounding box center [302, 171] width 64 height 15
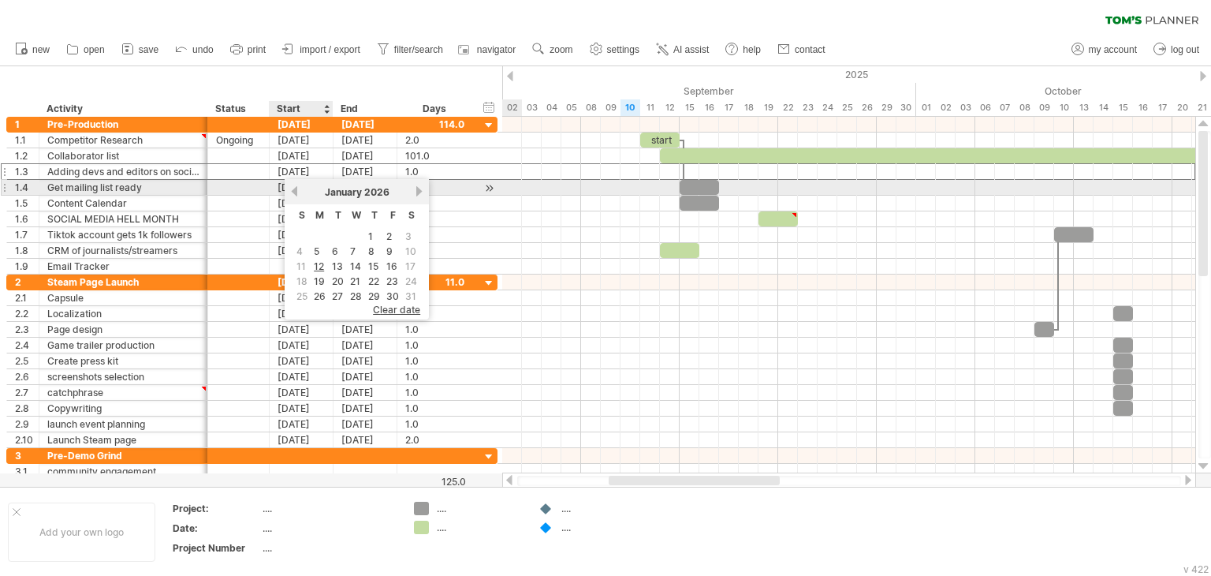
click at [290, 193] on link "previous" at bounding box center [295, 191] width 12 height 12
click at [296, 193] on link "previous" at bounding box center [295, 191] width 12 height 12
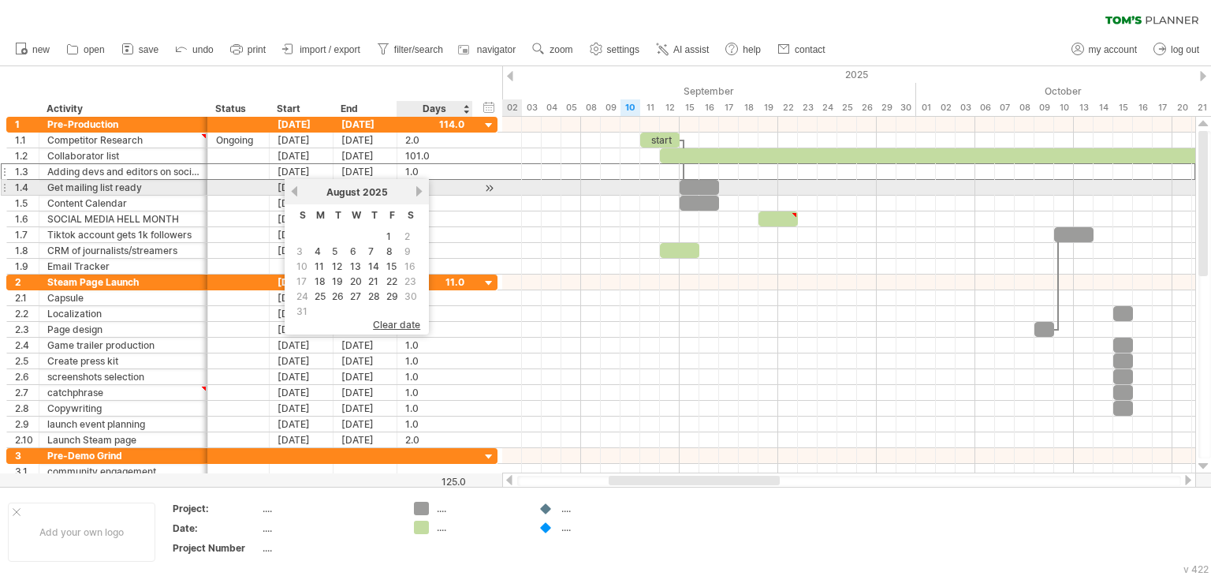
click at [414, 190] on link "next" at bounding box center [419, 191] width 12 height 12
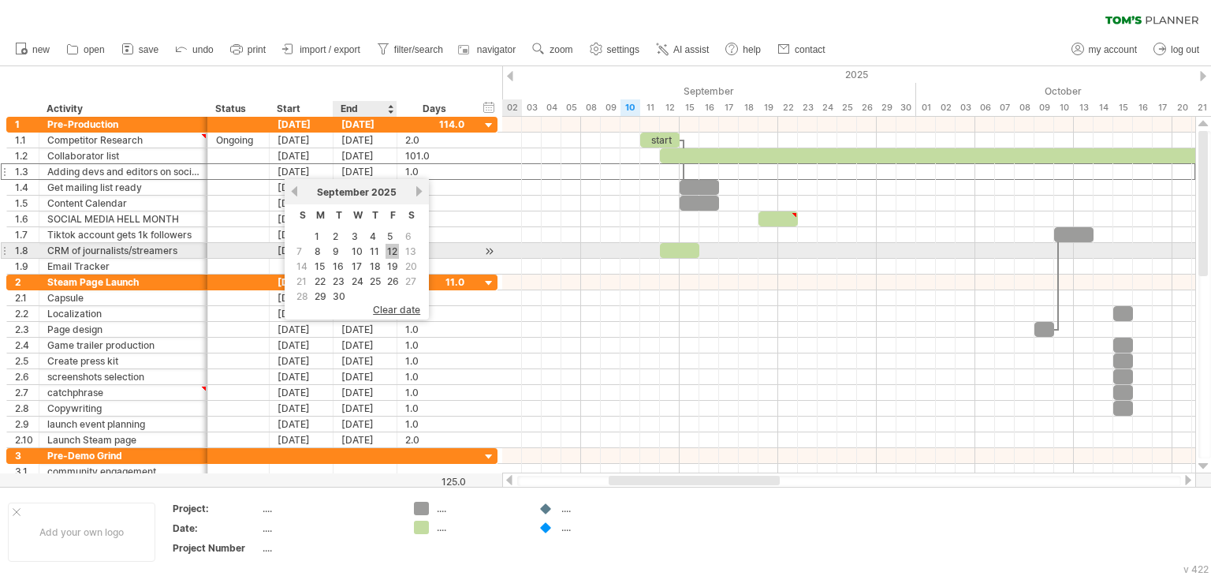
click at [386, 252] on link "12" at bounding box center [392, 251] width 13 height 15
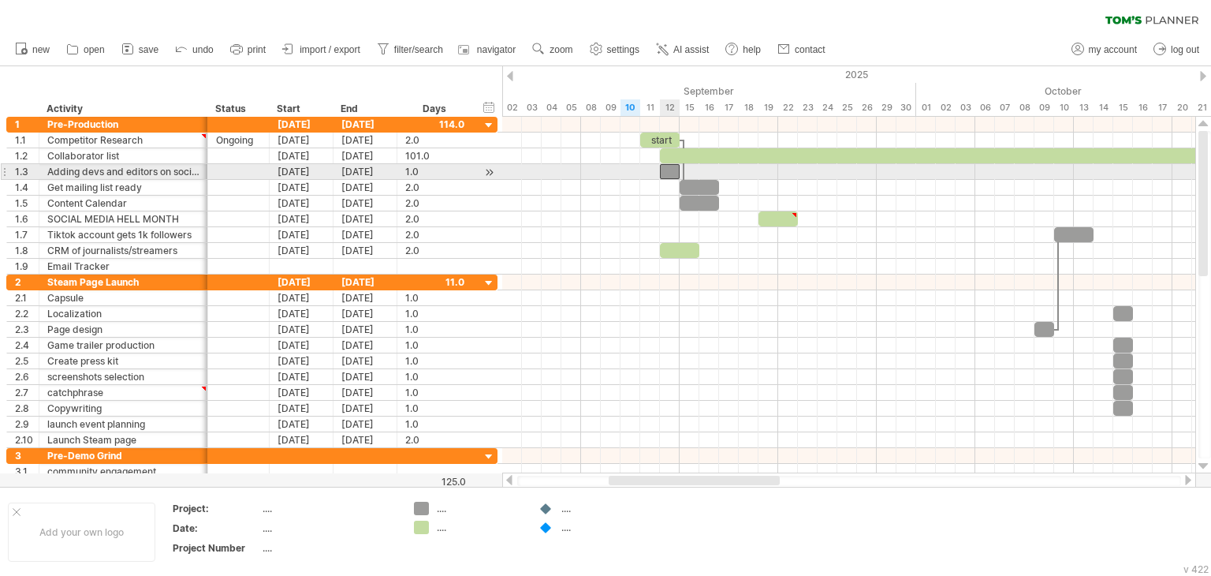
click at [668, 171] on div at bounding box center [670, 171] width 20 height 15
click at [665, 171] on div at bounding box center [670, 171] width 20 height 15
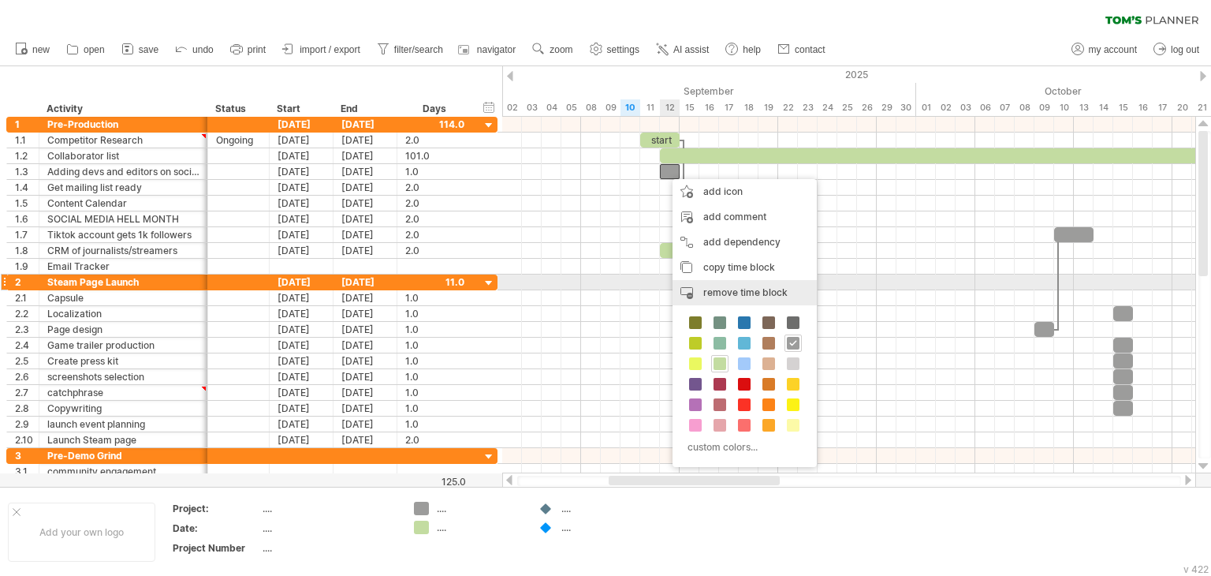
click at [705, 286] on span "remove time block" at bounding box center [745, 292] width 84 height 12
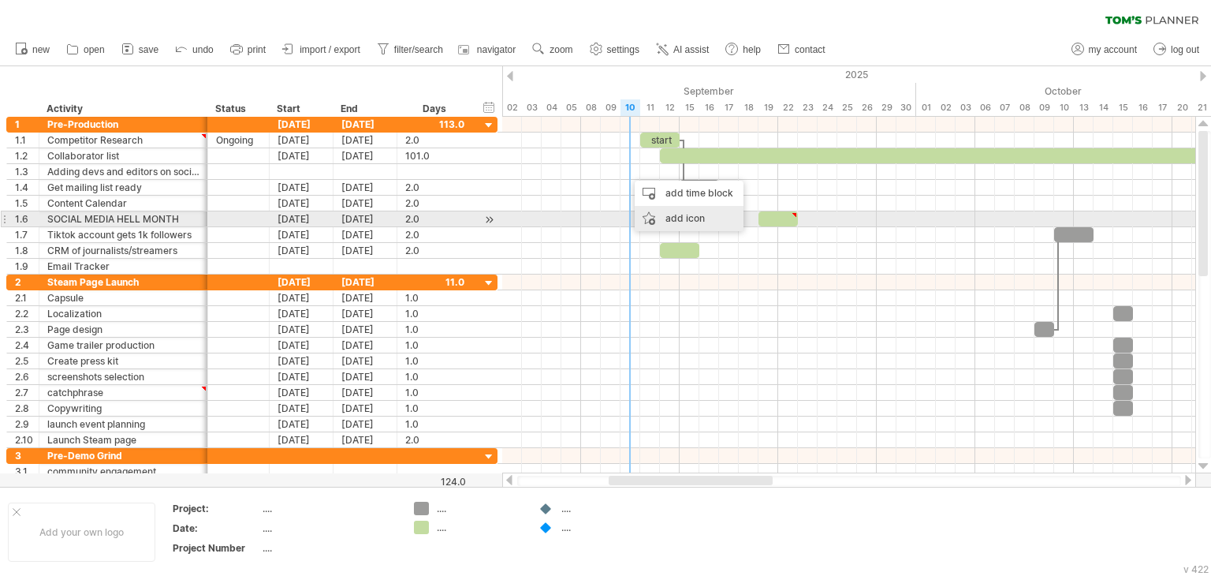
click at [672, 212] on div "add icon" at bounding box center [689, 218] width 109 height 25
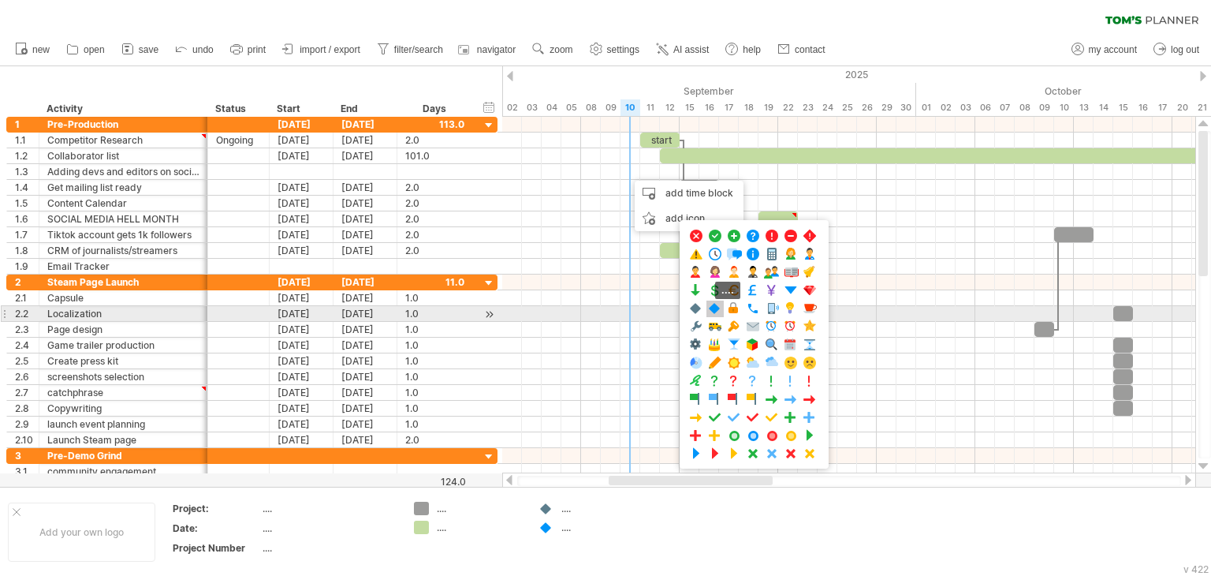
click at [714, 311] on span at bounding box center [715, 308] width 16 height 15
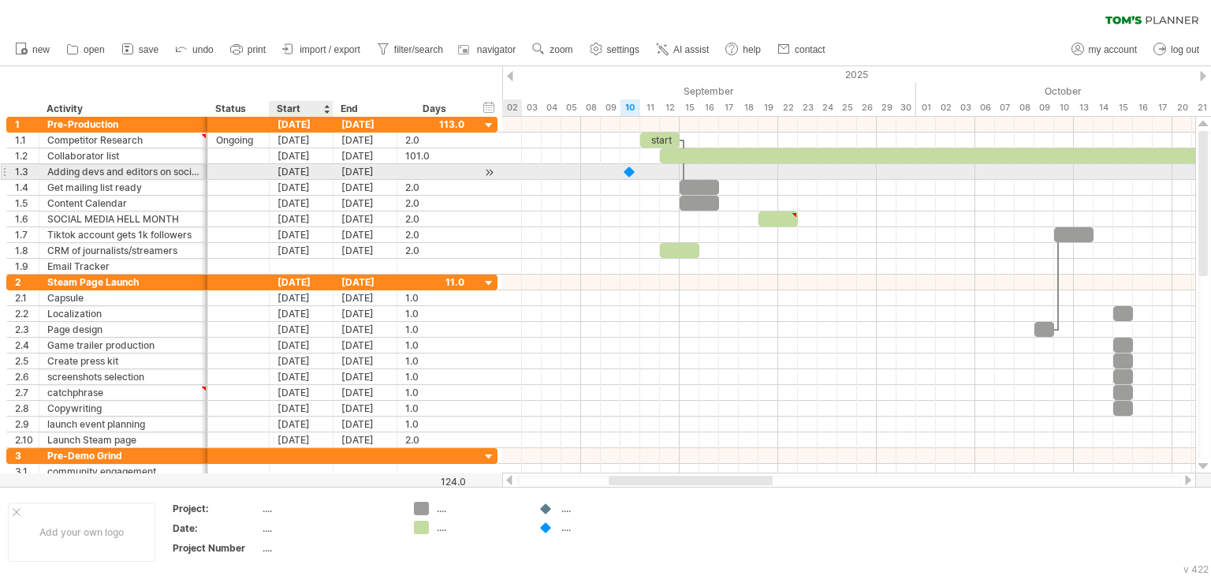
click at [305, 171] on div "[DATE]" at bounding box center [302, 171] width 64 height 15
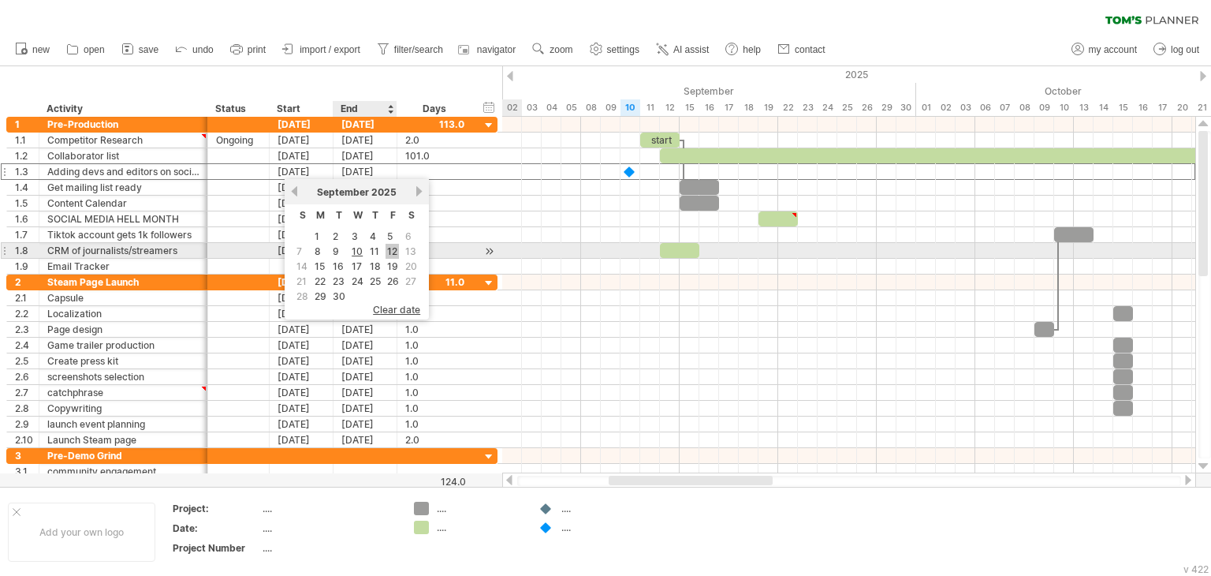
click at [390, 250] on link "12" at bounding box center [392, 251] width 13 height 15
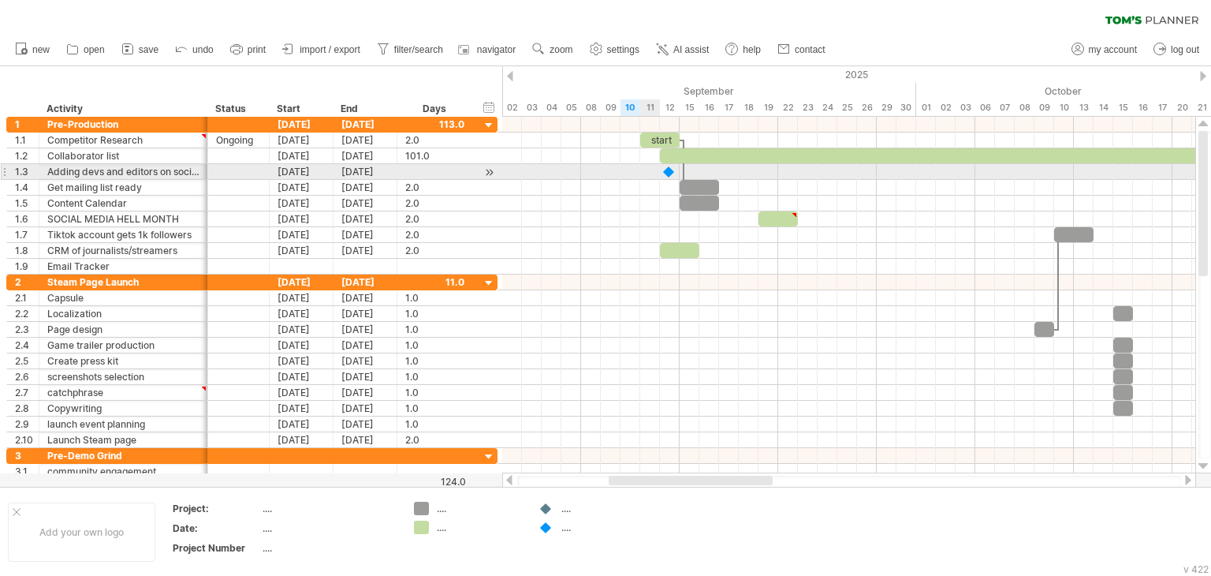
drag, startPoint x: 684, startPoint y: 172, endPoint x: 647, endPoint y: 172, distance: 37.1
click at [647, 172] on div "start [DATE] [DATE]" at bounding box center [848, 295] width 693 height 356
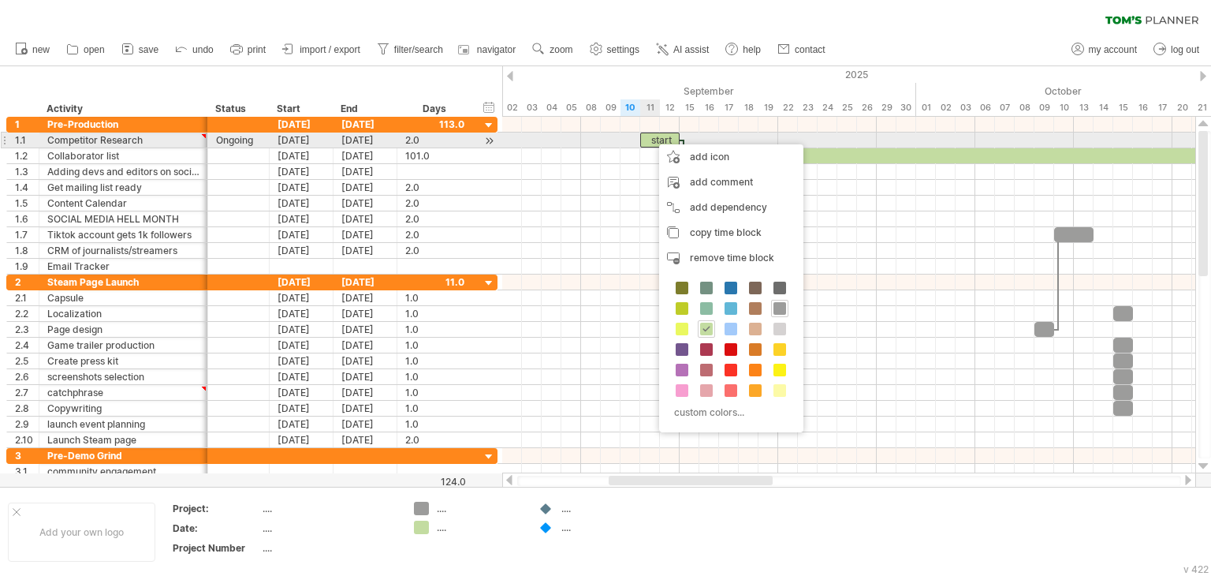
click at [651, 136] on div "start" at bounding box center [659, 139] width 39 height 15
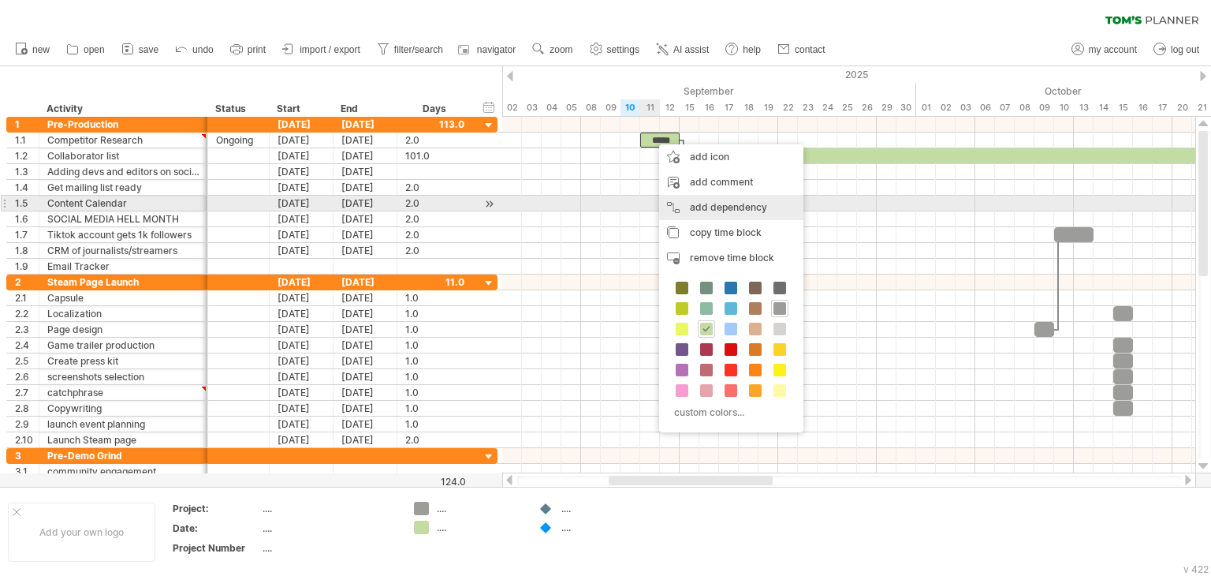
click at [707, 208] on div "add dependency You can use dependencies when you require tasks to be done in a …" at bounding box center [731, 207] width 144 height 25
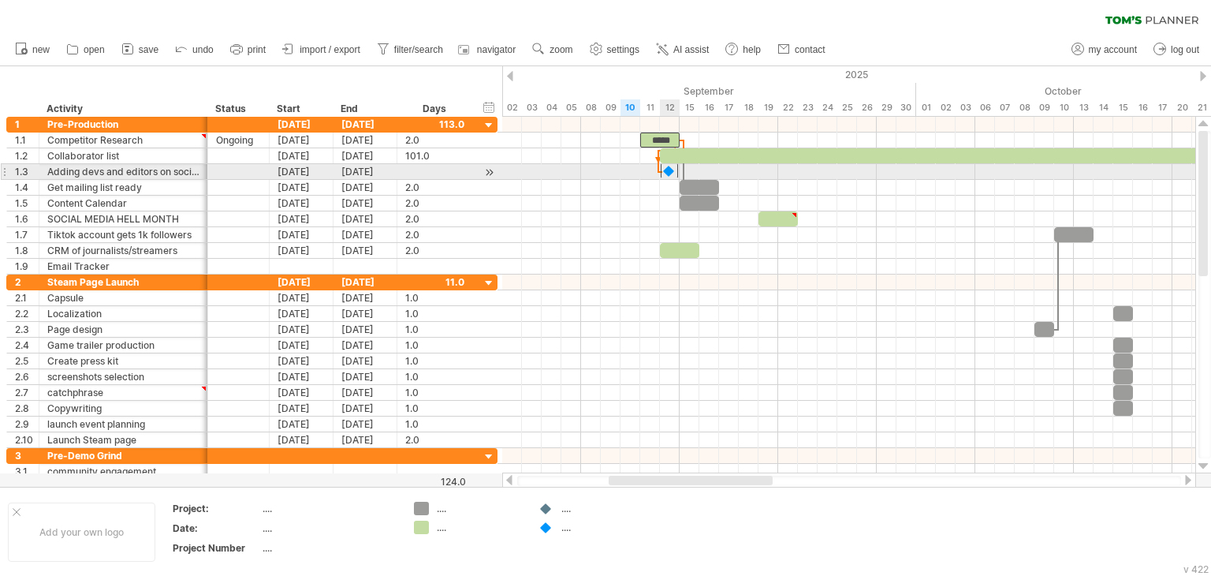
click at [663, 174] on div at bounding box center [669, 170] width 17 height 15
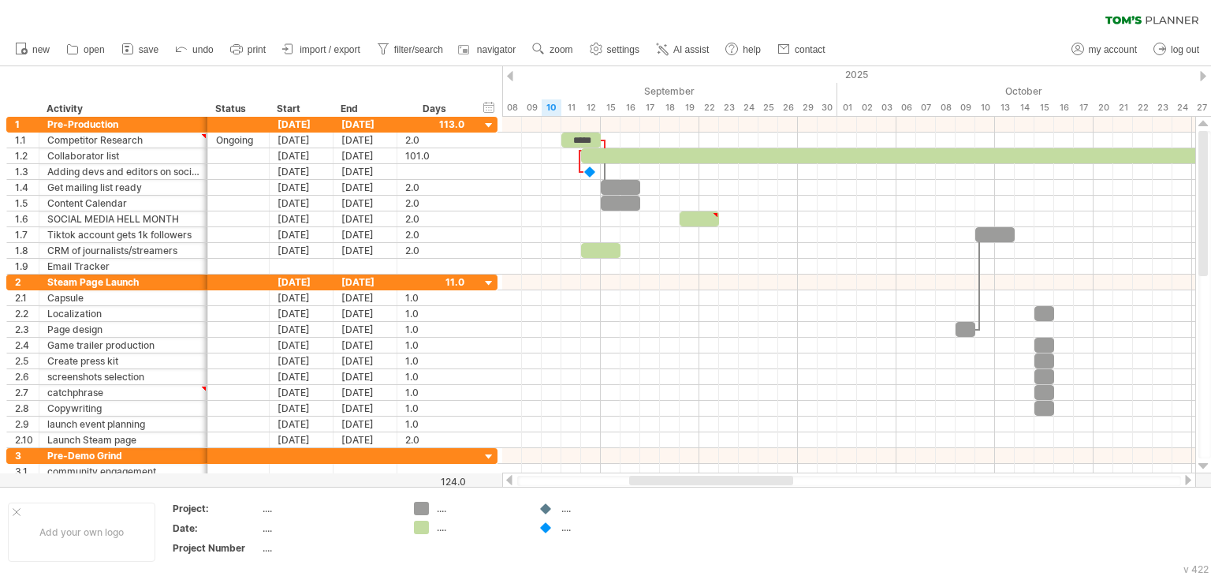
drag, startPoint x: 672, startPoint y: 479, endPoint x: 694, endPoint y: 481, distance: 22.1
click at [694, 481] on div at bounding box center [711, 480] width 164 height 9
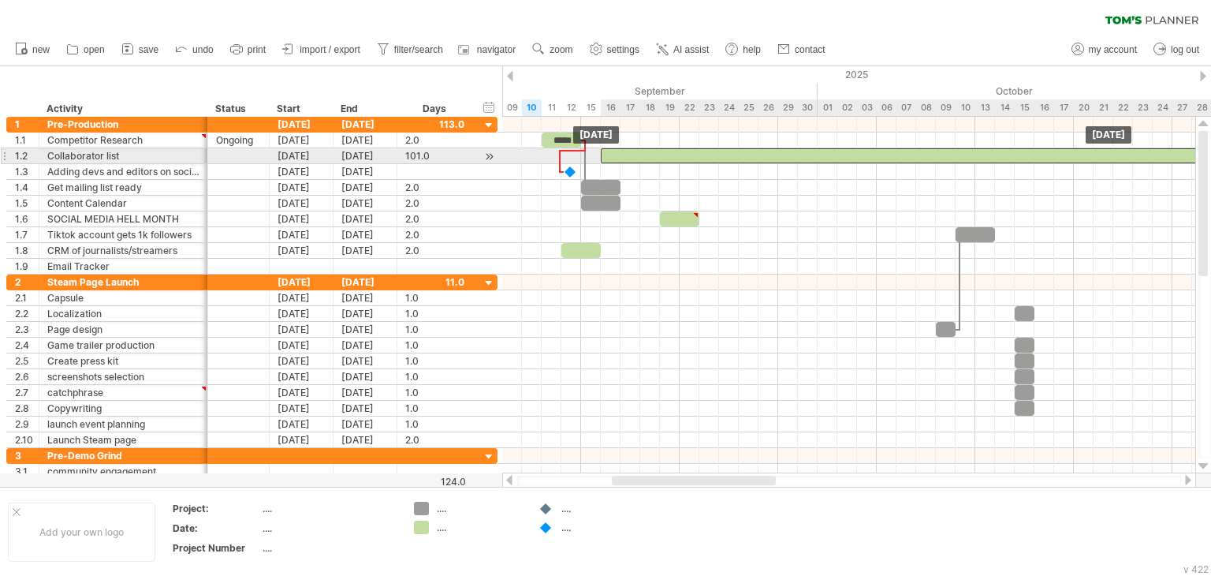
drag, startPoint x: 599, startPoint y: 152, endPoint x: 634, endPoint y: 152, distance: 34.7
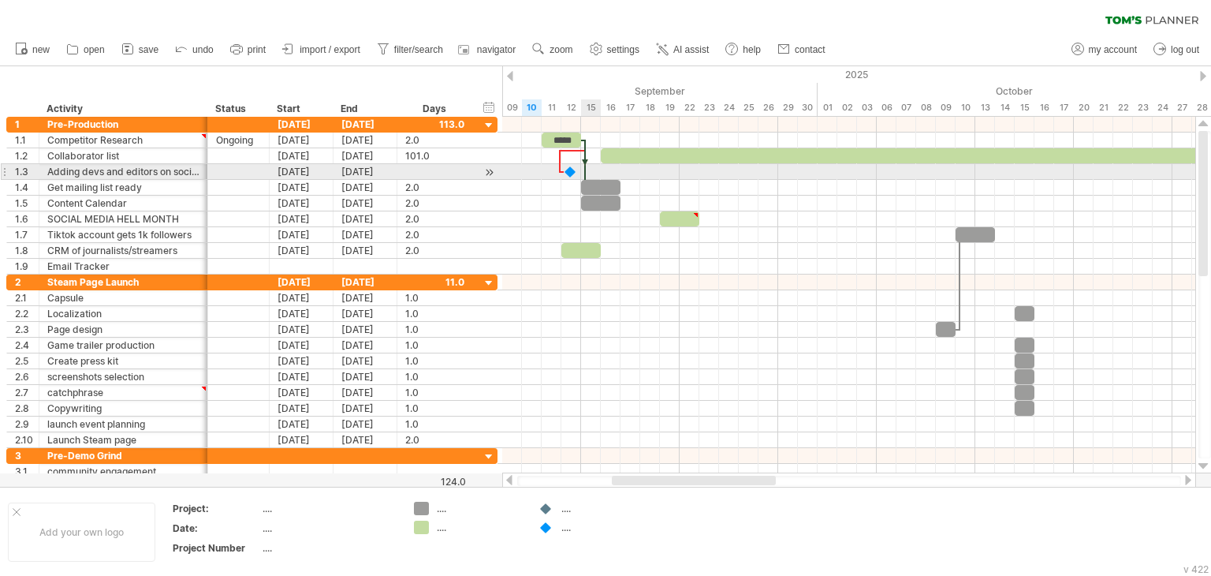
click at [585, 171] on div at bounding box center [585, 164] width 5 height 49
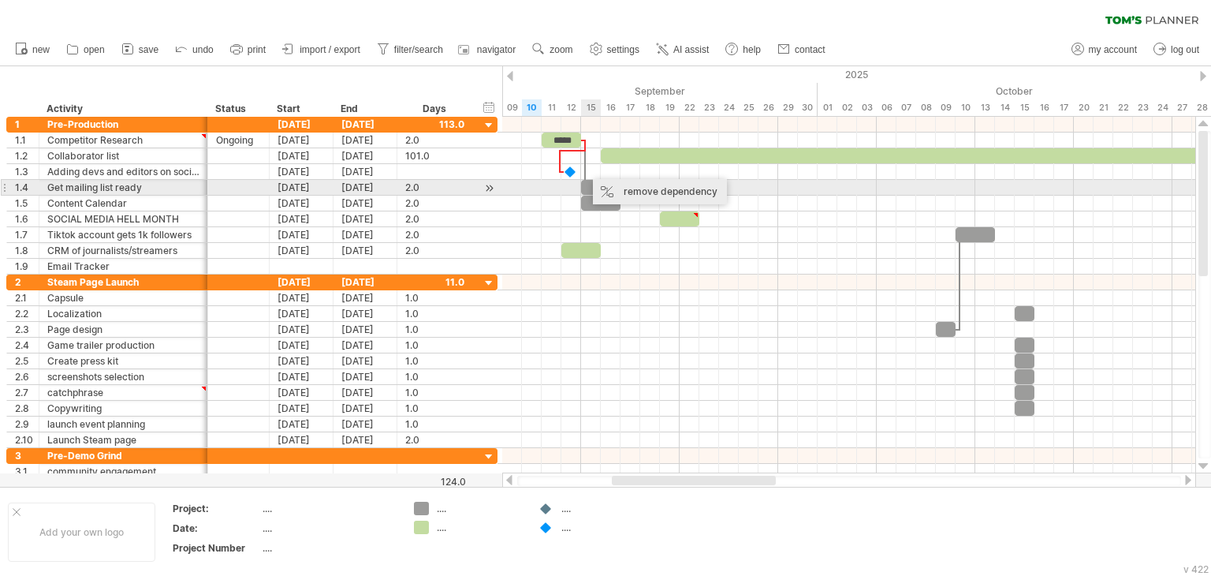
click at [621, 190] on div "remove dependency" at bounding box center [660, 191] width 134 height 25
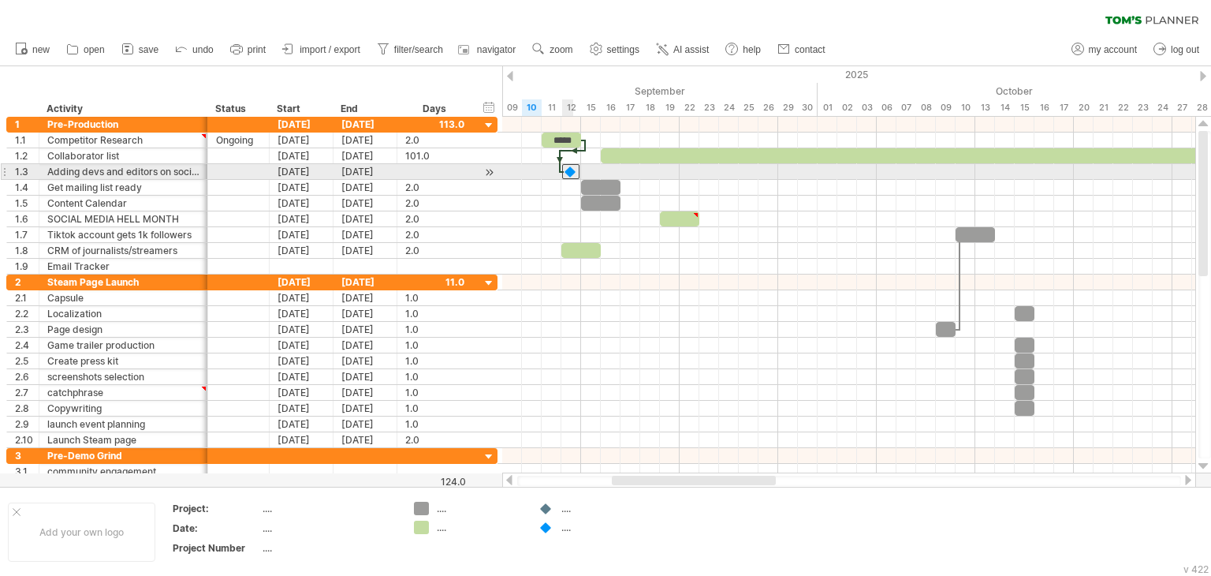
click at [570, 174] on div at bounding box center [570, 171] width 17 height 15
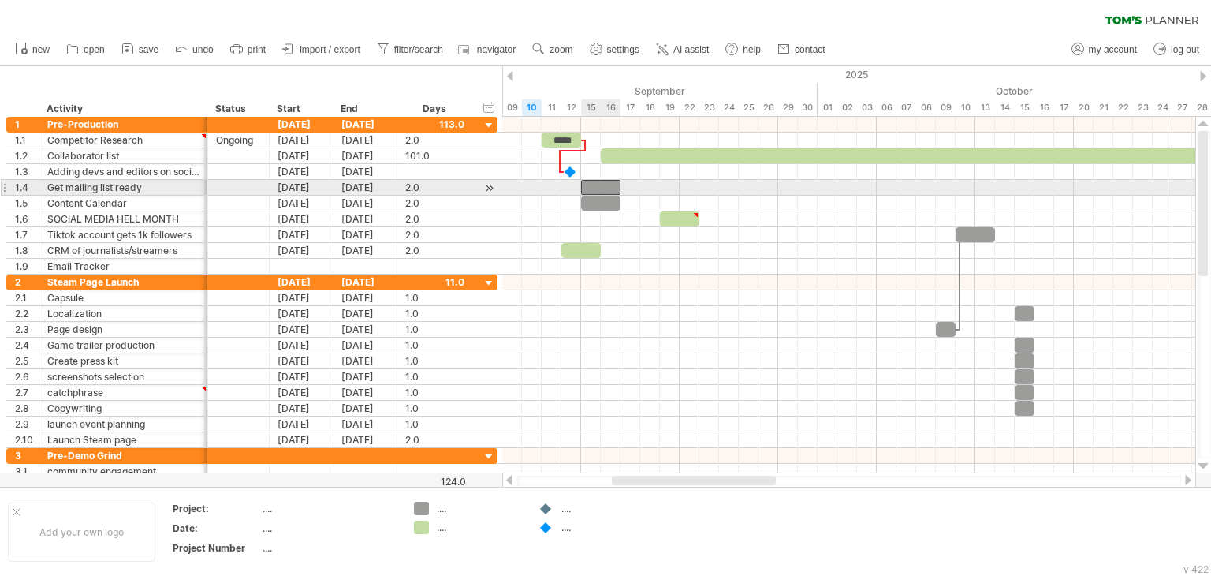
click at [595, 187] on div at bounding box center [600, 187] width 39 height 15
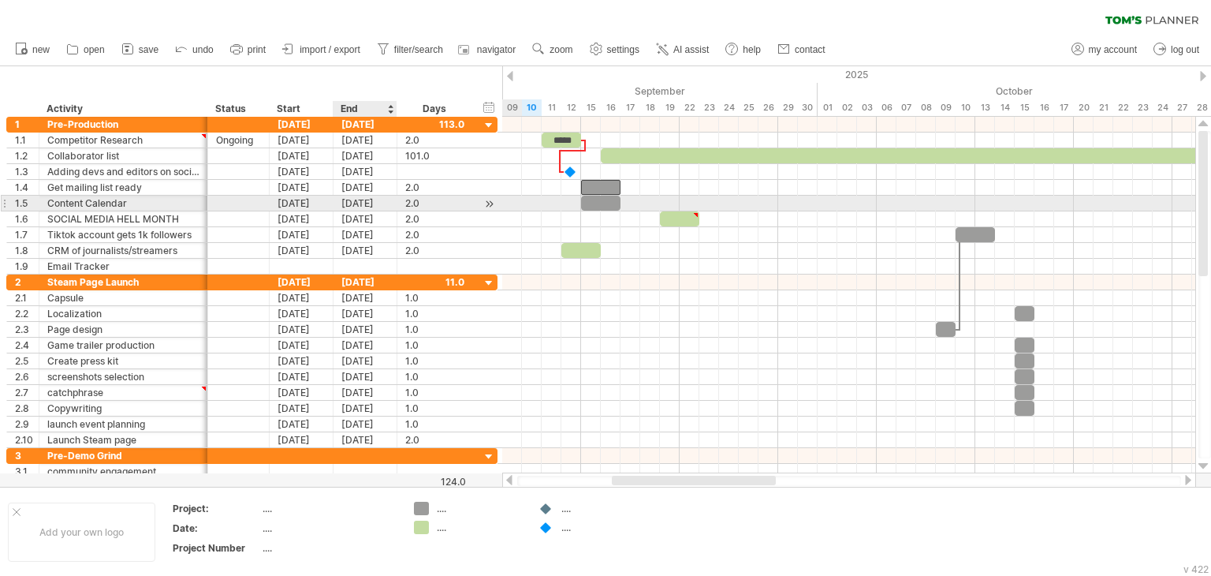
click at [371, 203] on div "[DATE]" at bounding box center [366, 203] width 64 height 15
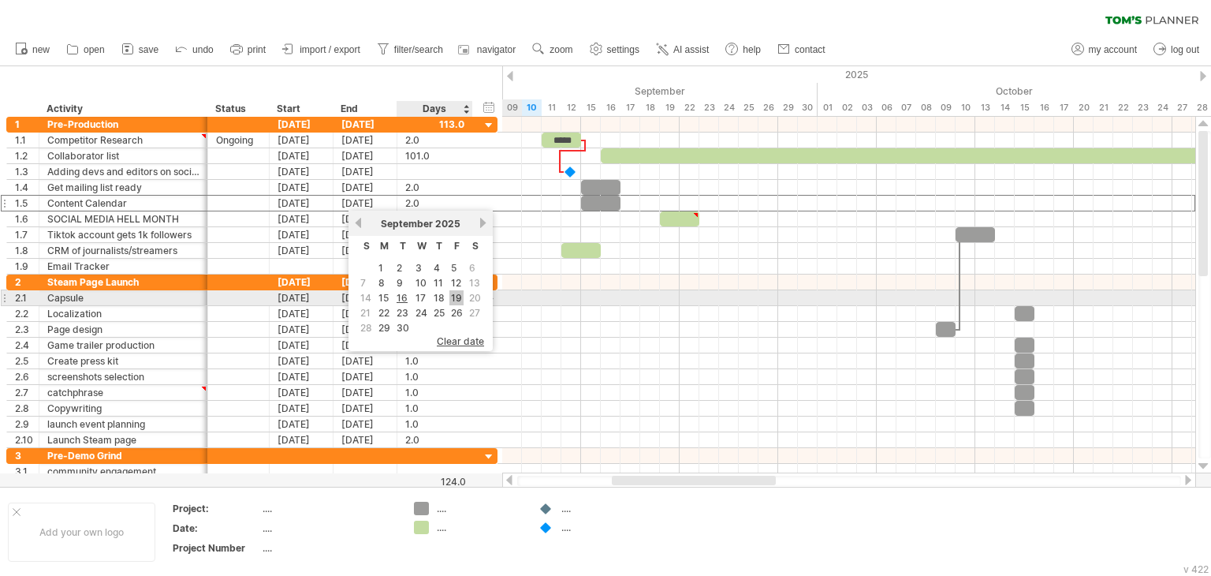
click at [457, 300] on link "19" at bounding box center [456, 297] width 14 height 15
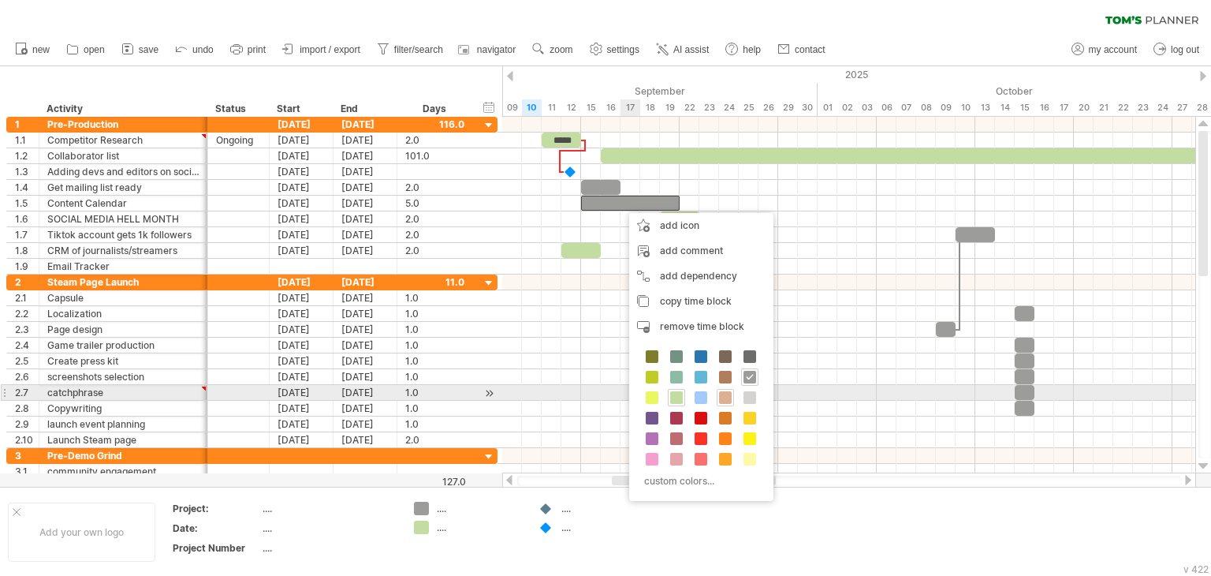
click at [723, 398] on span at bounding box center [725, 397] width 13 height 13
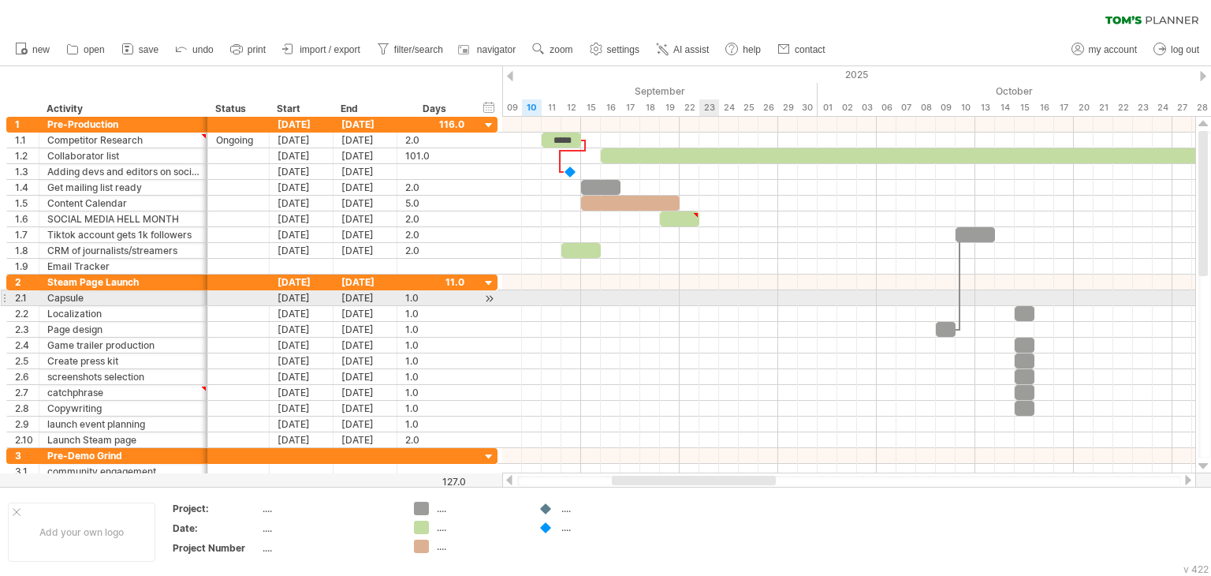
click at [700, 293] on div at bounding box center [848, 298] width 693 height 16
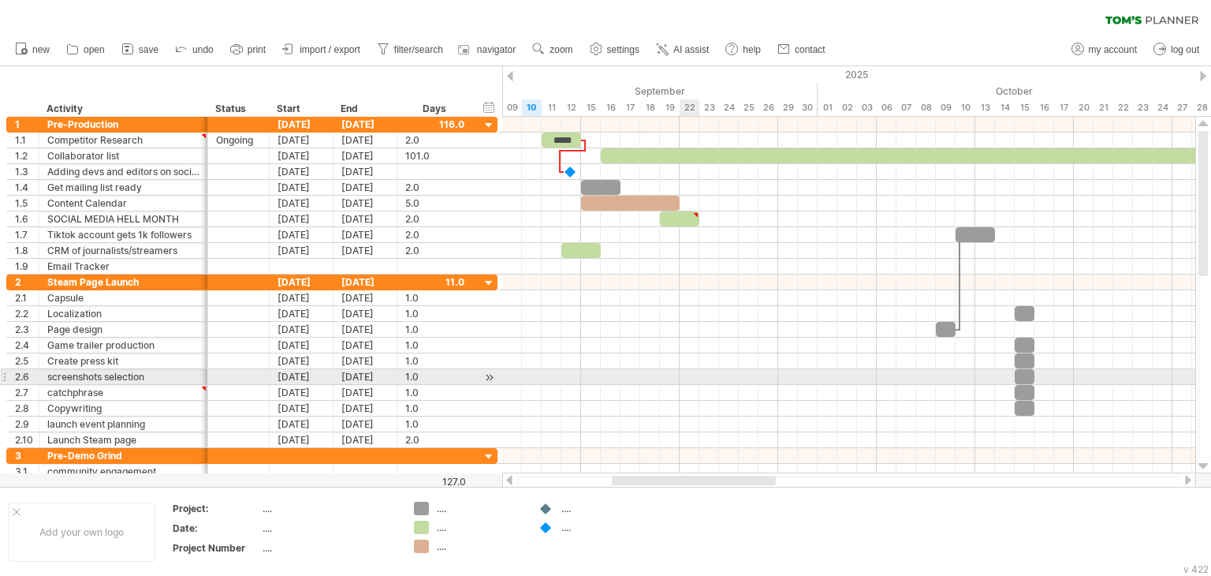
click at [694, 374] on div at bounding box center [848, 377] width 693 height 16
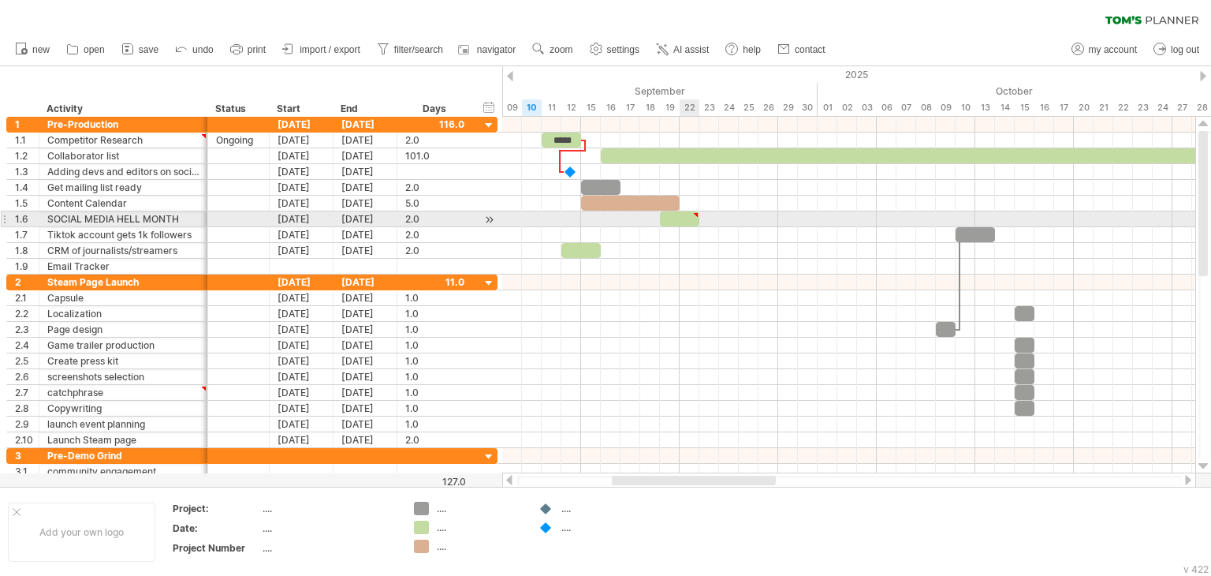
type textarea "**********"
click at [303, 218] on div "[DATE]" at bounding box center [302, 218] width 64 height 15
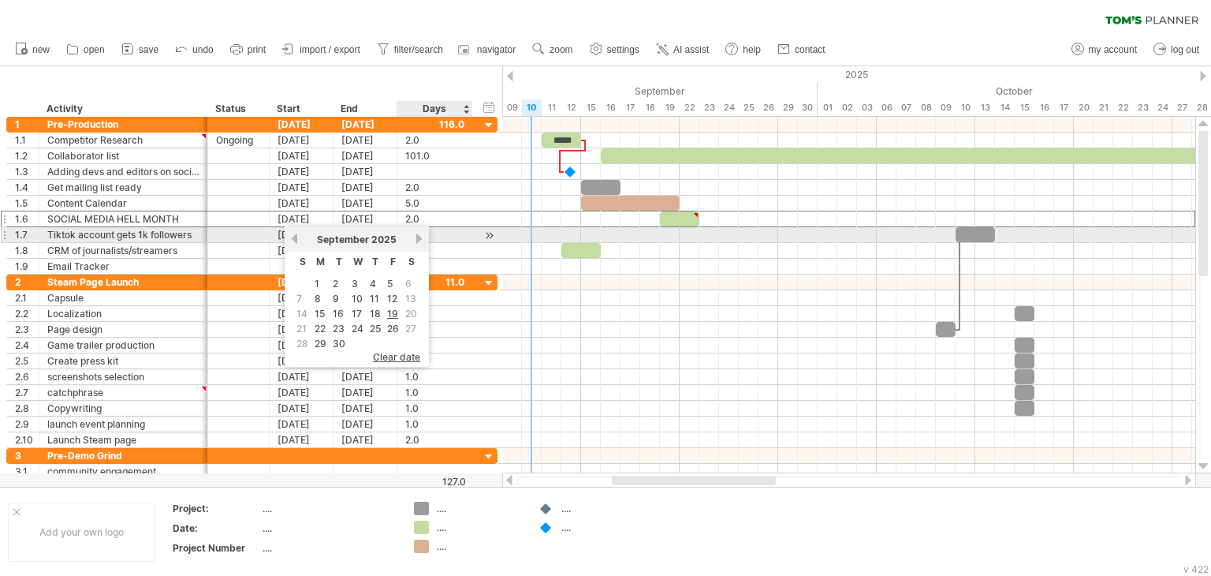
click at [414, 241] on link "next" at bounding box center [419, 239] width 12 height 12
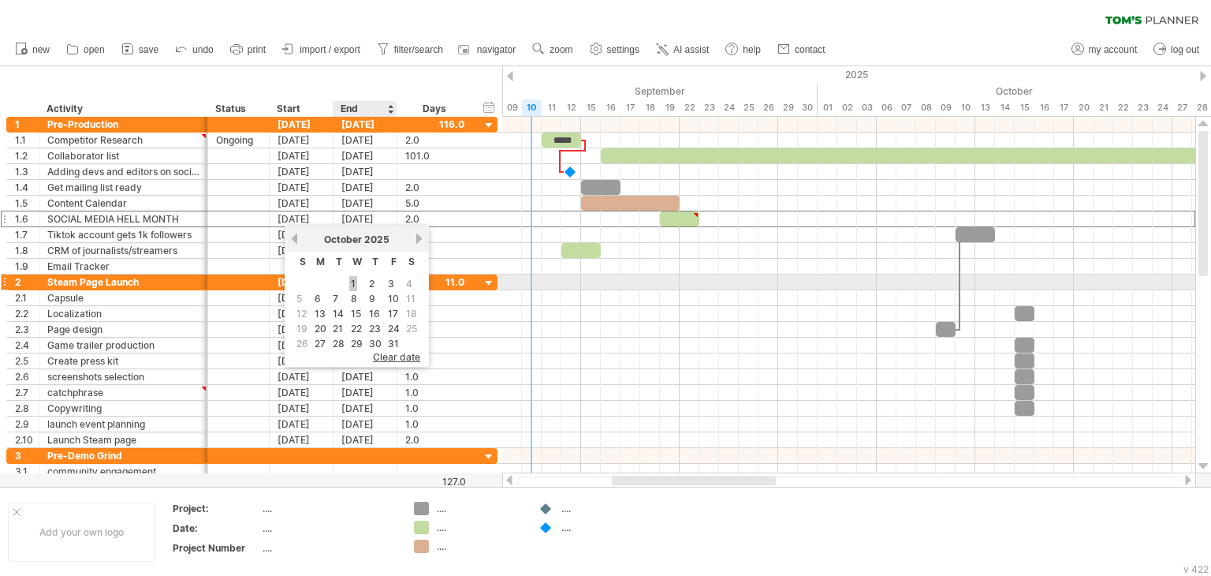
click at [353, 282] on link "1" at bounding box center [353, 283] width 8 height 15
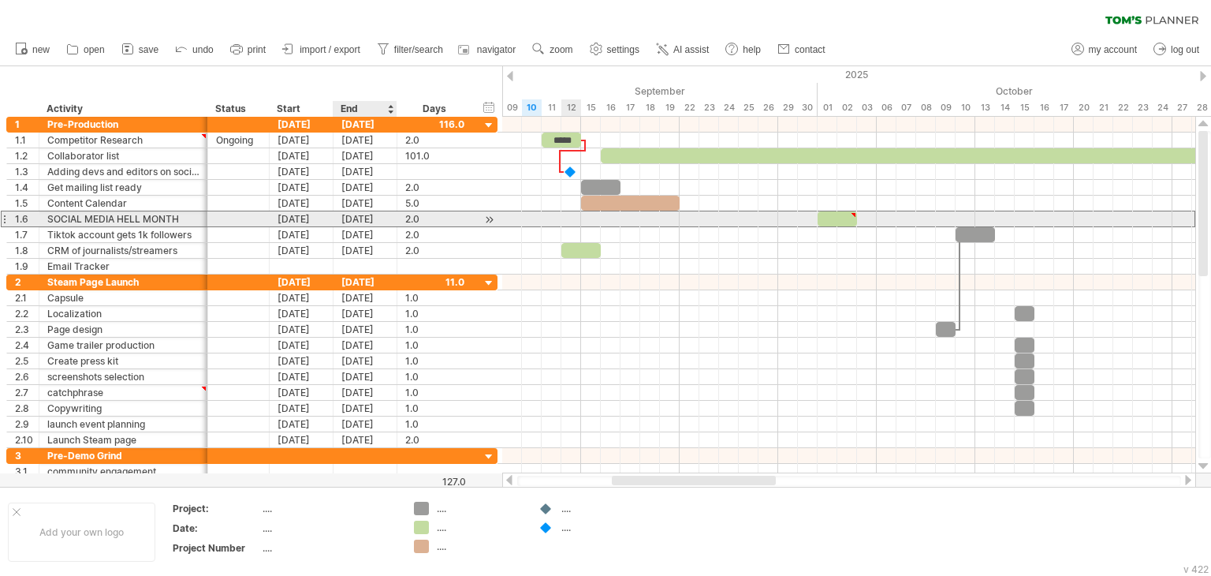
click at [353, 221] on div "[DATE]" at bounding box center [366, 218] width 64 height 15
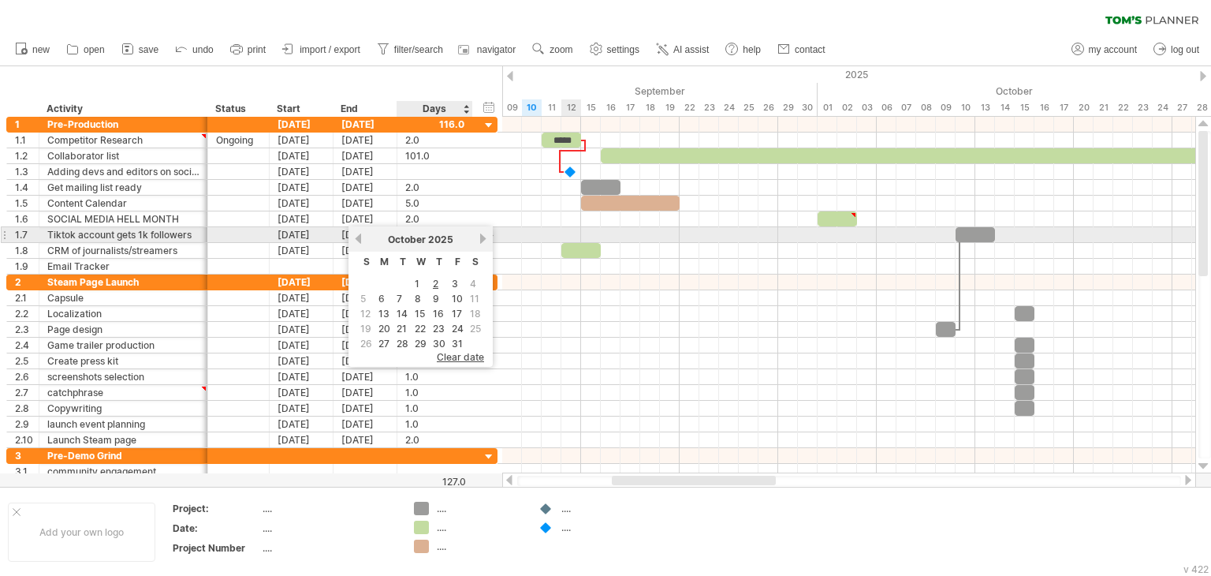
click at [483, 234] on link "next" at bounding box center [483, 239] width 12 height 12
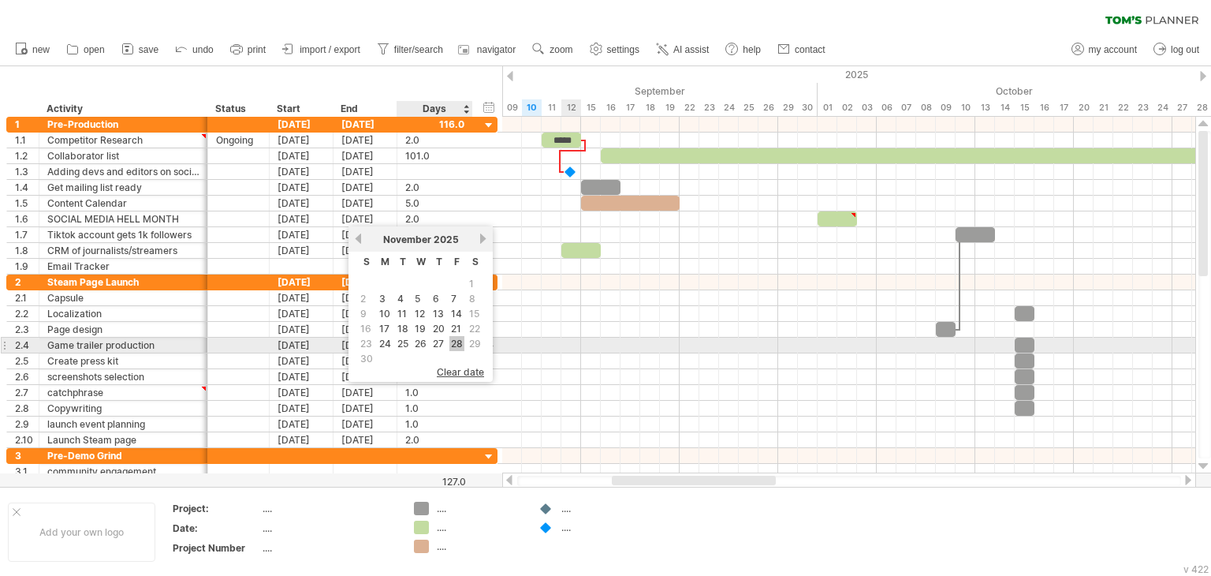
click at [457, 341] on link "28" at bounding box center [456, 343] width 15 height 15
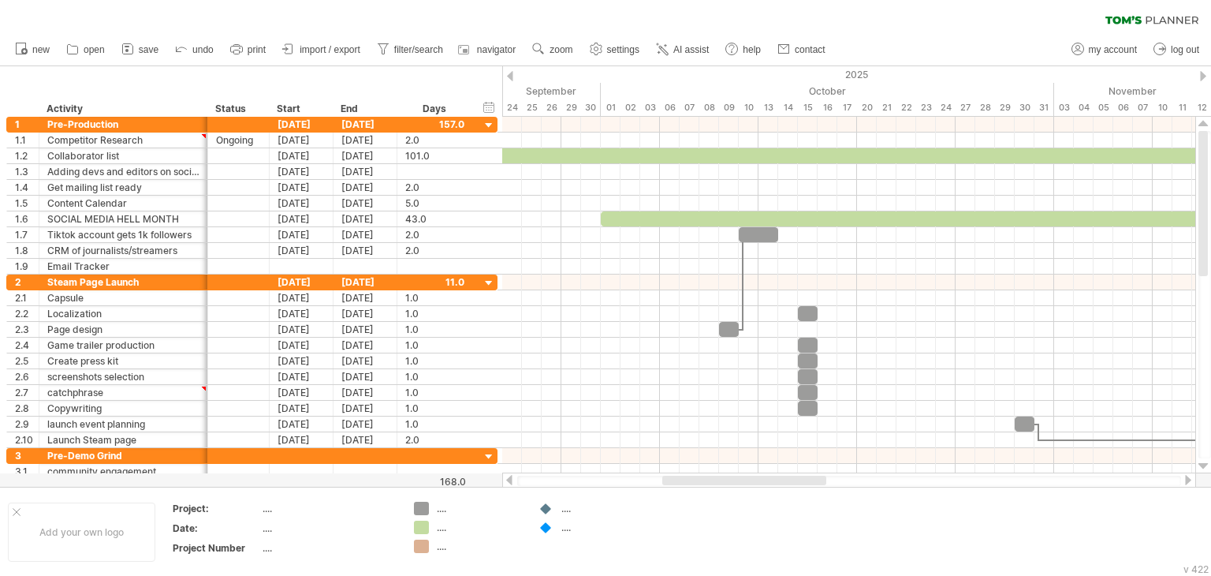
drag, startPoint x: 643, startPoint y: 479, endPoint x: 694, endPoint y: 479, distance: 50.5
click at [694, 479] on div at bounding box center [744, 480] width 164 height 9
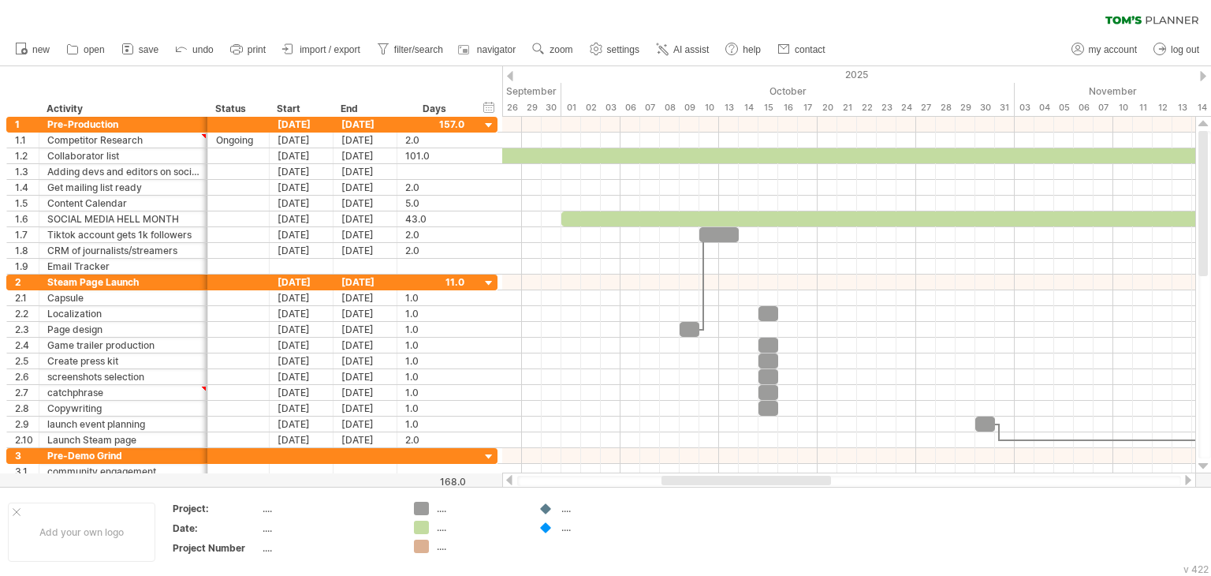
click at [669, 481] on div at bounding box center [747, 480] width 170 height 9
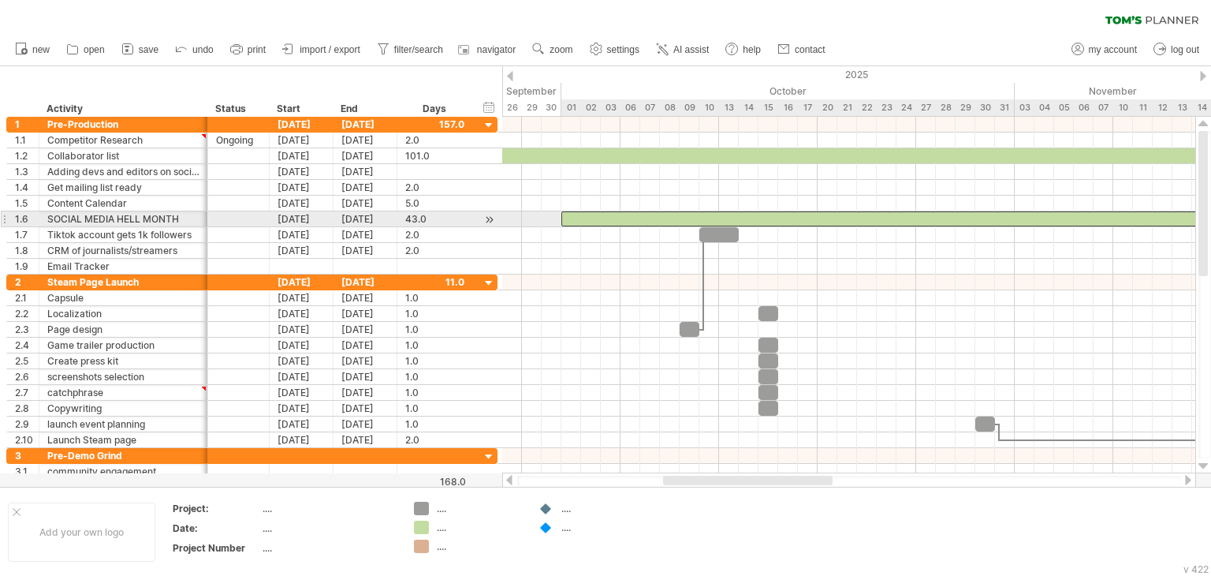
click at [626, 214] on div at bounding box center [985, 218] width 848 height 15
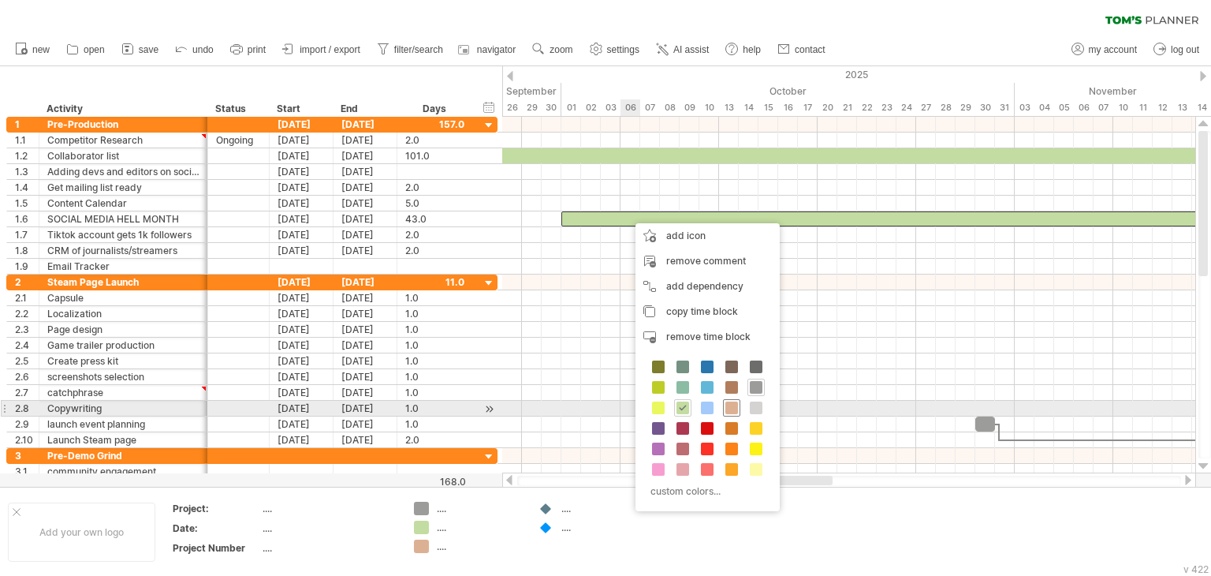
click at [732, 407] on span at bounding box center [731, 407] width 13 height 13
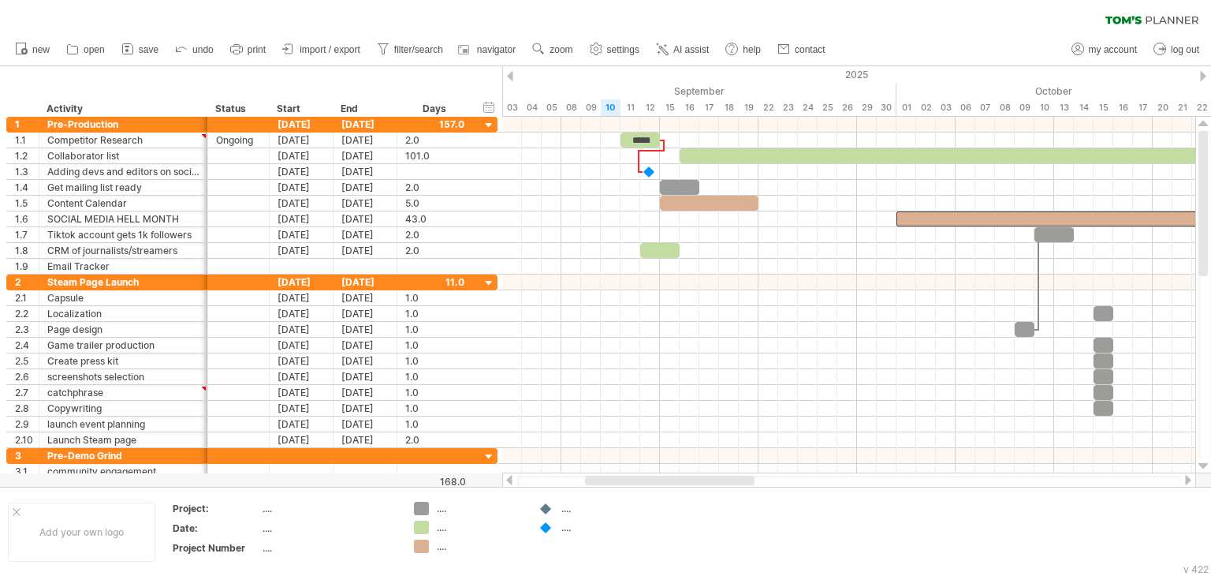
drag, startPoint x: 725, startPoint y: 482, endPoint x: 647, endPoint y: 480, distance: 78.1
click at [647, 480] on div at bounding box center [670, 480] width 170 height 9
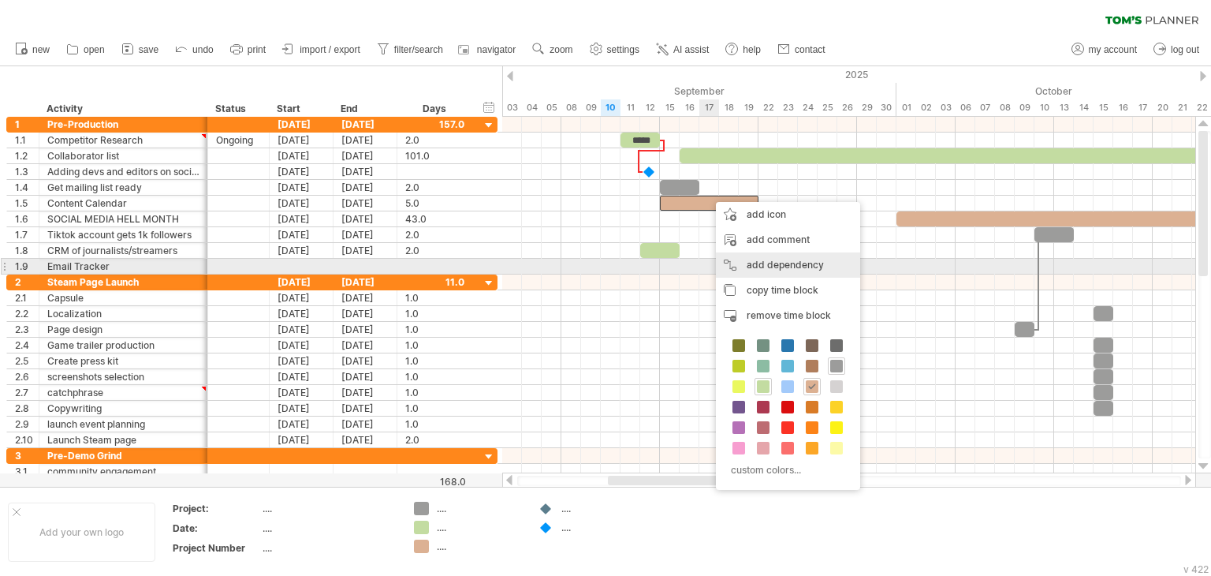
click at [785, 268] on div "add dependency You can use dependencies when you require tasks to be done in a …" at bounding box center [788, 264] width 144 height 25
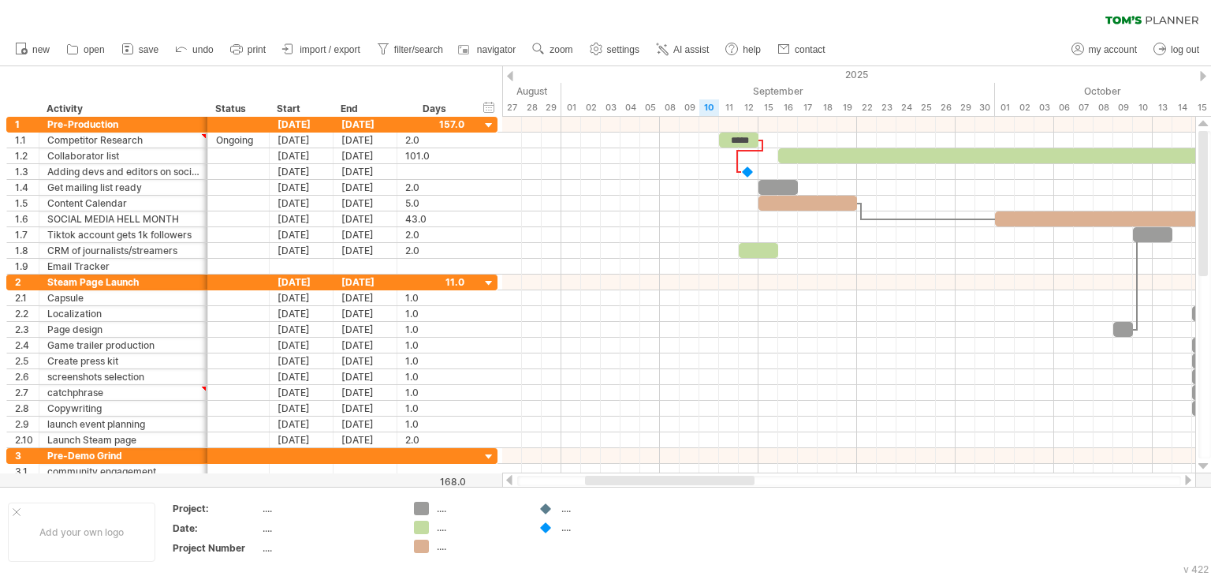
drag, startPoint x: 743, startPoint y: 484, endPoint x: 720, endPoint y: 484, distance: 22.9
click at [720, 484] on div at bounding box center [670, 480] width 170 height 9
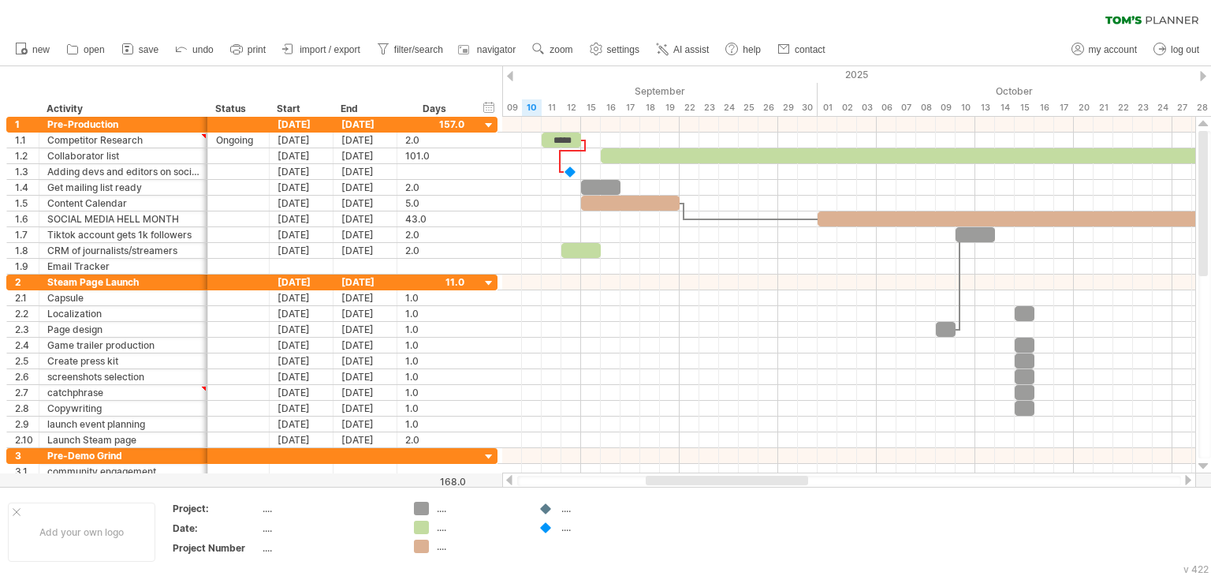
drag, startPoint x: 681, startPoint y: 481, endPoint x: 722, endPoint y: 483, distance: 41.0
click at [722, 483] on div at bounding box center [727, 480] width 162 height 9
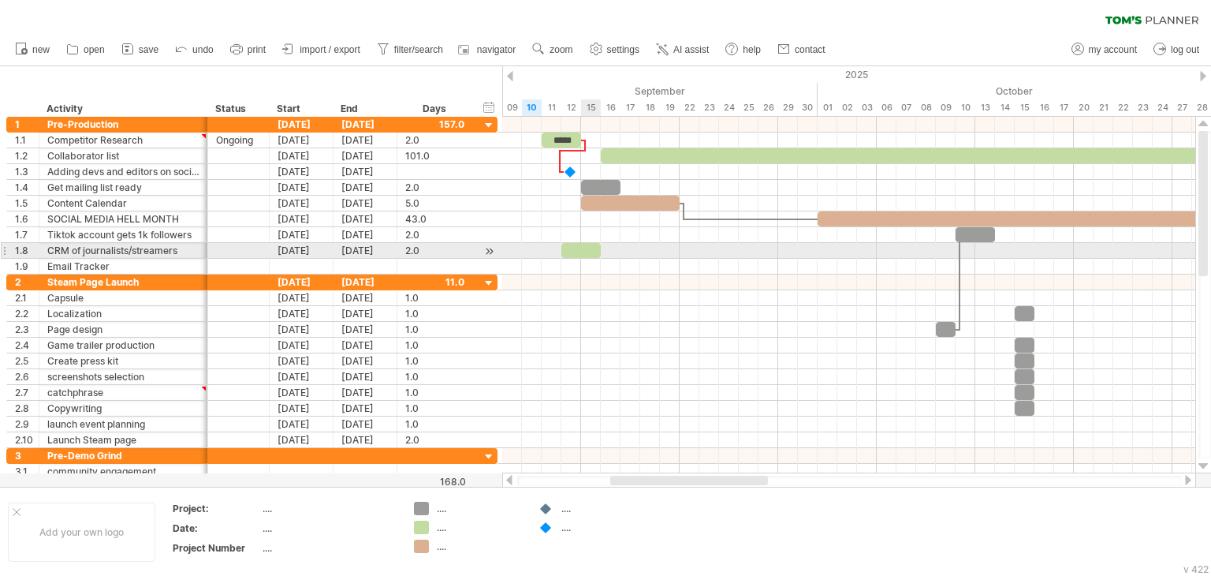
click at [582, 251] on div at bounding box center [580, 250] width 39 height 15
click at [308, 250] on div "[DATE]" at bounding box center [302, 250] width 64 height 15
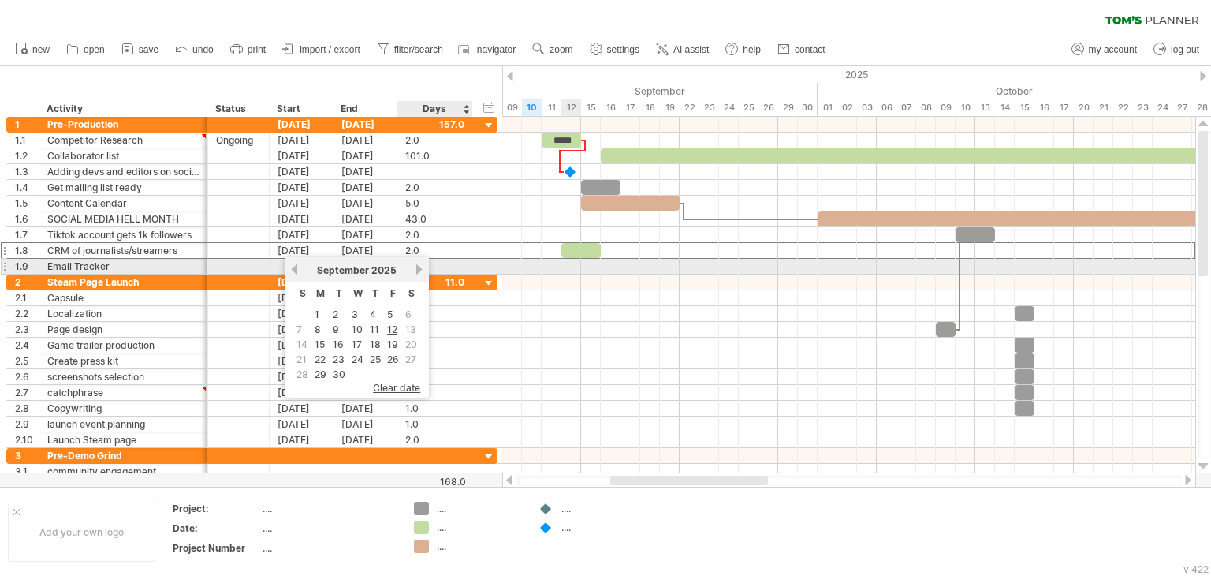
click at [413, 268] on link "next" at bounding box center [419, 269] width 12 height 12
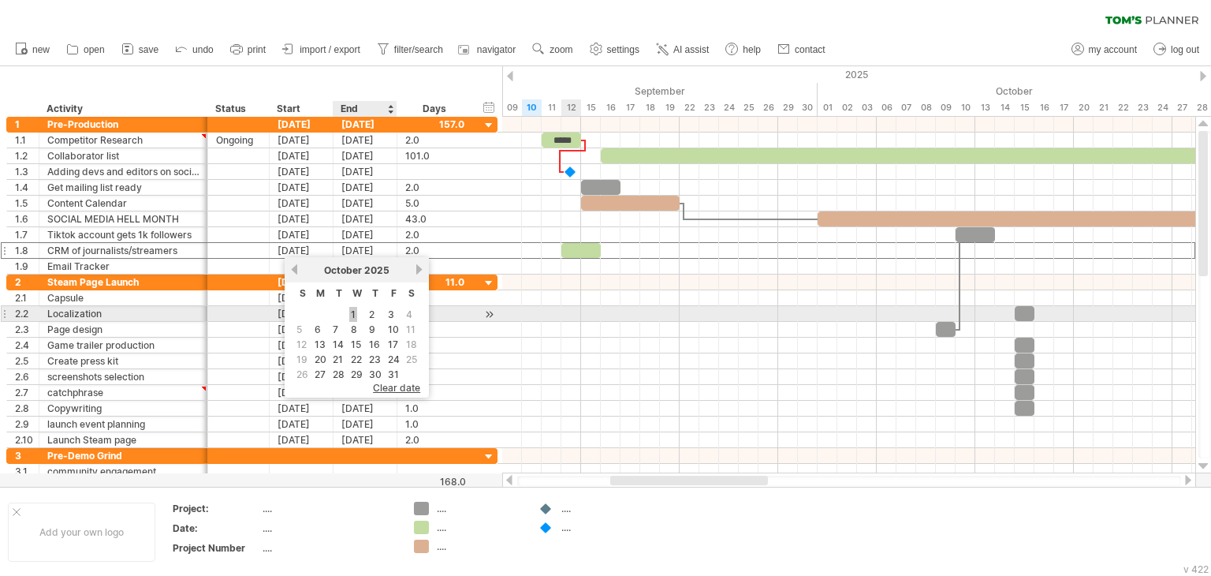
click at [350, 316] on link "1" at bounding box center [353, 314] width 8 height 15
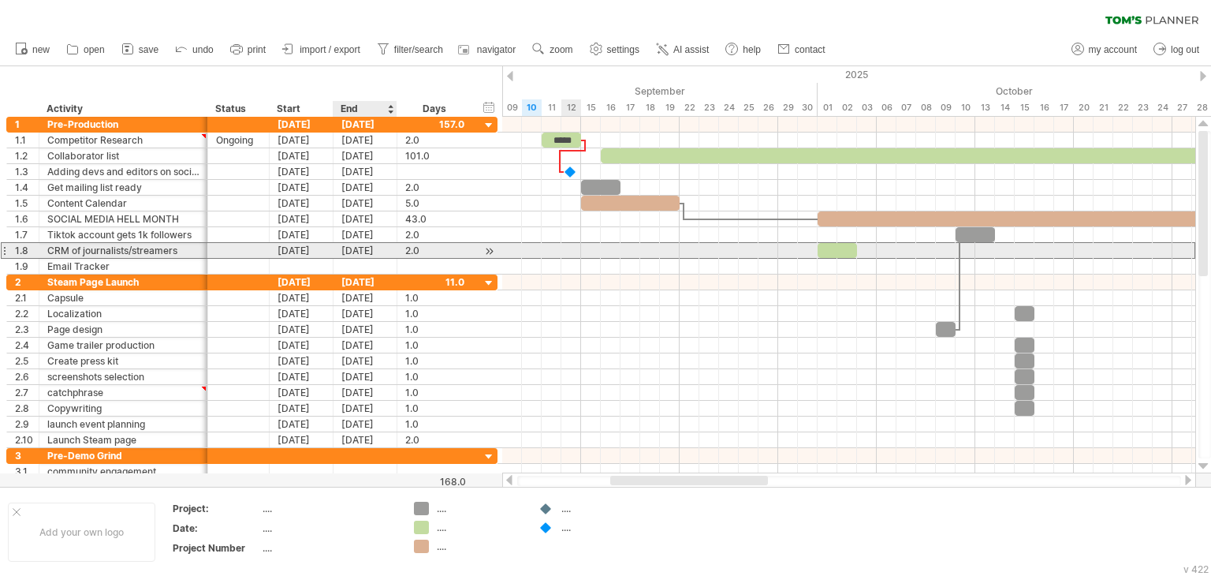
click at [358, 245] on div "[DATE]" at bounding box center [366, 250] width 64 height 15
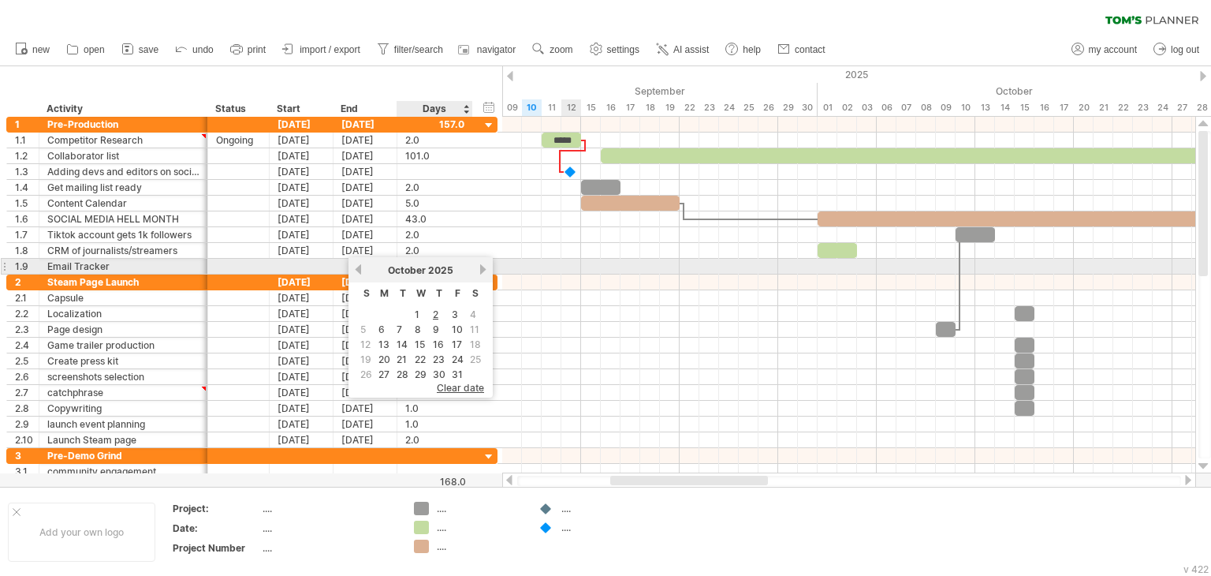
click at [479, 270] on link "next" at bounding box center [483, 269] width 12 height 12
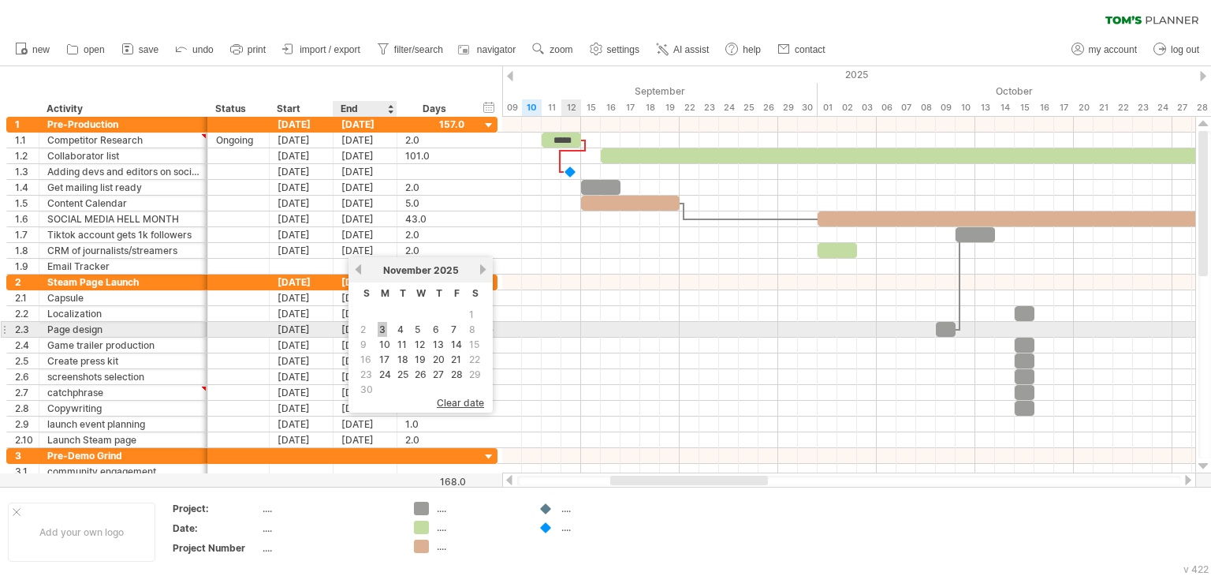
click at [379, 329] on link "3" at bounding box center [382, 329] width 9 height 15
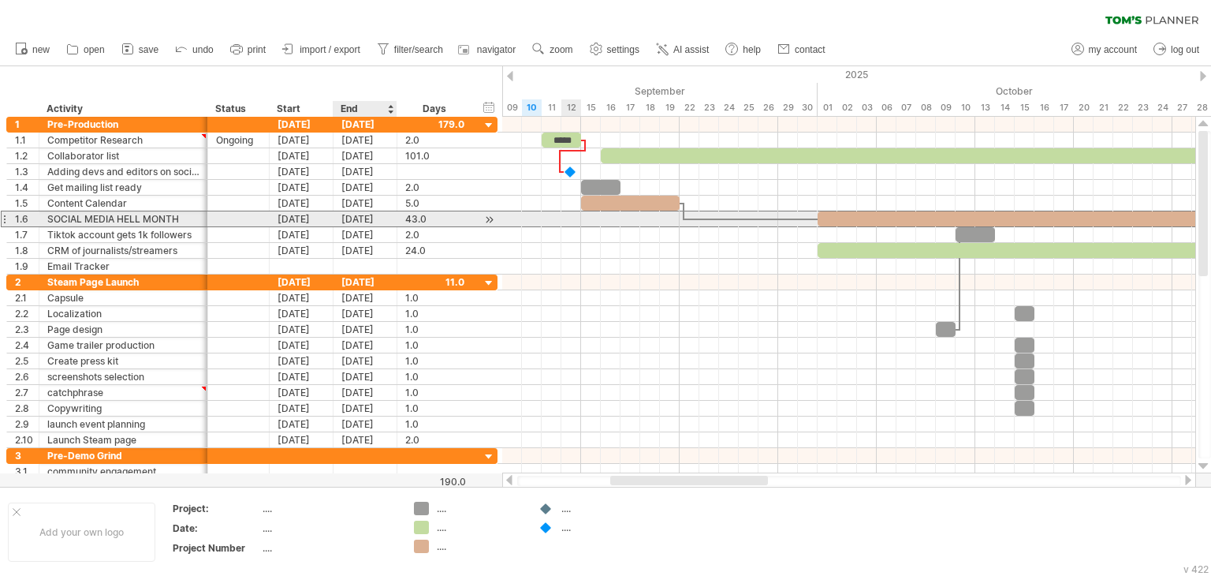
click at [350, 219] on div "[DATE]" at bounding box center [366, 218] width 64 height 15
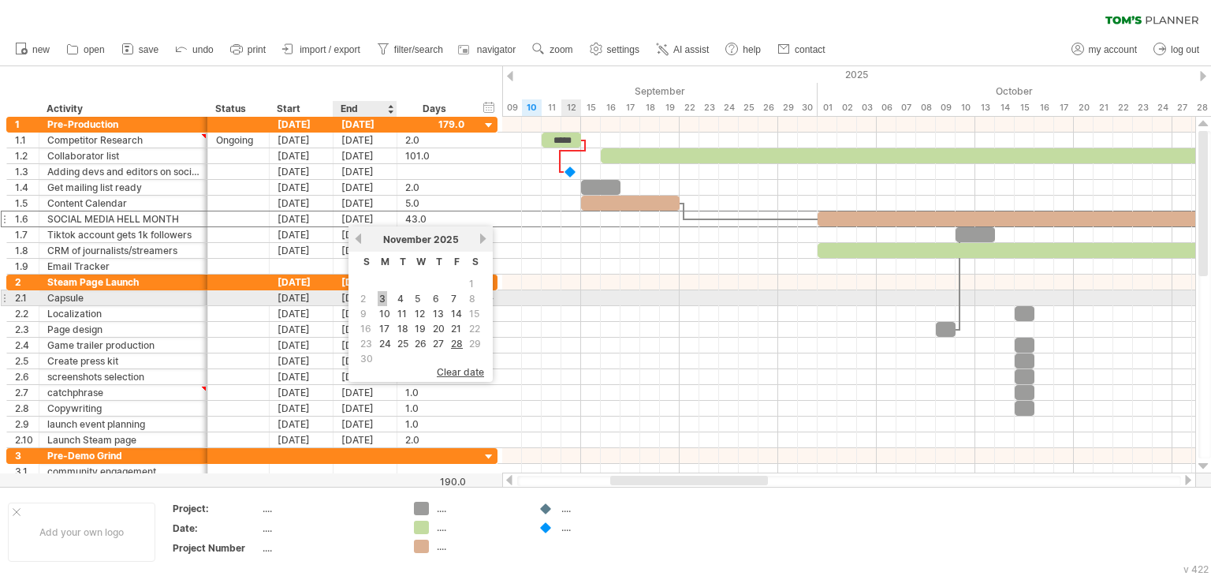
click at [378, 299] on link "3" at bounding box center [382, 298] width 9 height 15
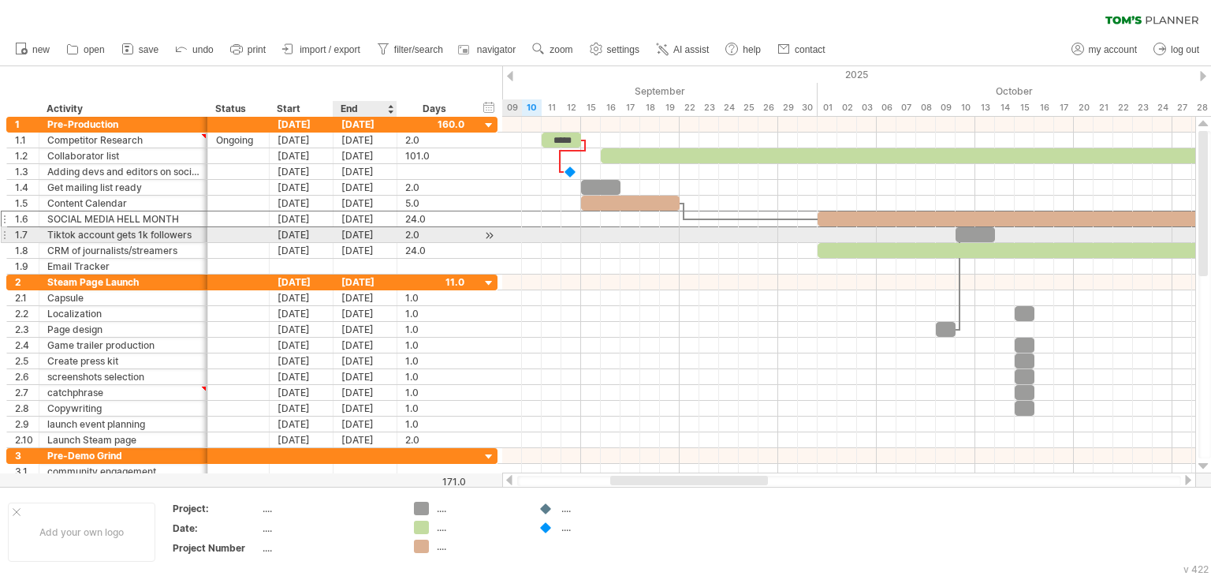
click at [358, 236] on div "[DATE]" at bounding box center [366, 234] width 64 height 15
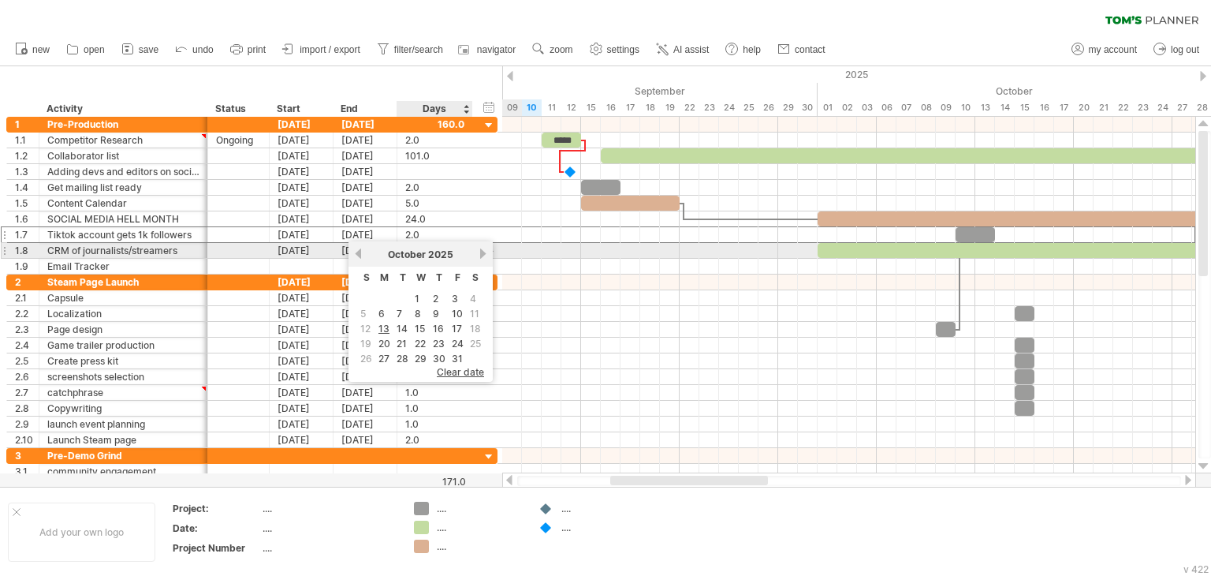
click at [477, 253] on link "next" at bounding box center [483, 254] width 12 height 12
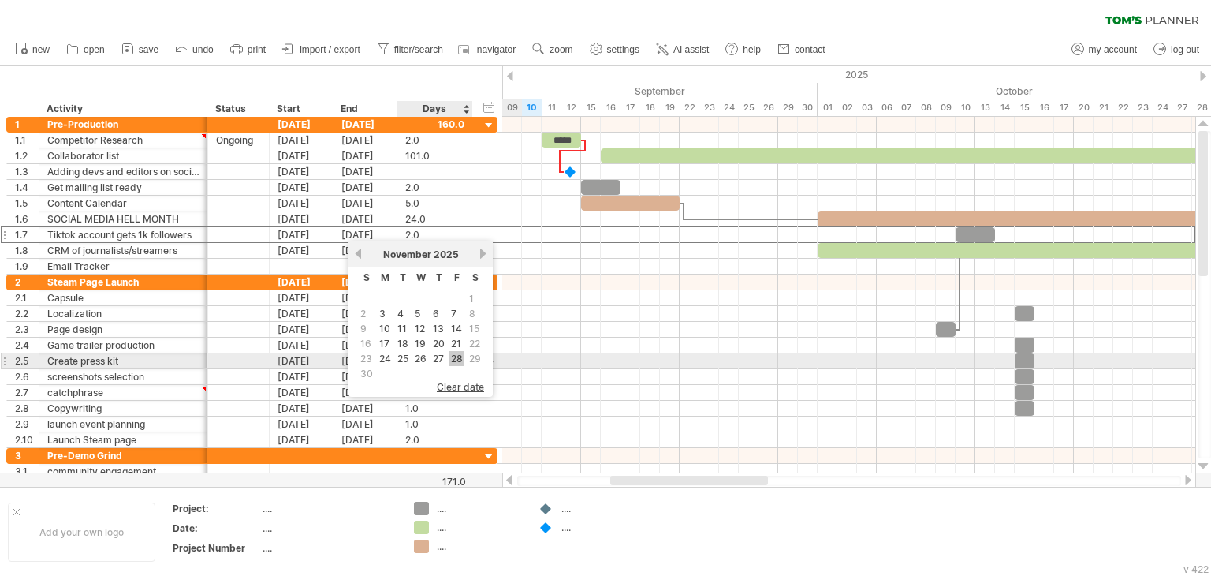
click at [457, 354] on link "28" at bounding box center [456, 358] width 15 height 15
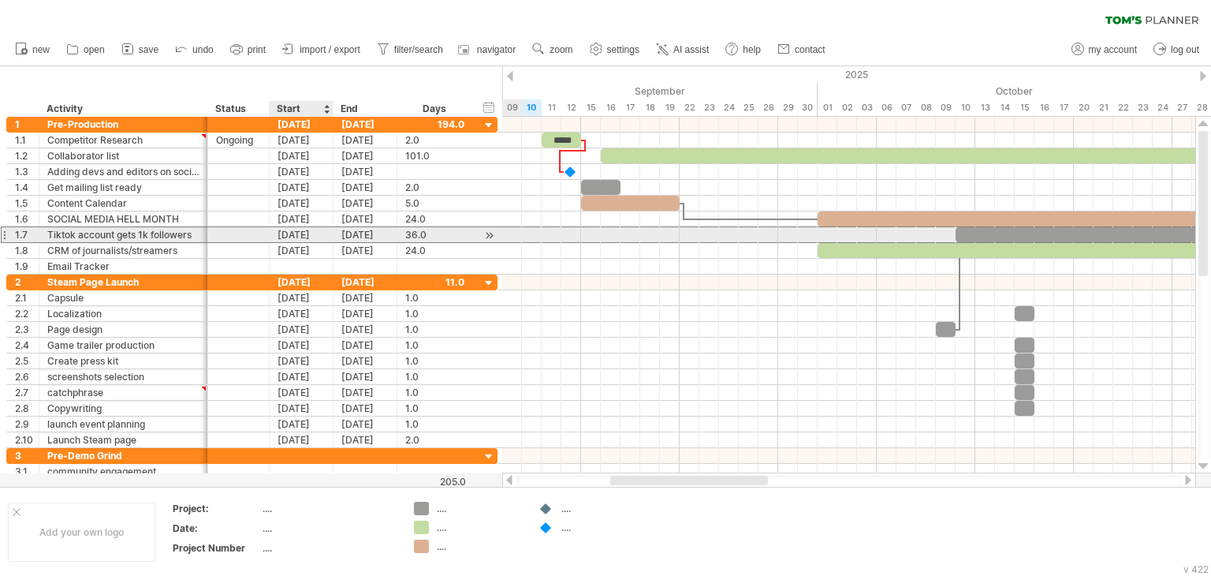
click at [285, 231] on div "[DATE]" at bounding box center [302, 234] width 64 height 15
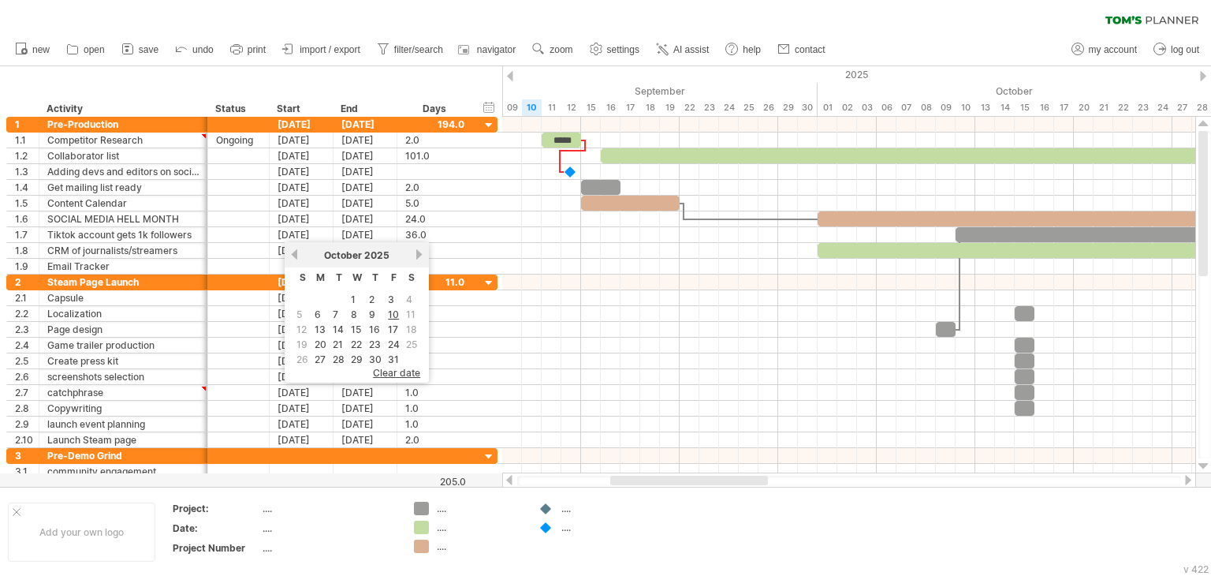
click at [663, 483] on div at bounding box center [689, 480] width 158 height 9
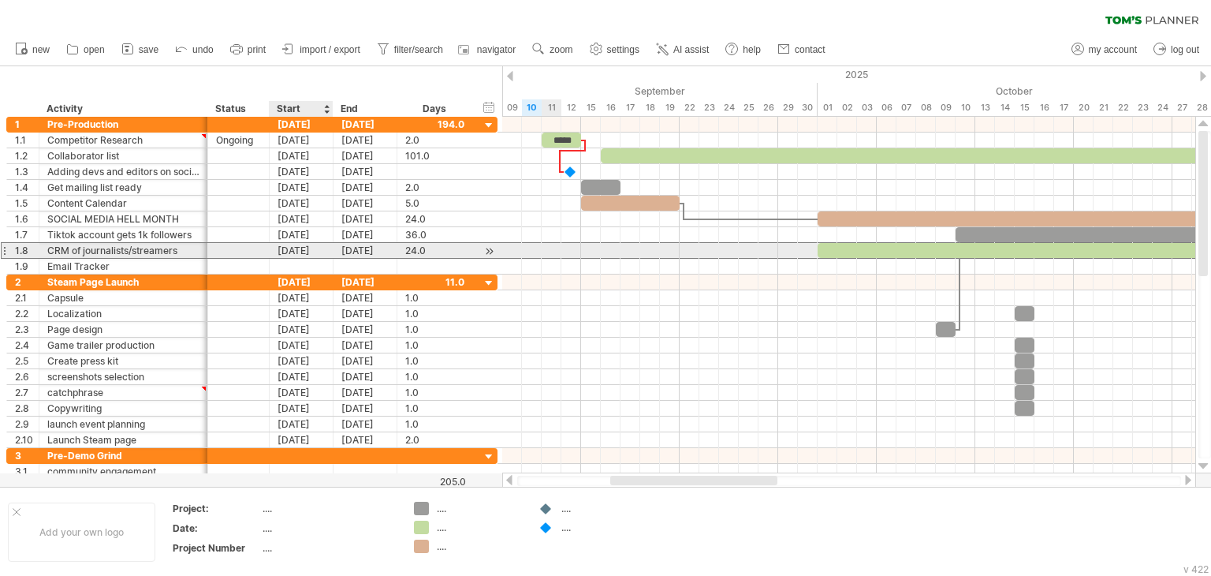
click at [297, 253] on div "[DATE]" at bounding box center [302, 250] width 64 height 15
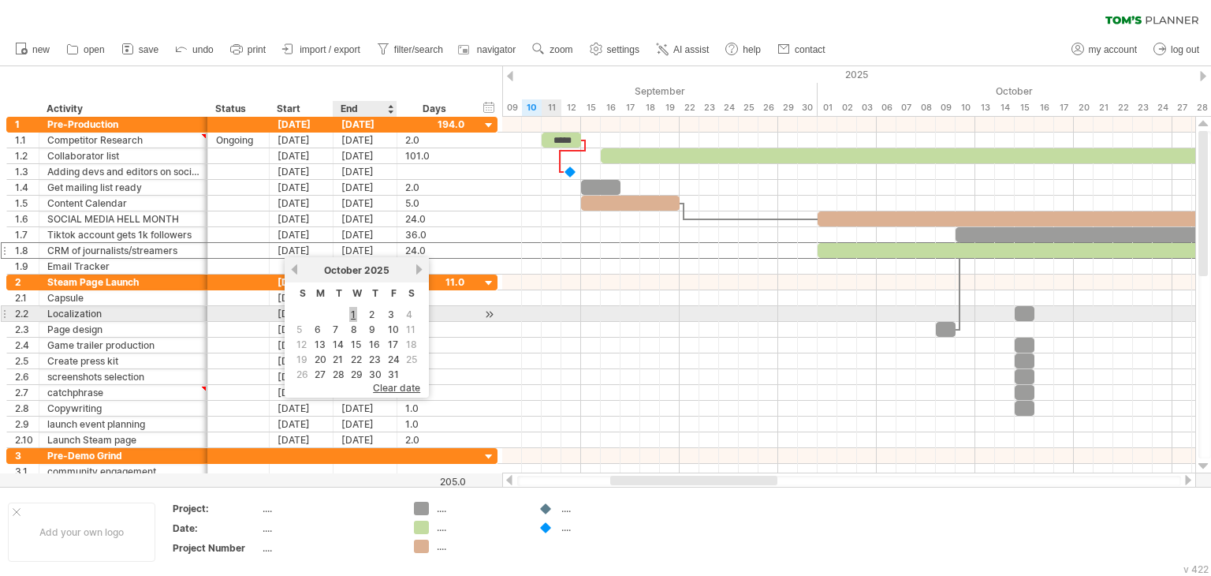
click at [350, 313] on link "1" at bounding box center [353, 314] width 8 height 15
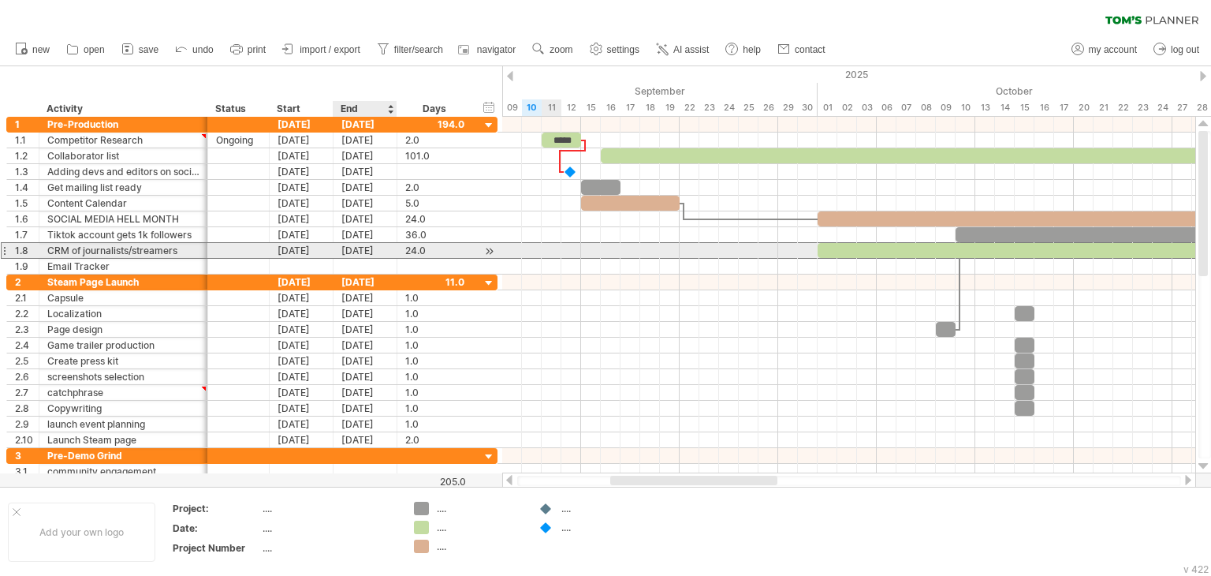
click at [353, 249] on div "[DATE]" at bounding box center [366, 250] width 64 height 15
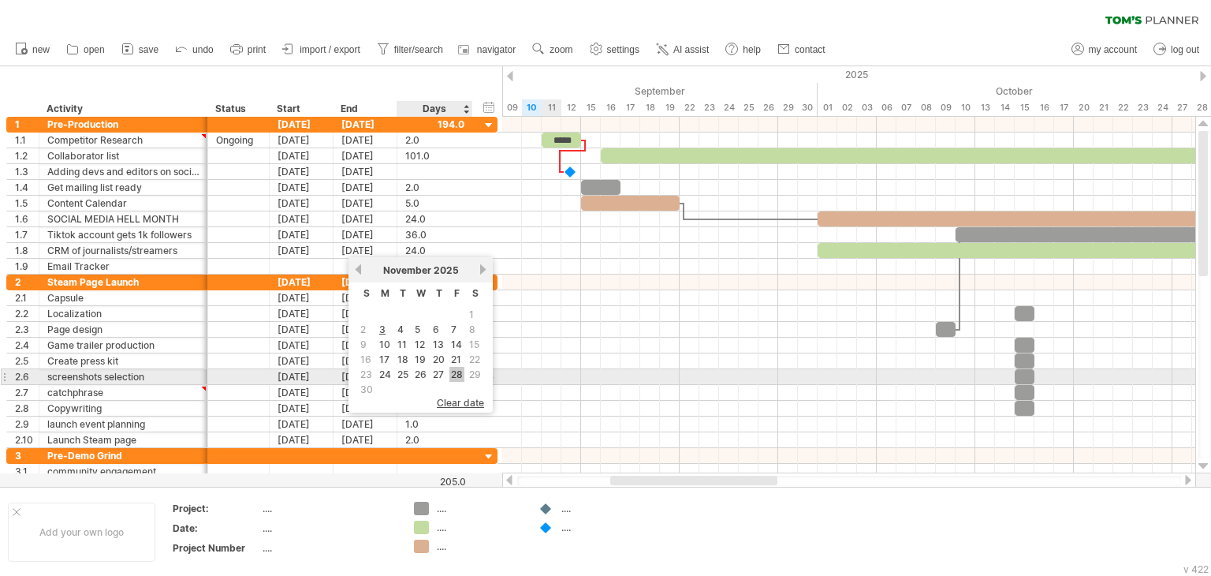
click at [458, 375] on link "28" at bounding box center [456, 374] width 15 height 15
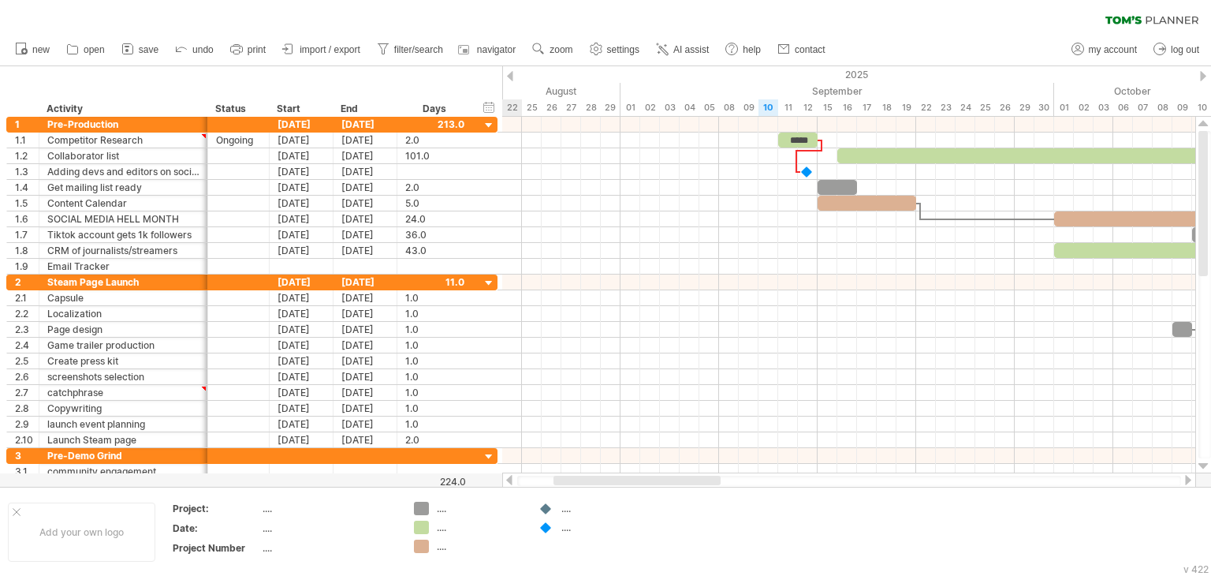
drag, startPoint x: 657, startPoint y: 479, endPoint x: 600, endPoint y: 479, distance: 56.8
click at [600, 479] on div at bounding box center [637, 480] width 167 height 9
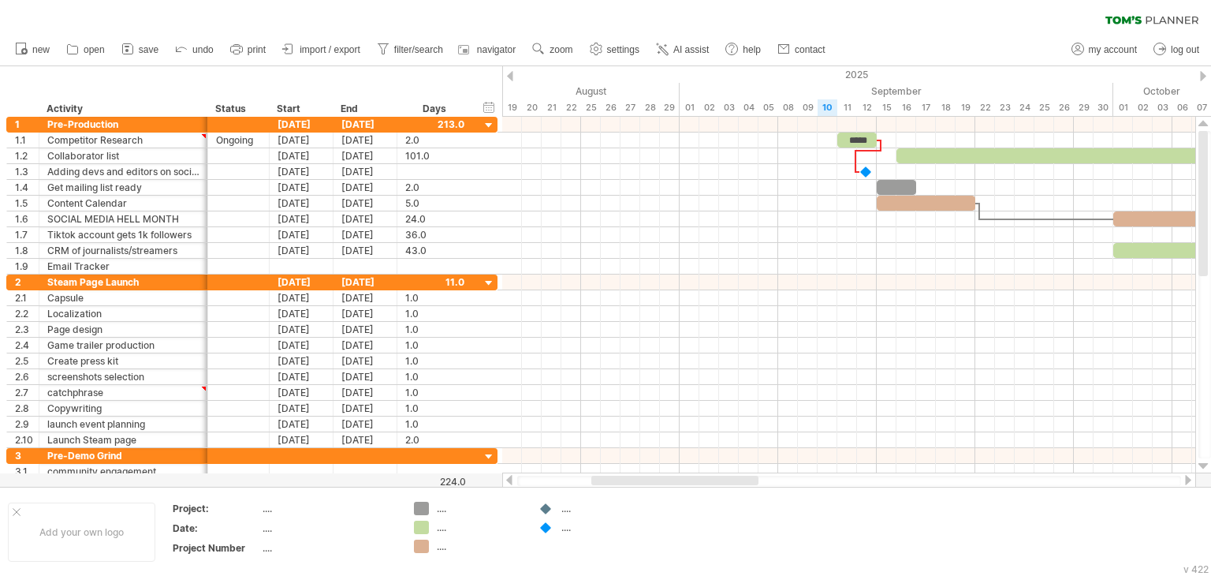
drag, startPoint x: 667, startPoint y: 483, endPoint x: 655, endPoint y: 483, distance: 11.8
click at [655, 483] on div at bounding box center [674, 480] width 167 height 9
